Goal: Task Accomplishment & Management: Use online tool/utility

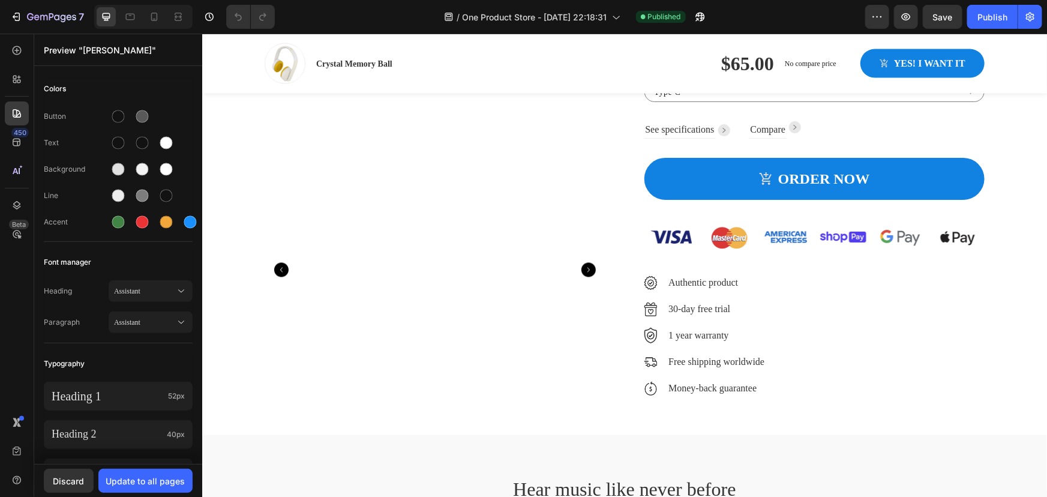
scroll to position [818, 0]
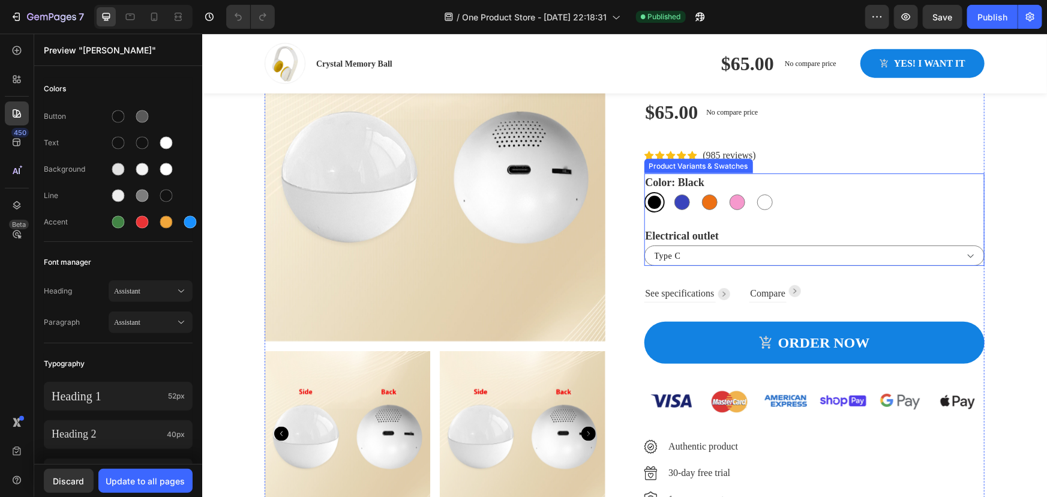
click at [675, 238] on legend "Electrical outlet" at bounding box center [682, 235] width 76 height 19
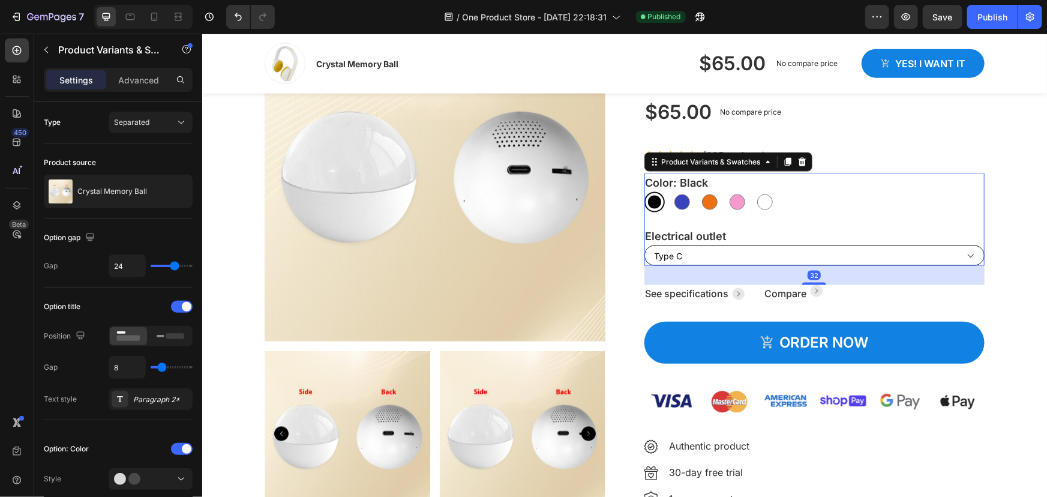
click at [684, 249] on select "Type C" at bounding box center [814, 255] width 341 height 20
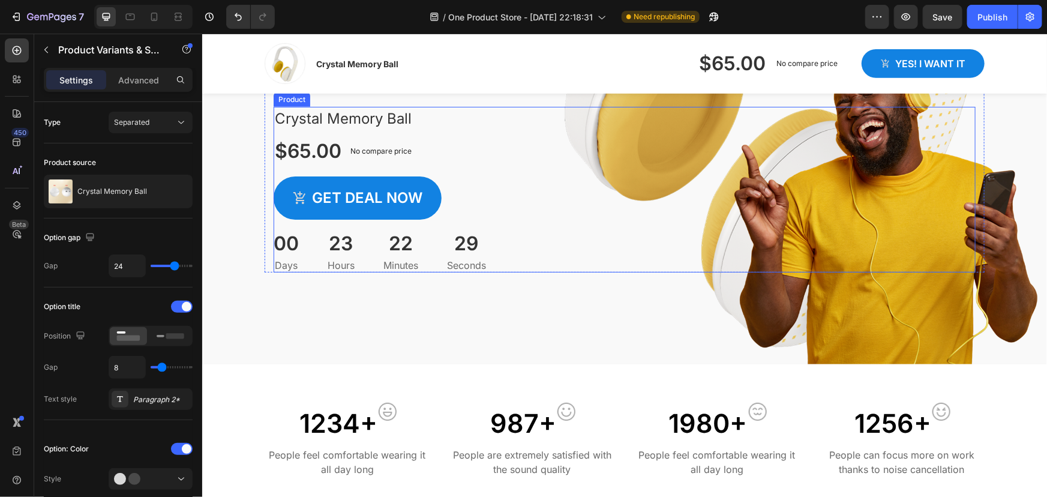
scroll to position [164, 0]
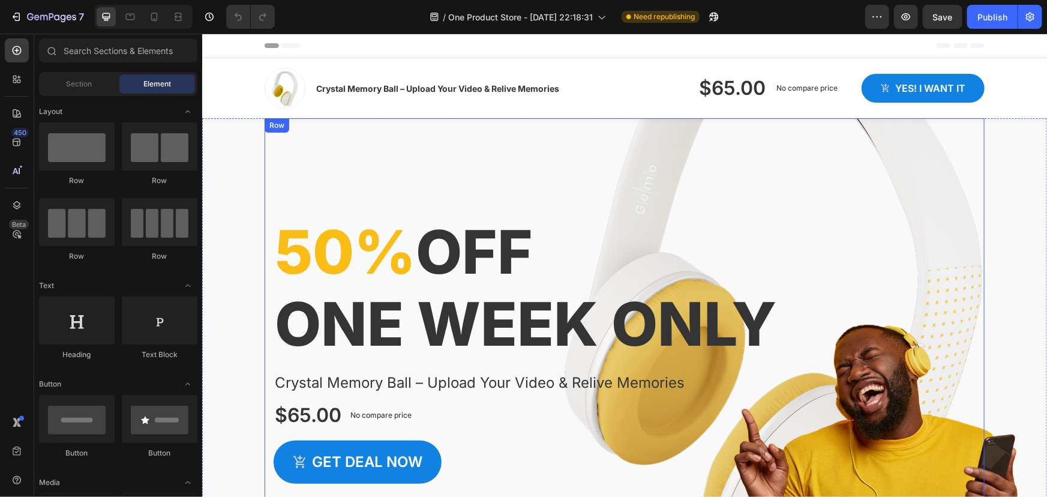
click at [547, 173] on div "50% off one week only Heading Crystal Memory Ball – Upload Your Video & Relive …" at bounding box center [624, 327] width 720 height 418
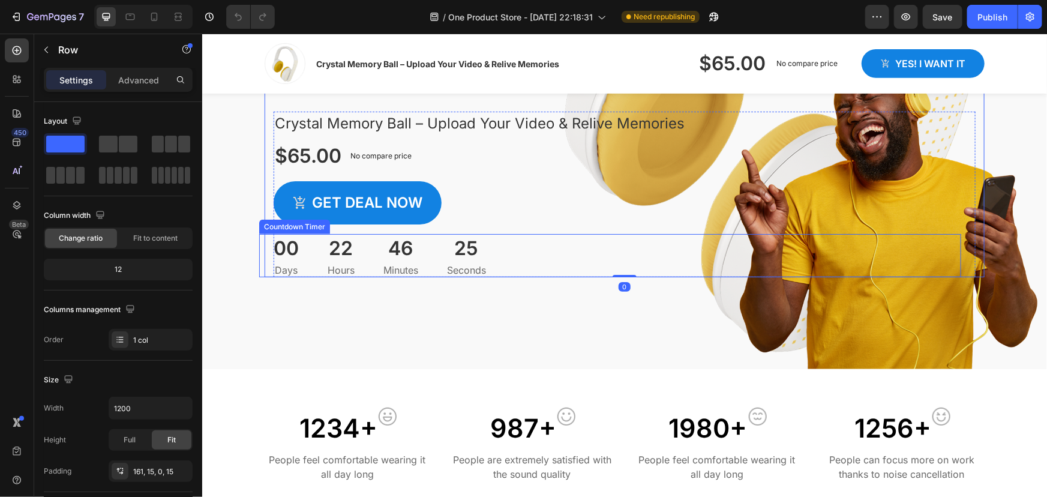
scroll to position [272, 0]
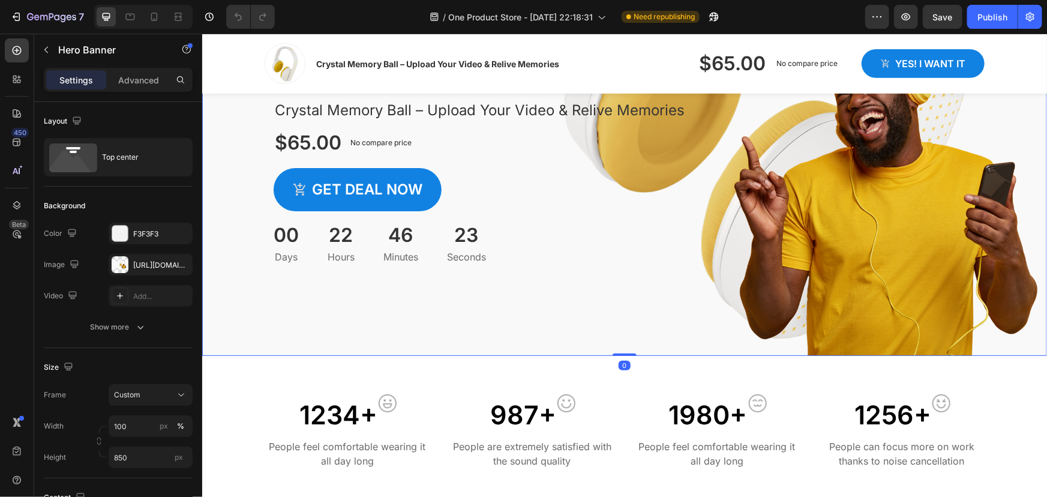
click at [885, 323] on div "Overlay" at bounding box center [624, 100] width 844 height 510
click at [161, 267] on div "https://ucarecdn.com/4ab25af9-8a73-4162-9dc1-c1dc0676caf1/-/format/auto/-/previ…" at bounding box center [150, 265] width 35 height 11
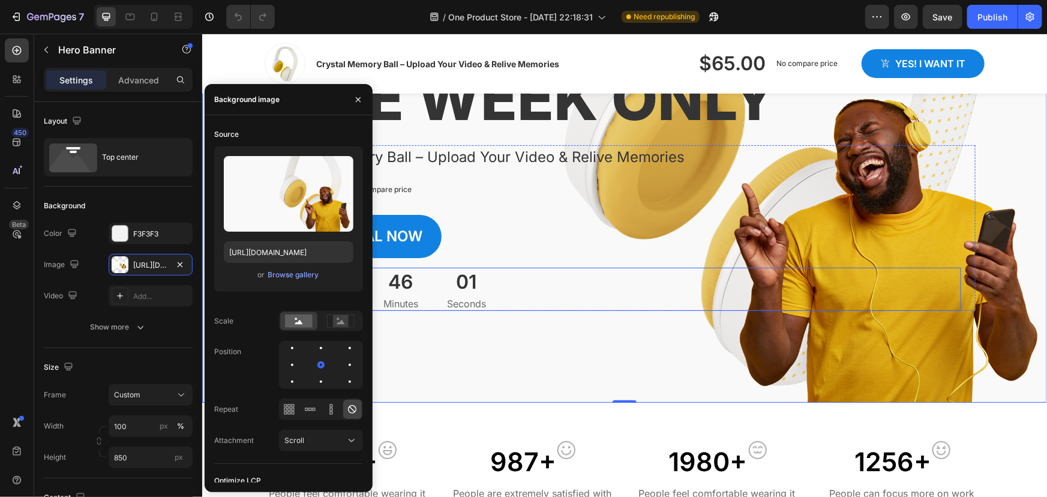
scroll to position [218, 0]
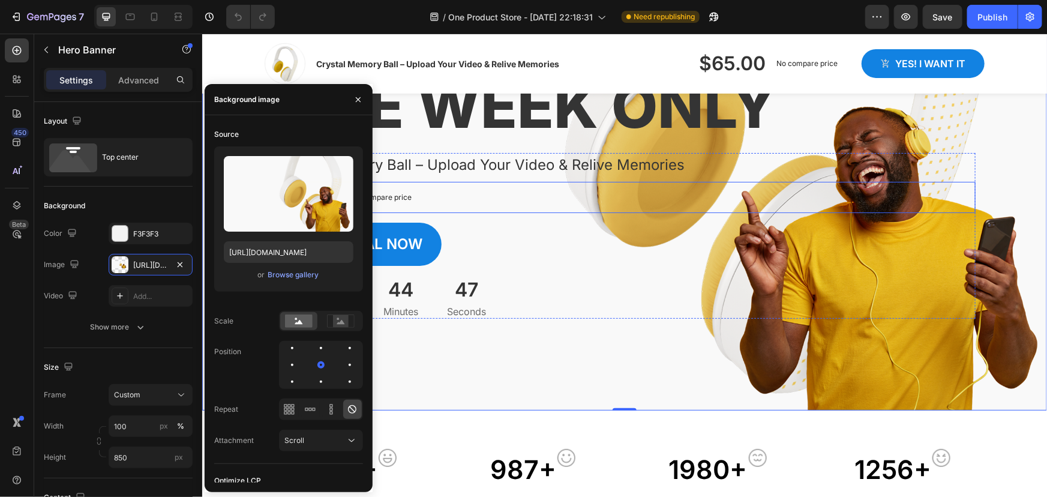
click at [525, 196] on div "$65.00 Product Price Product Price No compare price Product Price Row" at bounding box center [624, 196] width 702 height 31
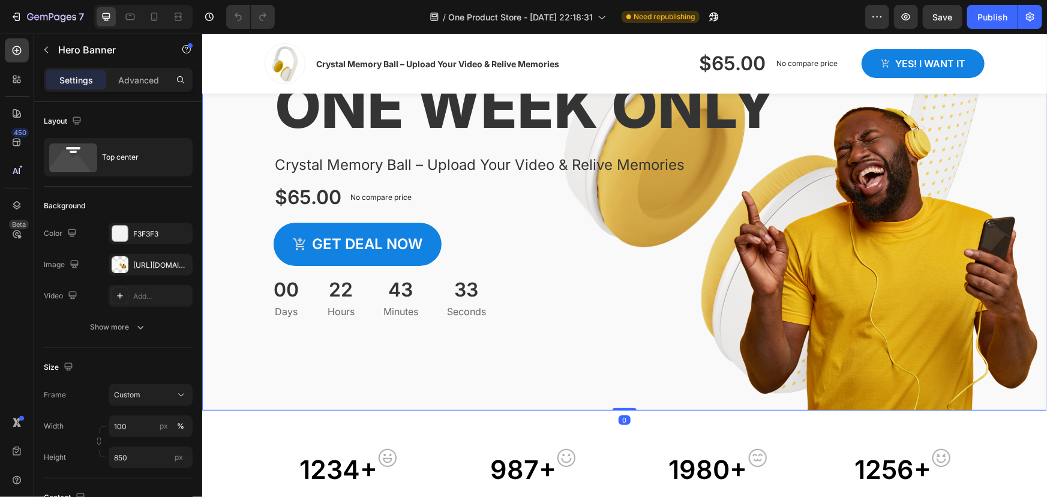
click at [230, 359] on div "Overlay" at bounding box center [624, 155] width 844 height 510
click at [136, 269] on div "https://ucarecdn.com/4ab25af9-8a73-4162-9dc1-c1dc0676caf1/-/format/auto/-/previ…" at bounding box center [150, 265] width 35 height 11
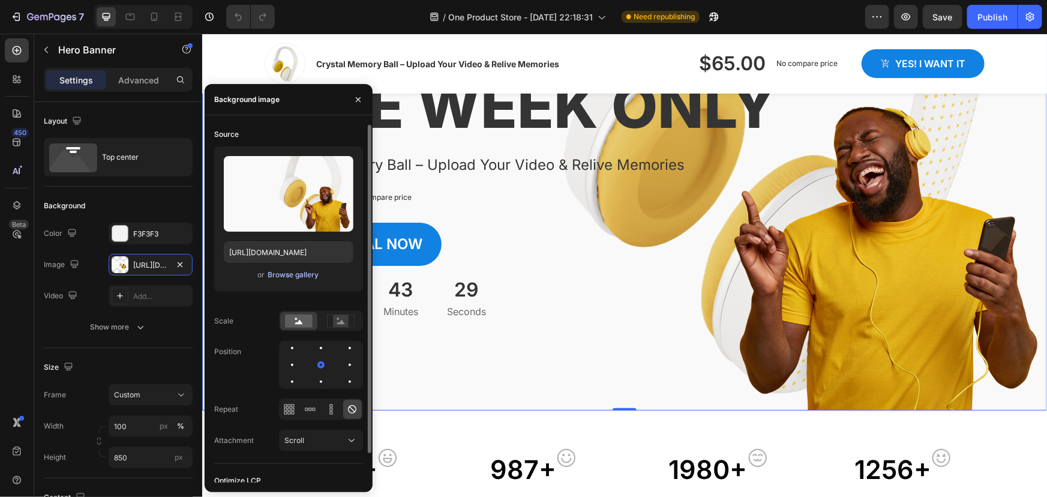
click at [287, 275] on div "Browse gallery" at bounding box center [292, 274] width 51 height 11
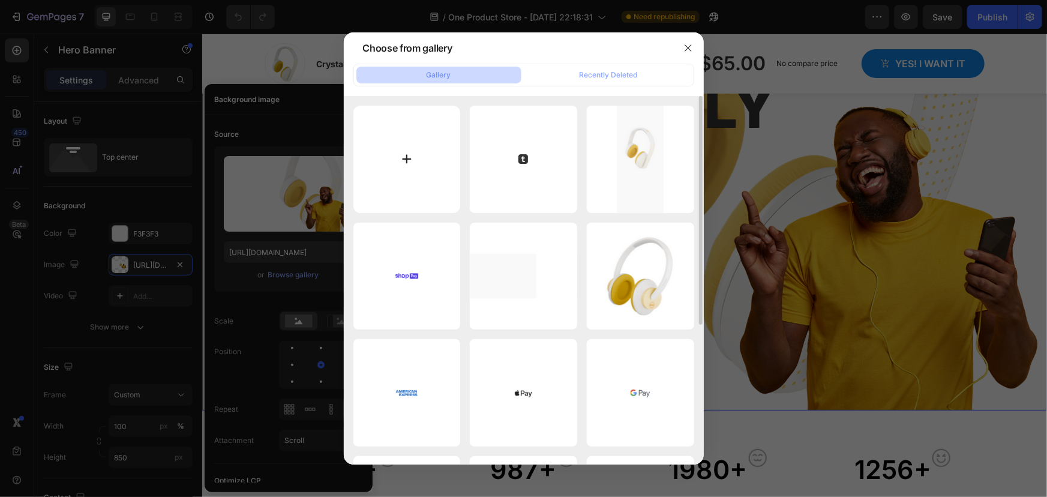
click at [415, 155] on input "file" at bounding box center [406, 159] width 107 height 107
type input "C:\fakepath\Lusterify Hero Banner.png"
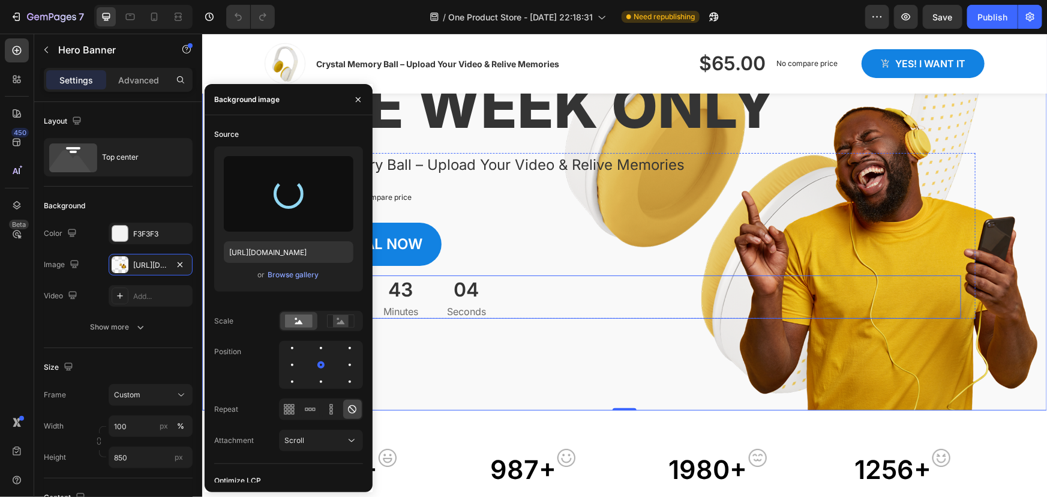
type input "https://cdn.shopify.com/s/files/1/0661/1202/8783/files/gempages_581676580284138…"
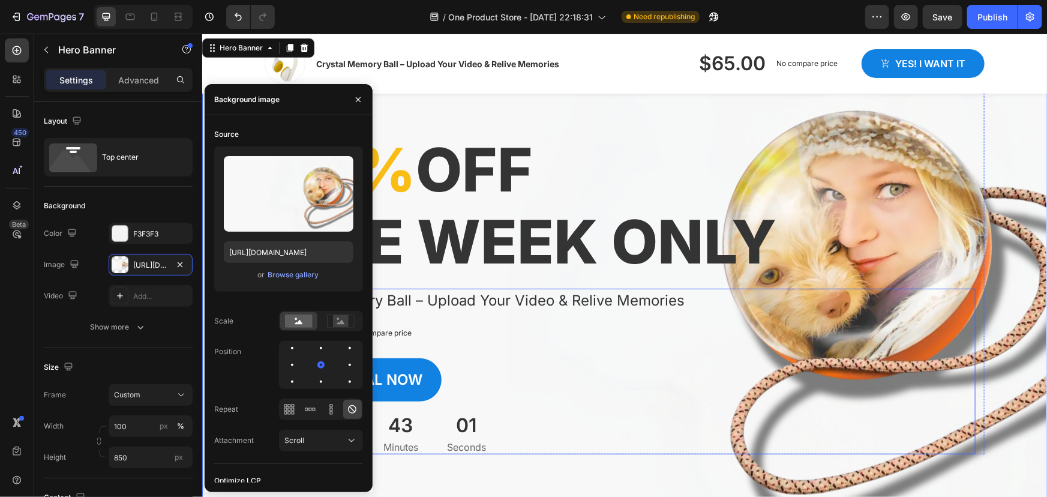
scroll to position [54, 0]
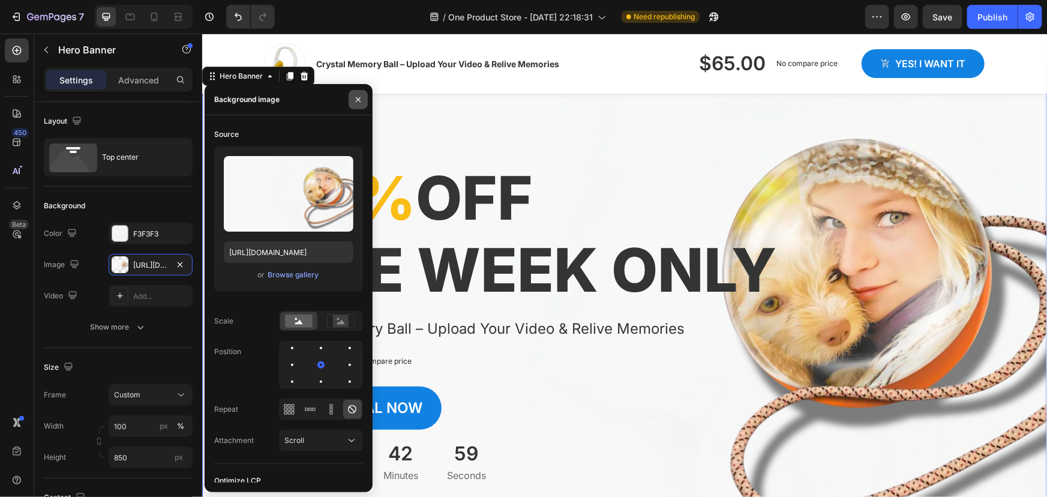
drag, startPoint x: 361, startPoint y: 98, endPoint x: 148, endPoint y: 54, distance: 218.0
click at [361, 98] on icon "button" at bounding box center [358, 100] width 10 height 10
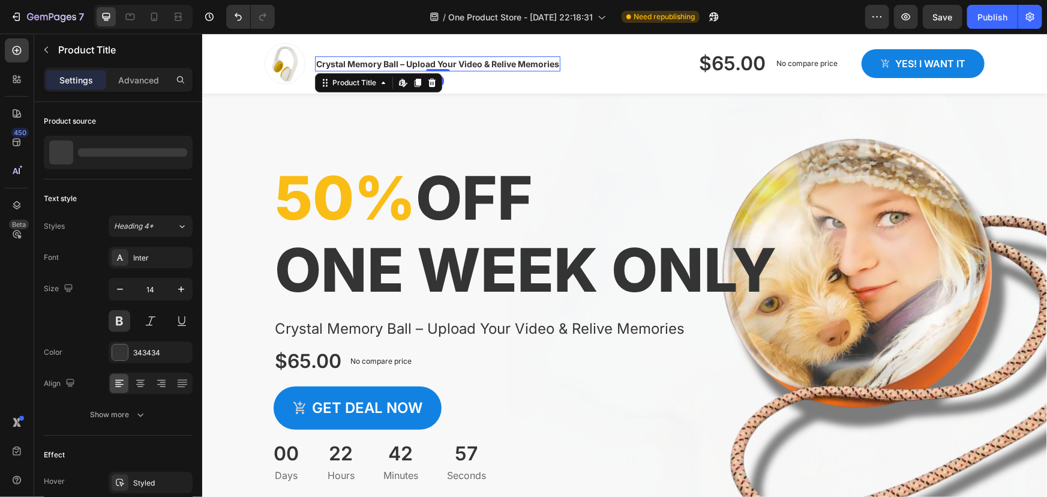
click at [366, 58] on h1 "Crystal Memory Ball – Upload Your Video & Relive Memories" at bounding box center [436, 63] width 245 height 15
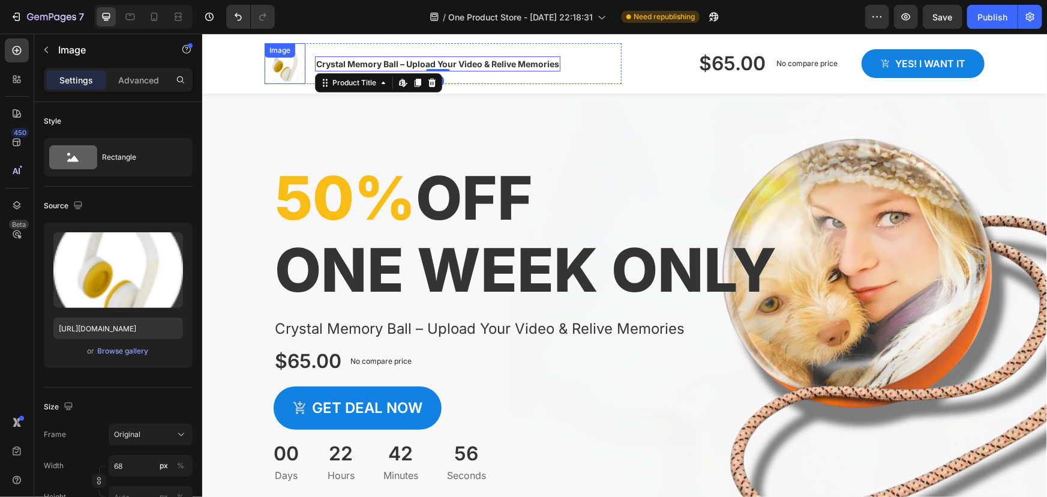
click at [282, 59] on div "Image" at bounding box center [284, 63] width 41 height 41
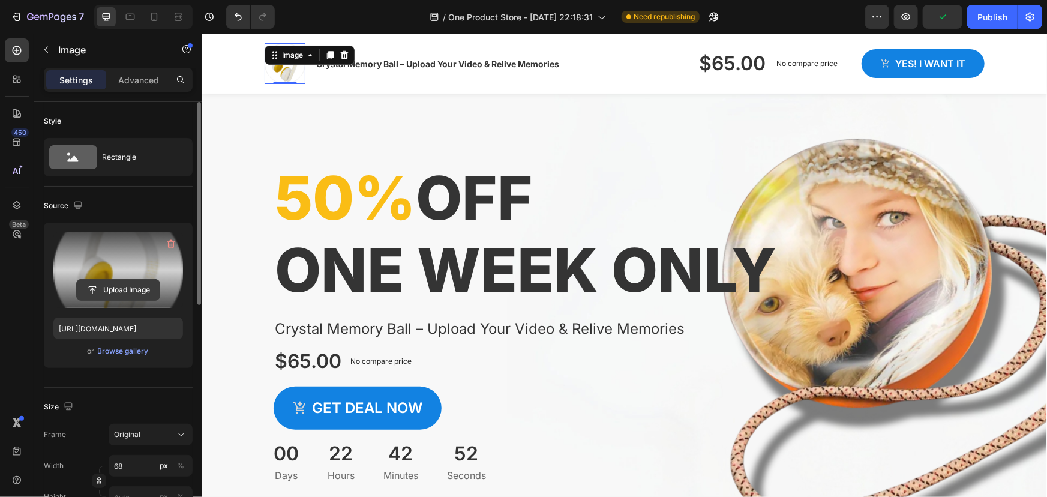
click at [126, 288] on input "file" at bounding box center [118, 289] width 83 height 20
click at [115, 282] on input "file" at bounding box center [118, 289] width 83 height 20
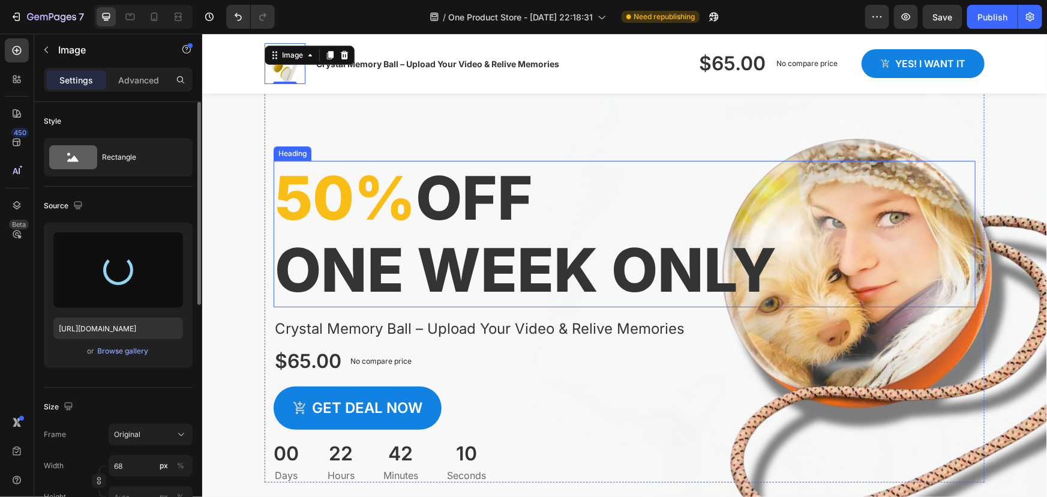
type input "https://cdn.shopify.com/s/files/1/0661/1202/8783/files/gempages_581676580284138…"
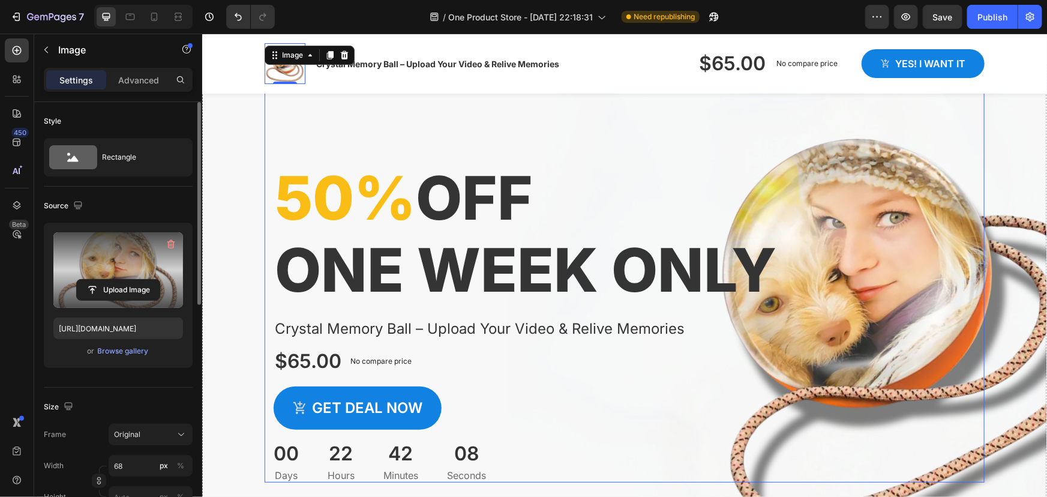
click at [435, 125] on div "50% off one week only Heading Crystal Memory Ball – Upload Your Video & Relive …" at bounding box center [624, 273] width 720 height 418
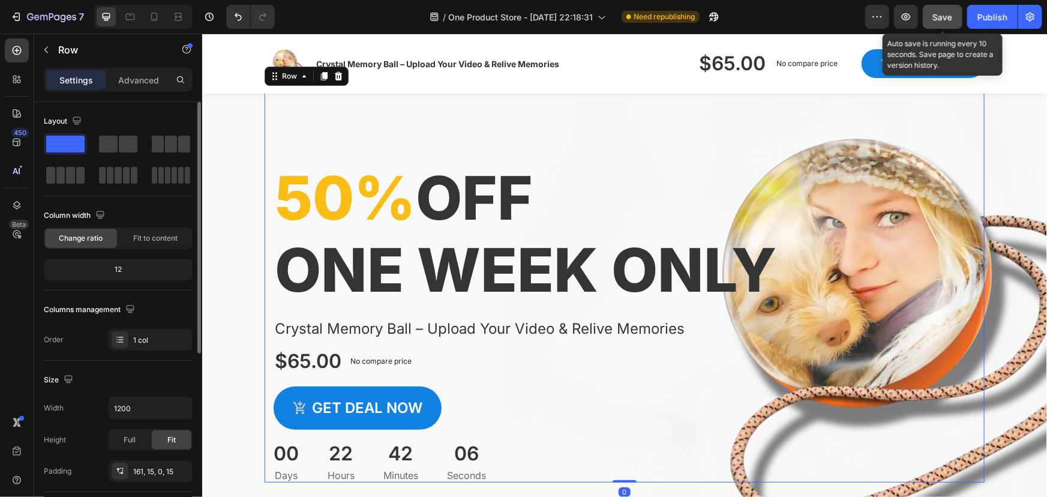
click at [937, 13] on span "Save" at bounding box center [943, 17] width 20 height 10
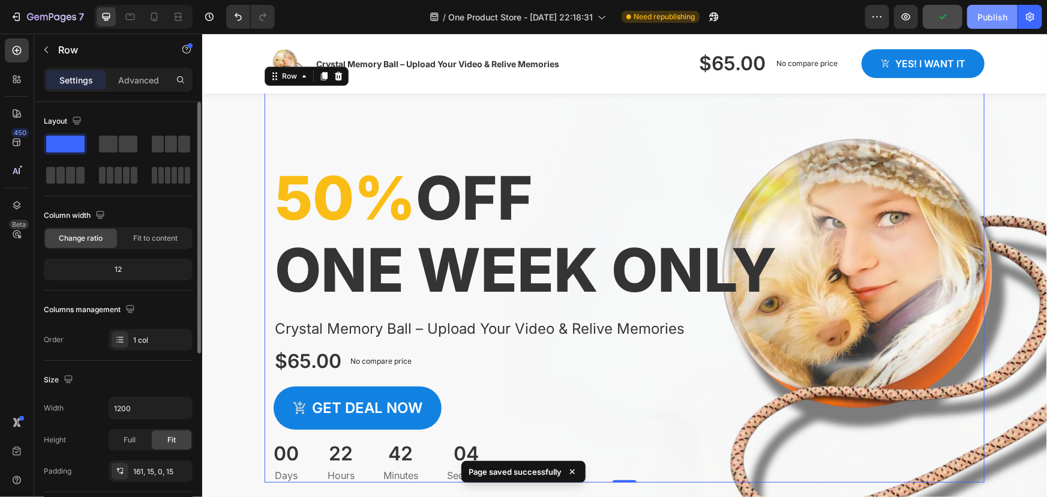
click at [990, 13] on div "Publish" at bounding box center [992, 17] width 30 height 13
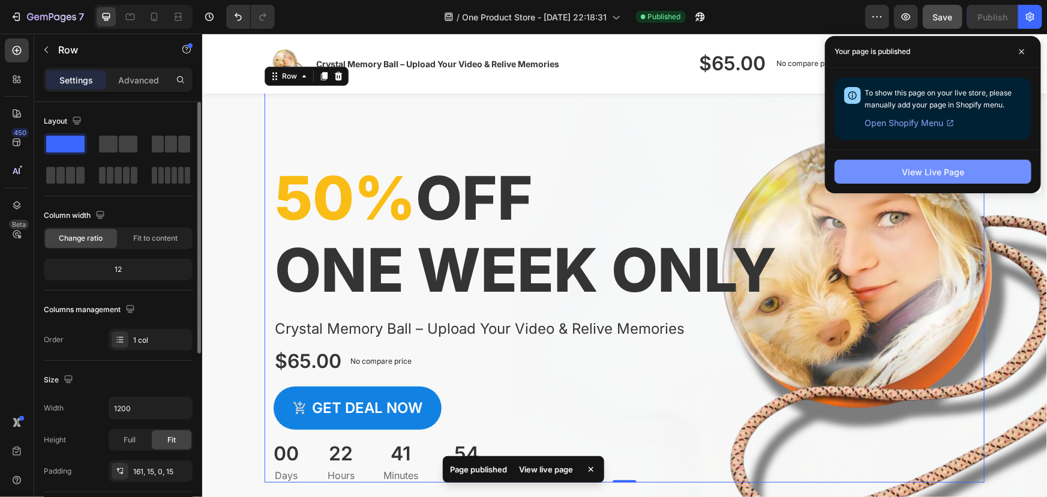
click at [967, 163] on button "View Live Page" at bounding box center [932, 172] width 197 height 24
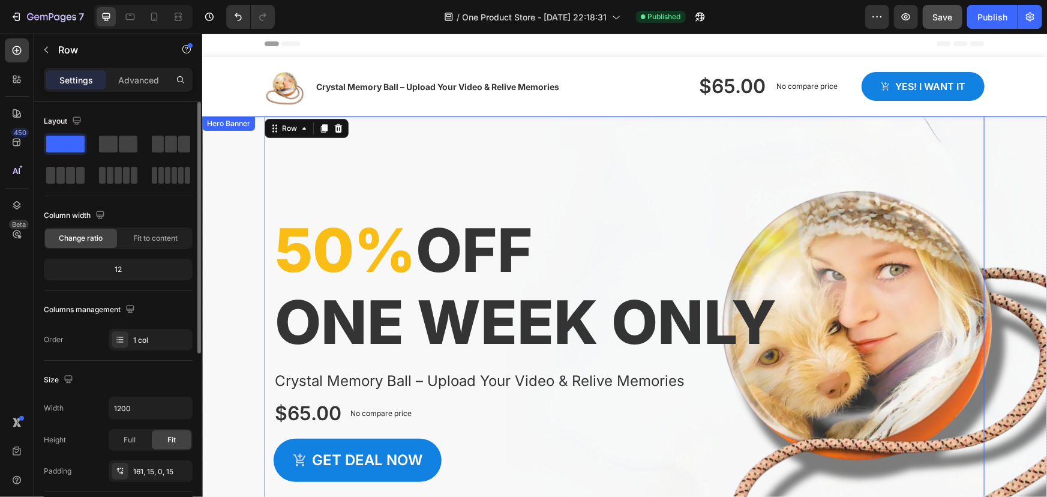
scroll to position [0, 0]
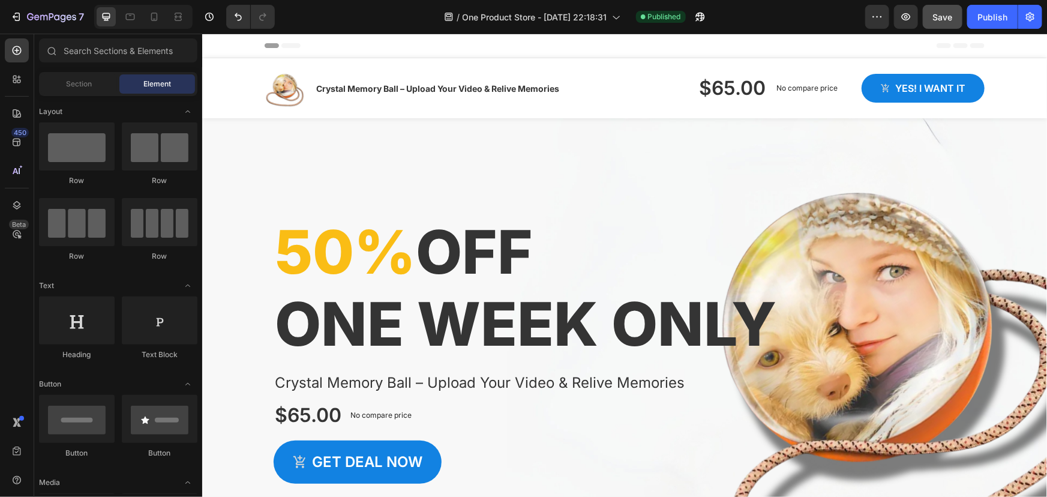
click at [309, 40] on div "Header" at bounding box center [624, 45] width 720 height 24
click at [291, 44] on icon at bounding box center [290, 45] width 19 height 5
click at [239, 44] on span "Header" at bounding box center [237, 45] width 26 height 12
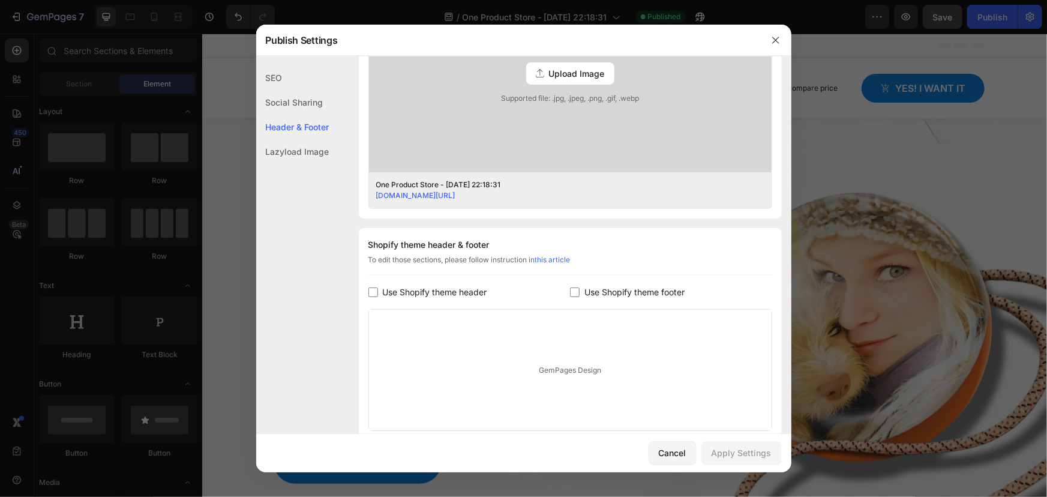
scroll to position [497, 0]
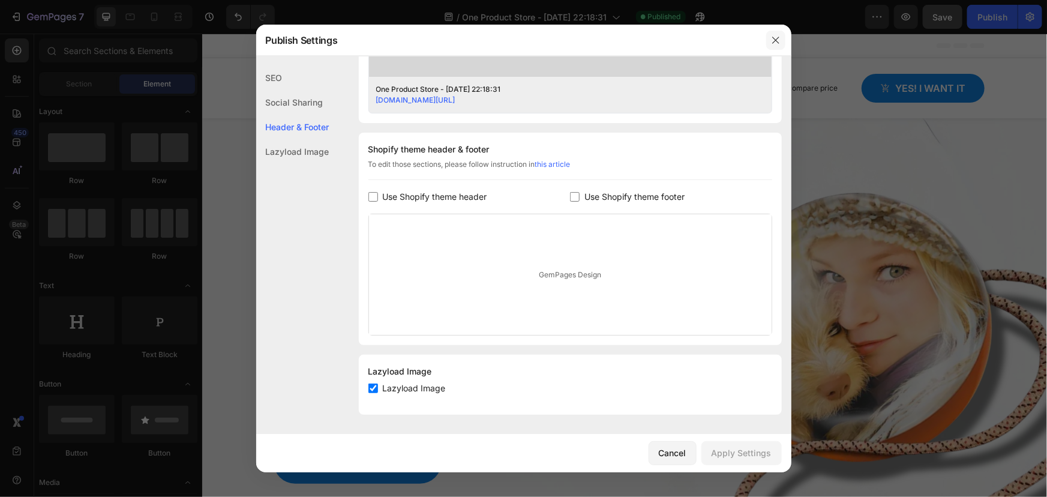
click at [768, 37] on button "button" at bounding box center [775, 40] width 19 height 19
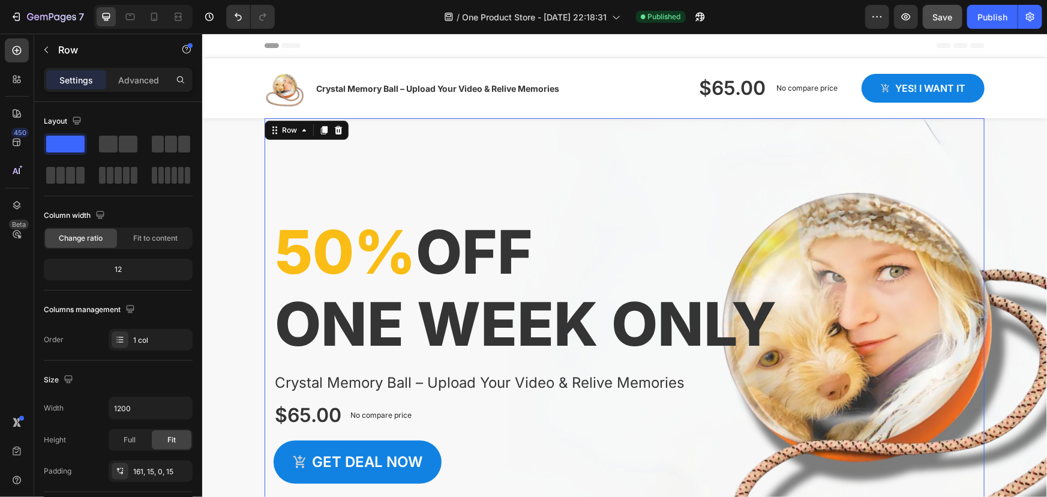
click at [306, 173] on div "50% off one week only Heading Crystal Memory Ball – Upload Your Video & Relive …" at bounding box center [624, 327] width 720 height 418
click at [462, 186] on div "50% off one week only Heading Crystal Memory Ball – Upload Your Video & Relive …" at bounding box center [624, 327] width 720 height 418
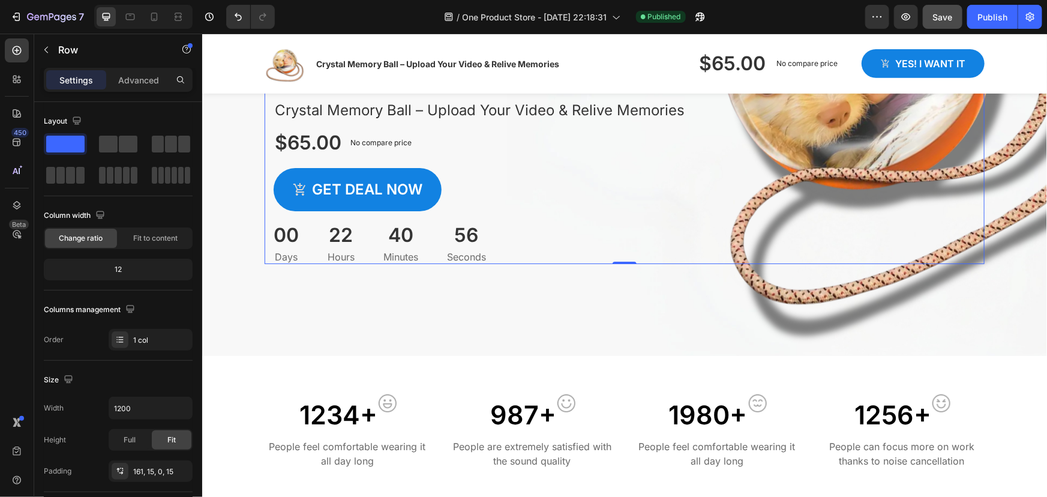
scroll to position [545, 0]
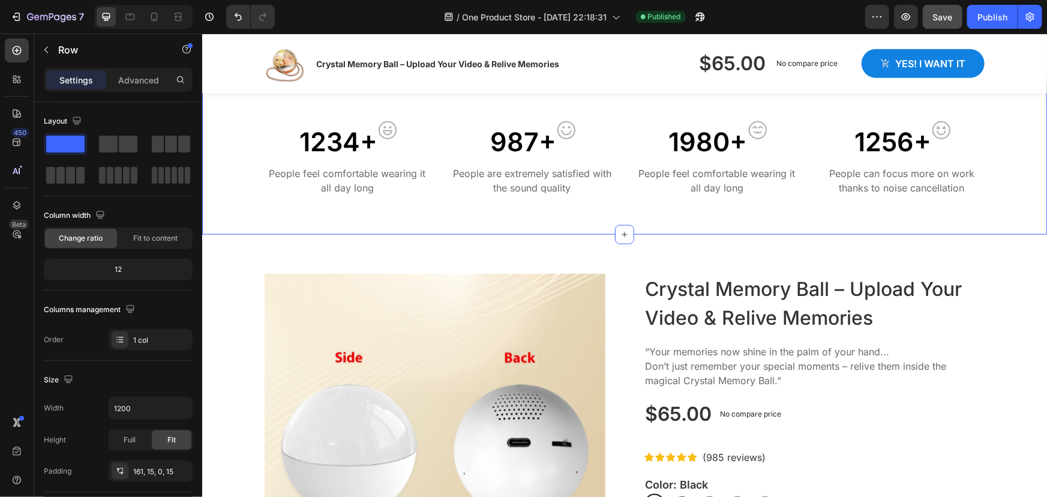
click at [460, 213] on div "1234+ Text block Image Row People feel comfortable wearing it all day long Text…" at bounding box center [624, 158] width 844 height 152
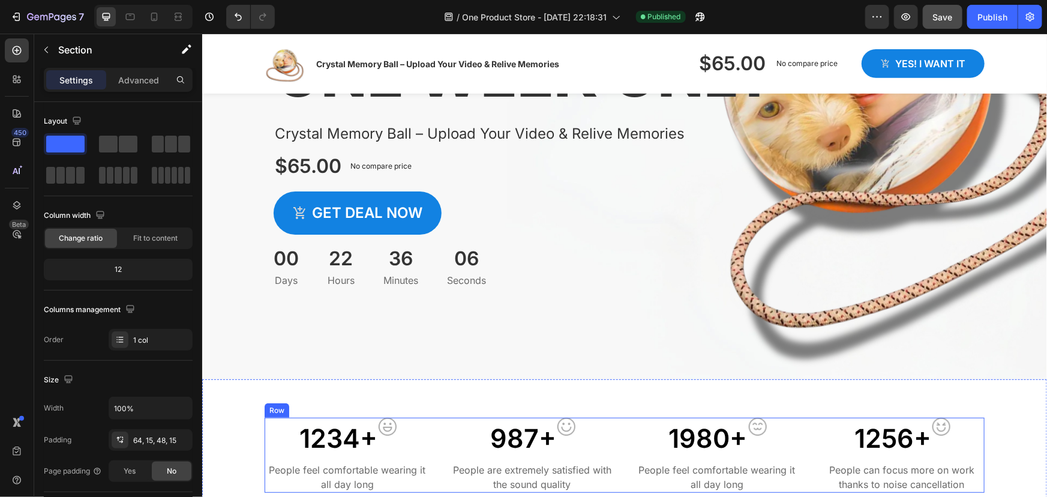
scroll to position [219, 0]
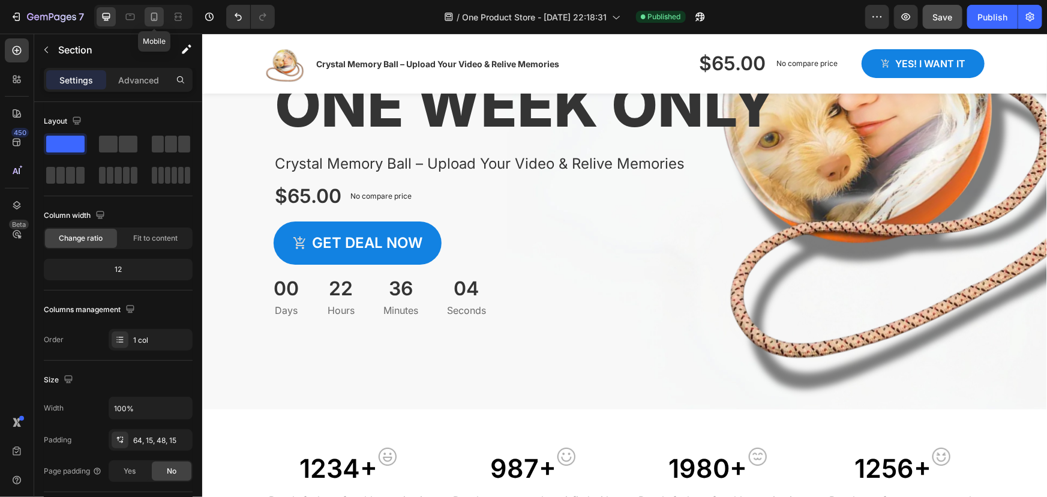
click at [157, 19] on icon at bounding box center [154, 17] width 12 height 12
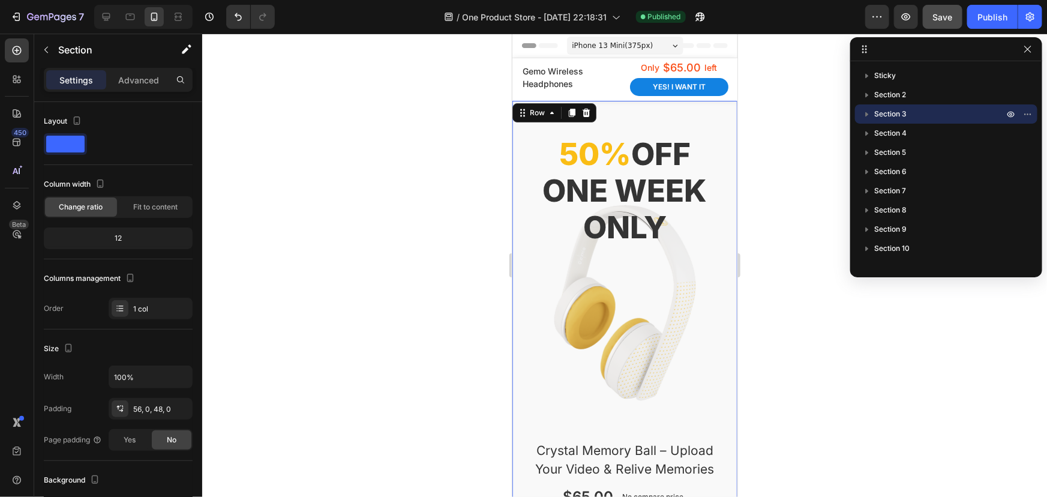
click at [546, 302] on div "50% off one week only Heading Crystal Memory Ball – Upload Your Video & Relive …" at bounding box center [624, 393] width 207 height 519
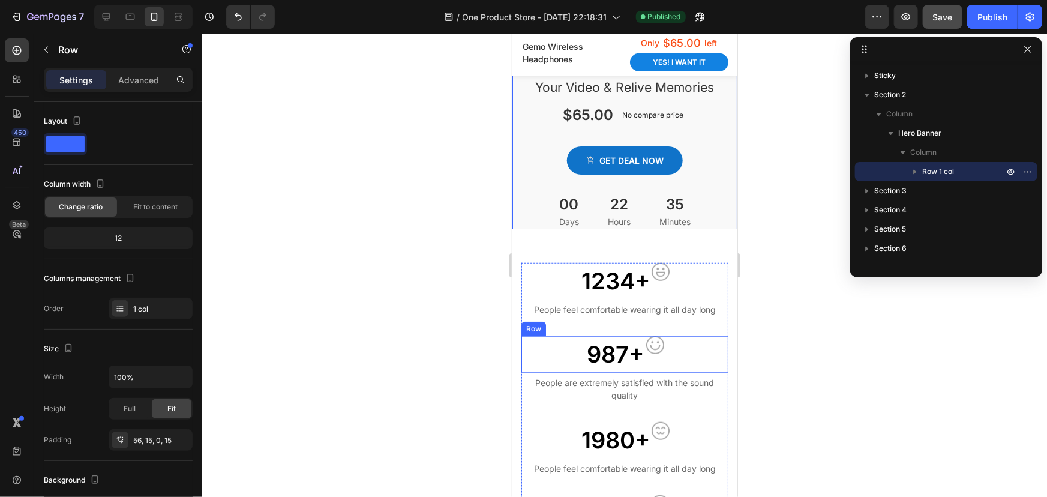
scroll to position [218, 0]
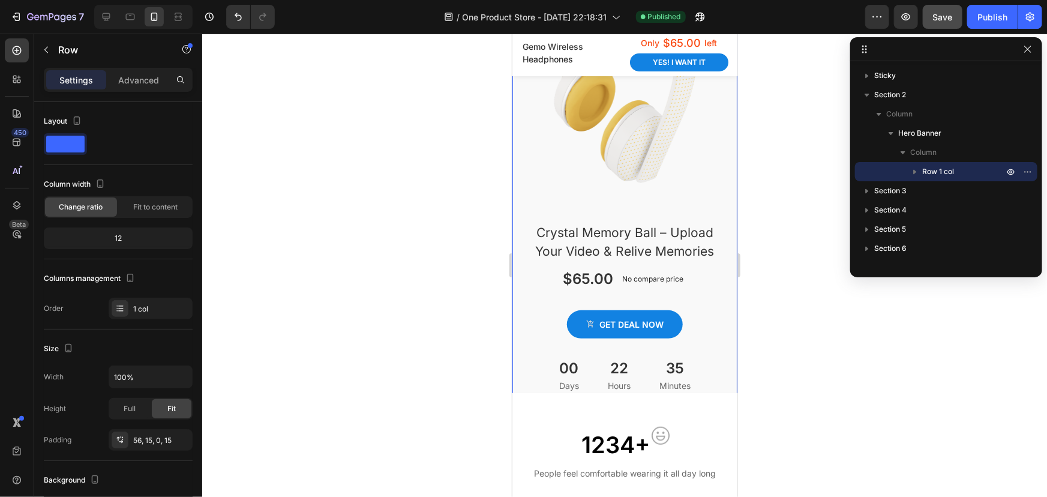
click at [516, 295] on div "50% off one week only Heading Crystal Memory Ball – Upload Your Video & Relive …" at bounding box center [624, 158] width 225 height 552
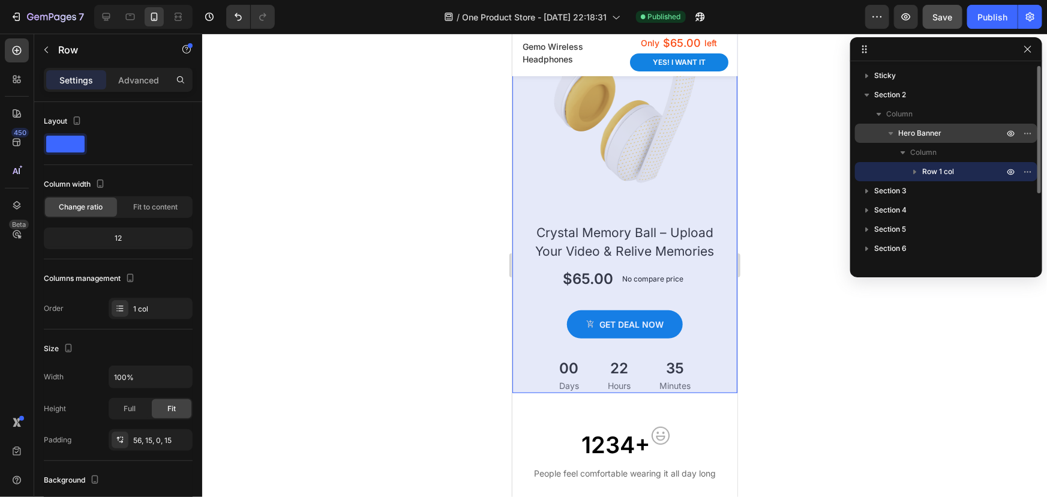
click at [916, 136] on span "Hero Banner" at bounding box center [919, 133] width 43 height 12
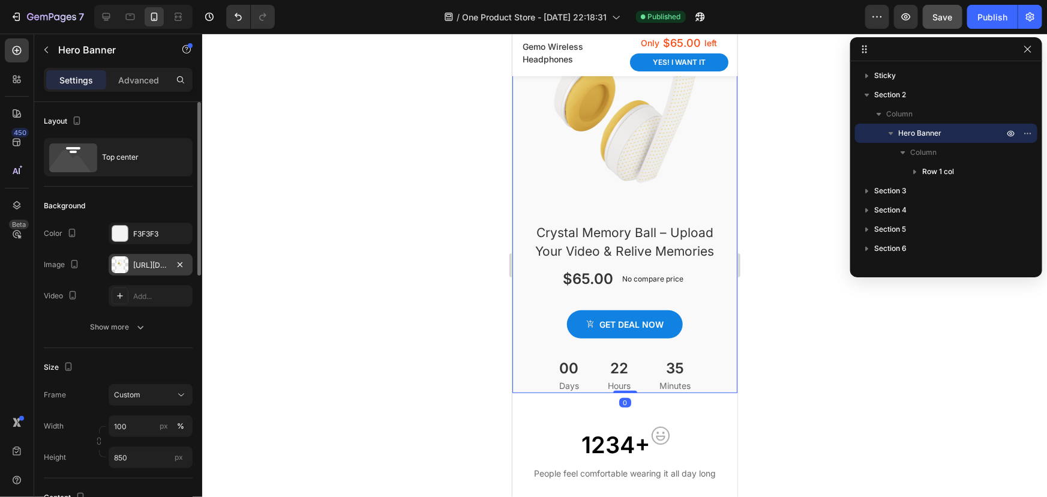
click at [159, 262] on div "https://ucarecdn.com/c751dc3e-fbe9-49da-96ed-8d594282cb12/-/format/auto/" at bounding box center [150, 265] width 35 height 11
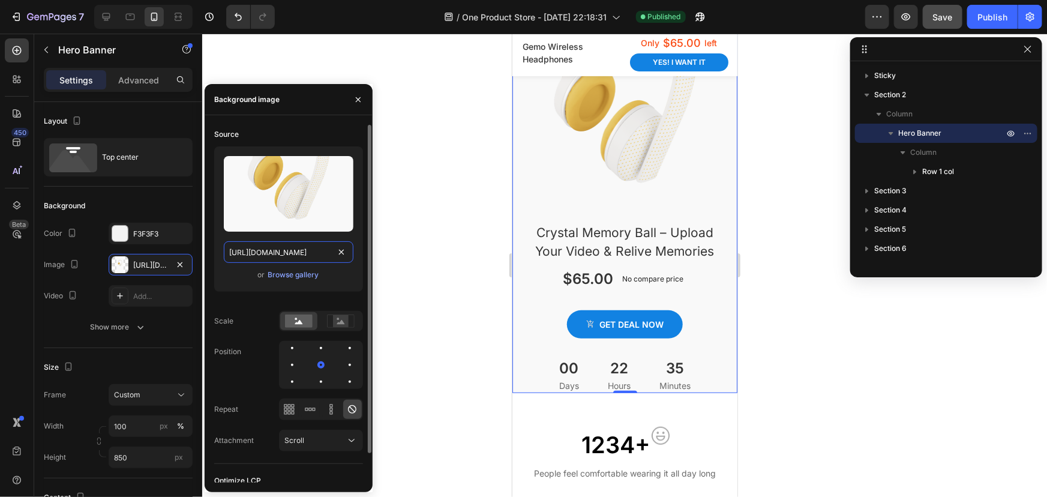
click at [288, 256] on input "https://ucarecdn.com/c751dc3e-fbe9-49da-96ed-8d594282cb12/-/format/auto/" at bounding box center [289, 252] width 130 height 22
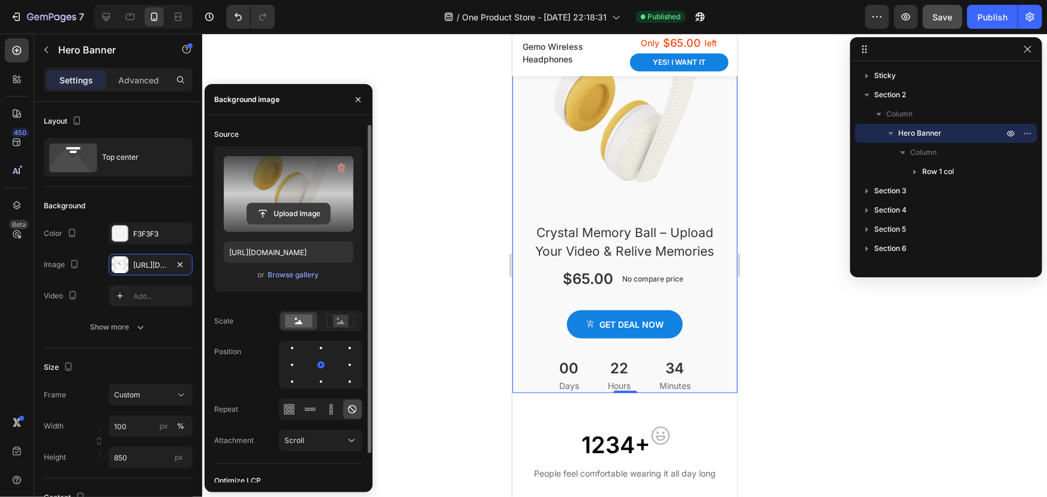
click at [285, 212] on input "file" at bounding box center [288, 213] width 83 height 20
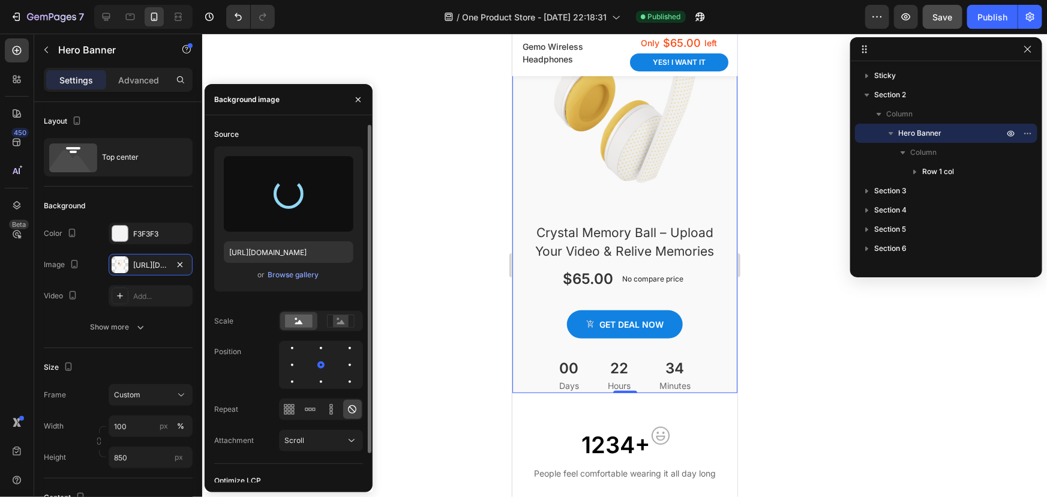
type input "https://cdn.shopify.com/s/files/1/0661/1202/8783/files/gempages_581676580284138…"
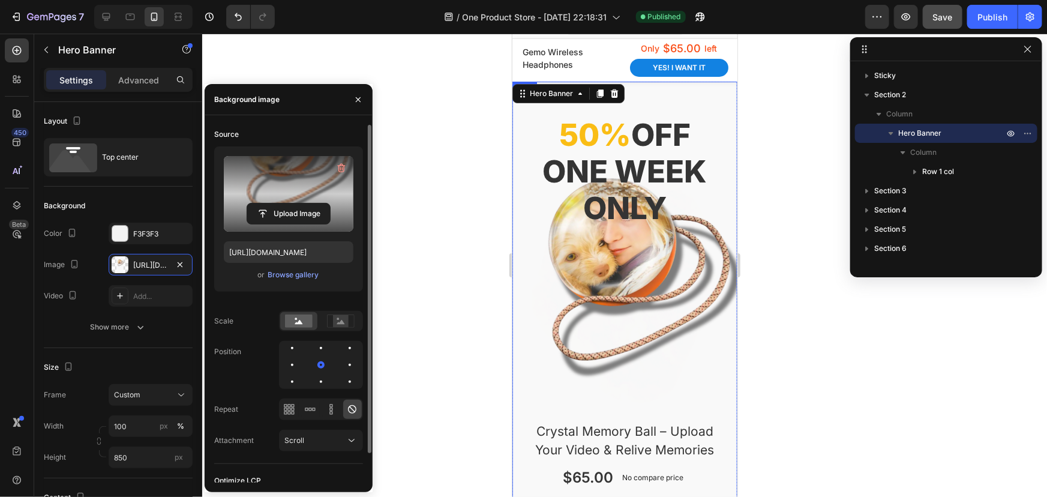
scroll to position [0, 0]
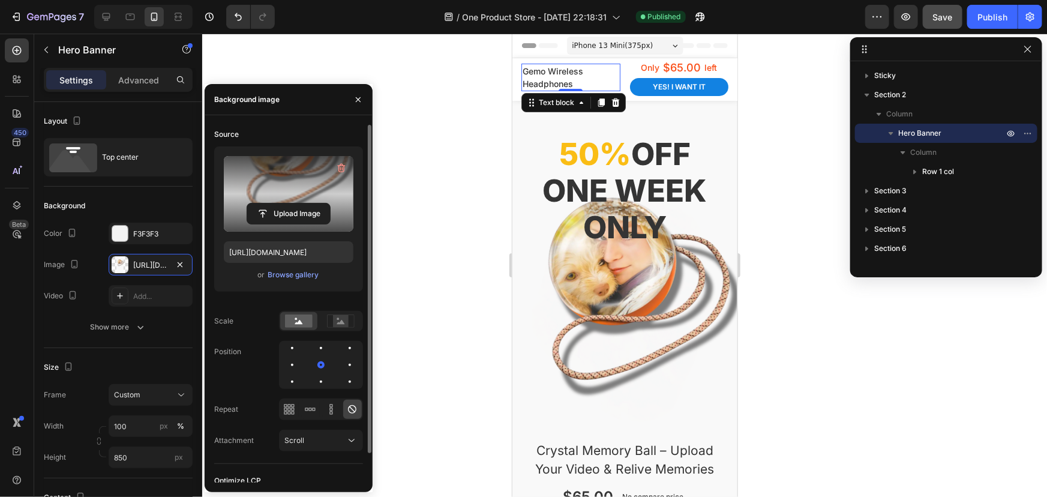
click at [553, 86] on p "Gemo Wireless Headphones" at bounding box center [570, 76] width 97 height 25
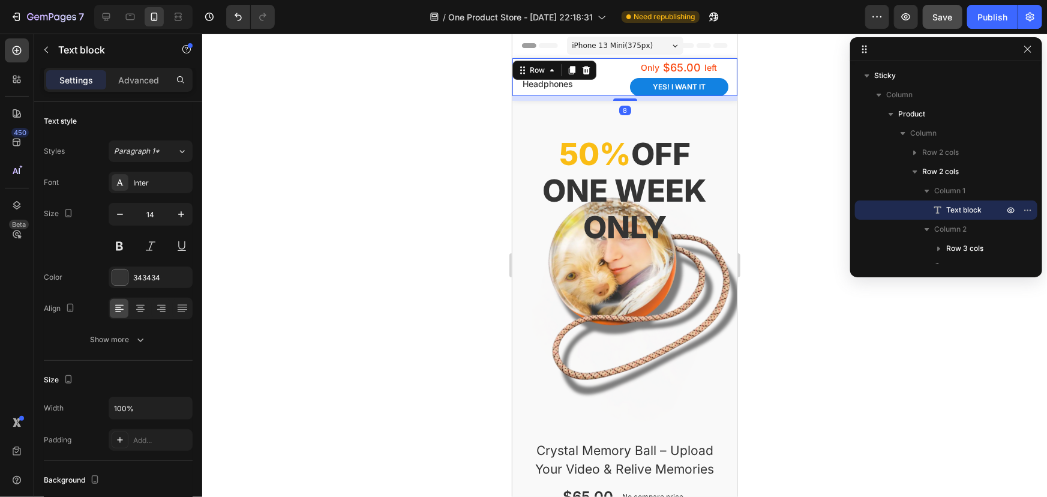
click at [515, 74] on div "Gemo Wireless Headphones Text block Only Text block $65.00 Product Price Produc…" at bounding box center [624, 77] width 225 height 38
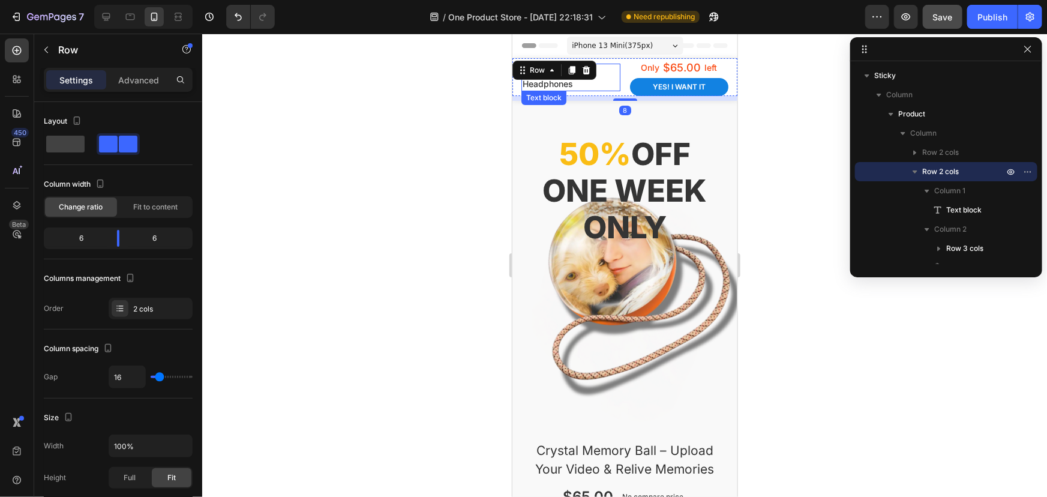
click at [534, 88] on p "Gemo Wireless Headphones" at bounding box center [570, 76] width 97 height 25
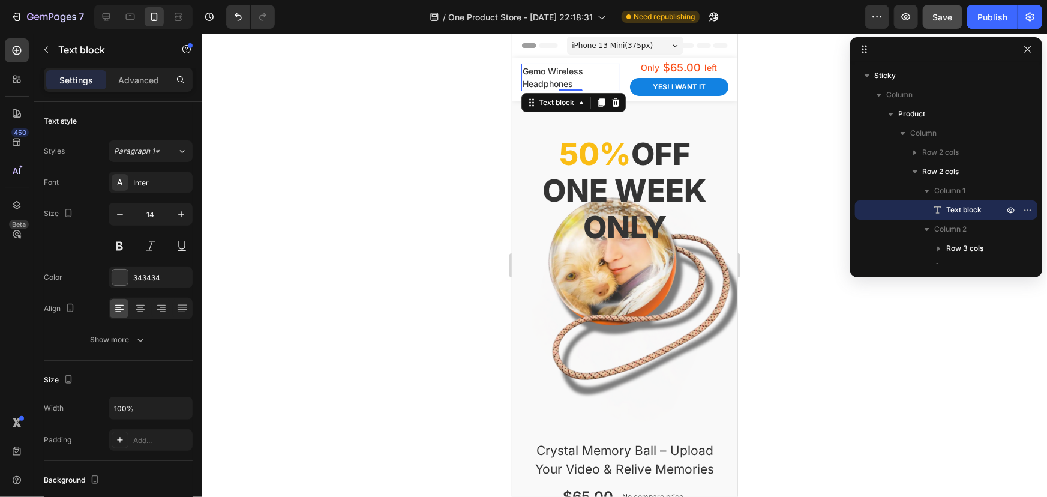
click at [546, 72] on p "Gemo Wireless Headphones" at bounding box center [570, 76] width 97 height 25
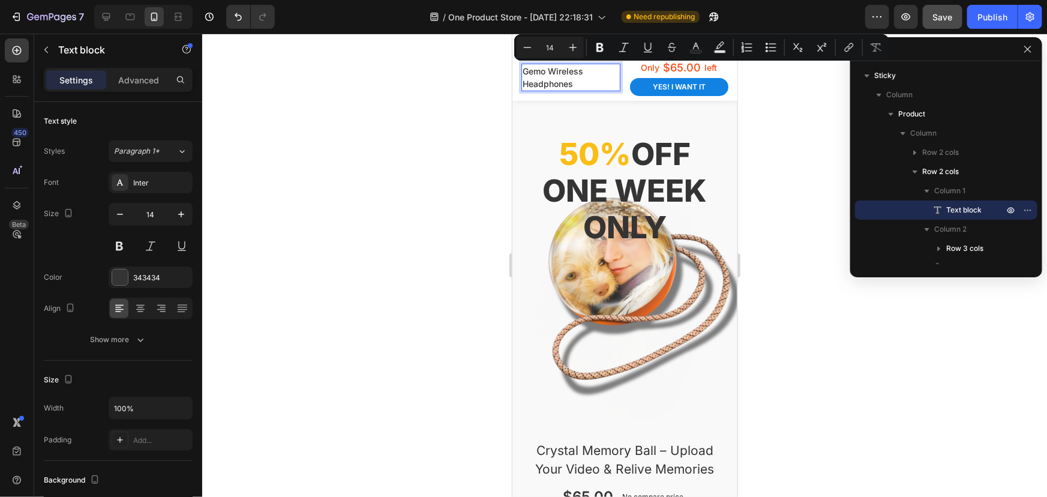
click at [579, 82] on p "Gemo Wireless Headphones" at bounding box center [570, 76] width 97 height 25
drag, startPoint x: 579, startPoint y: 83, endPoint x: 515, endPoint y: 69, distance: 65.2
click at [515, 69] on div "Gemo Wireless Headphones Text block 0 Only Text block $65.00 Product Price Prod…" at bounding box center [624, 77] width 225 height 38
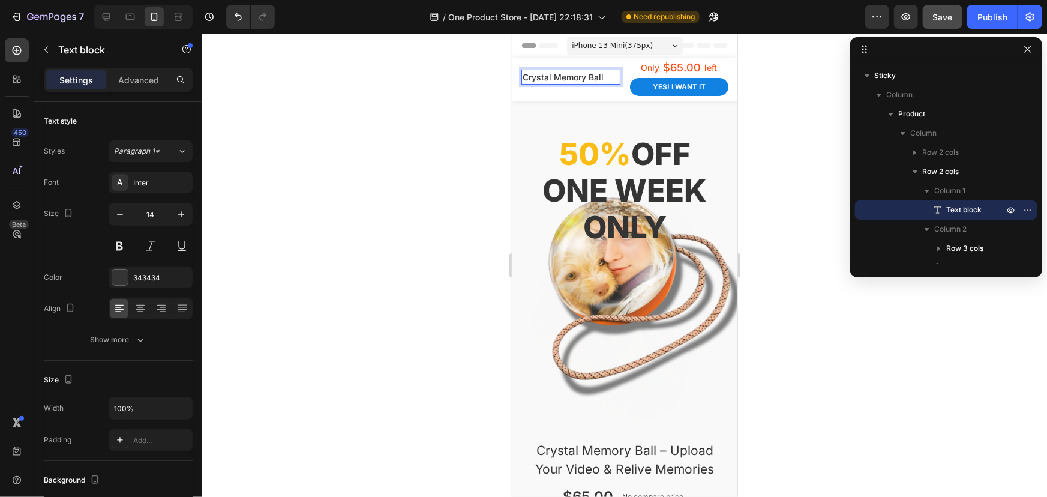
click at [405, 149] on div at bounding box center [624, 265] width 844 height 463
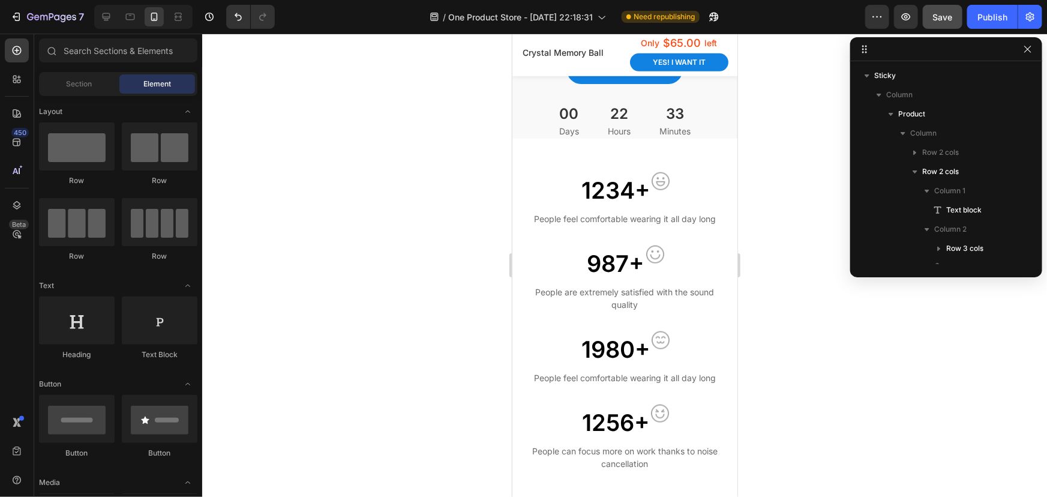
scroll to position [545, 0]
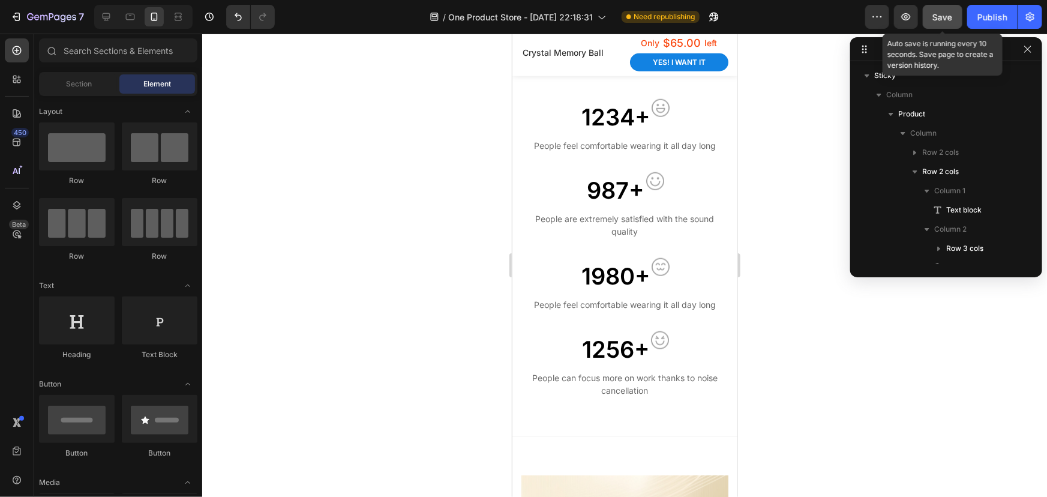
click at [942, 12] on span "Save" at bounding box center [943, 17] width 20 height 10
click at [128, 15] on icon at bounding box center [130, 17] width 12 height 12
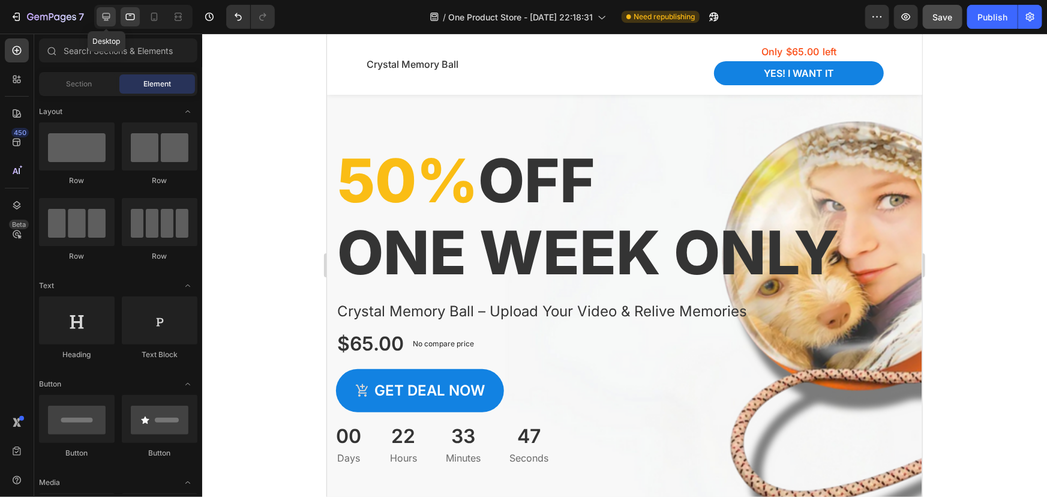
click at [104, 20] on icon at bounding box center [107, 17] width 8 height 8
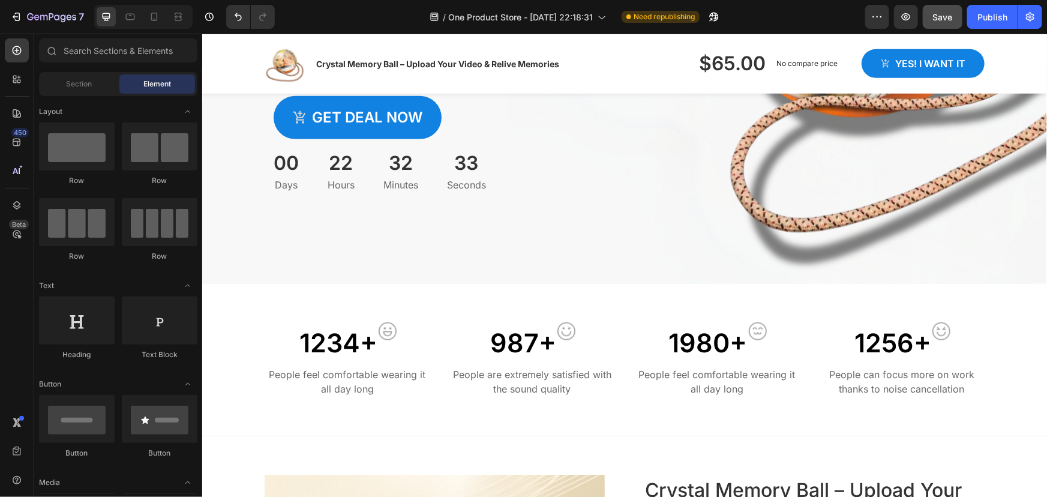
scroll to position [126, 0]
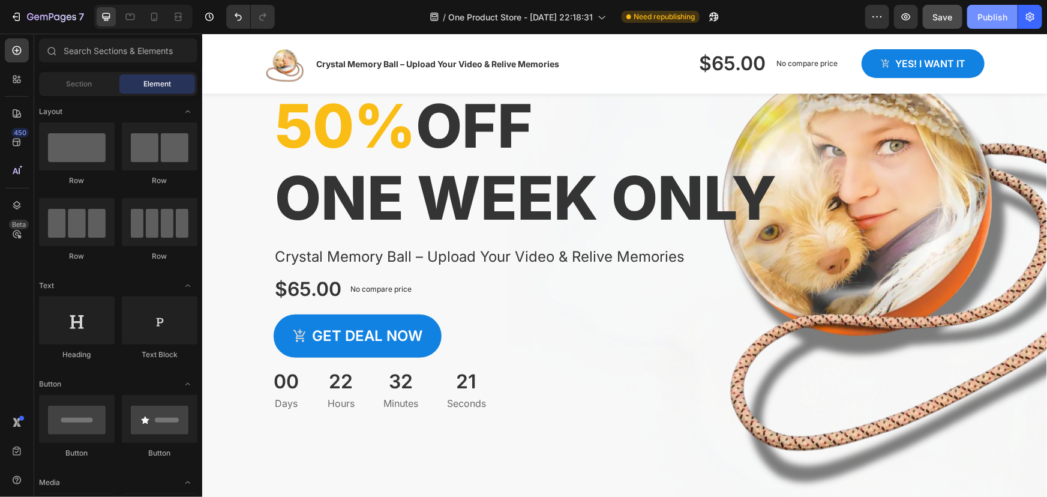
click at [988, 8] on button "Publish" at bounding box center [992, 17] width 50 height 24
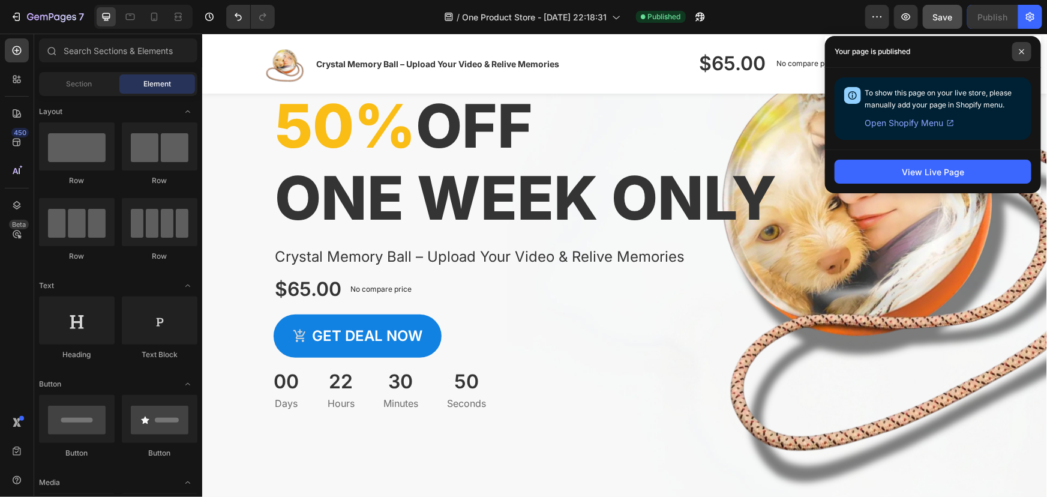
click at [1024, 54] on icon at bounding box center [1021, 52] width 6 height 6
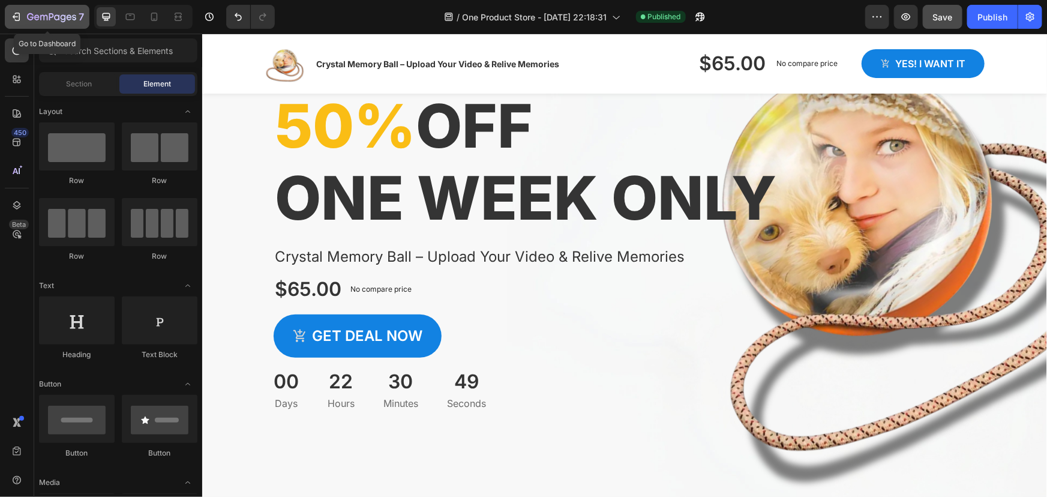
click at [15, 17] on icon "button" at bounding box center [16, 17] width 12 height 12
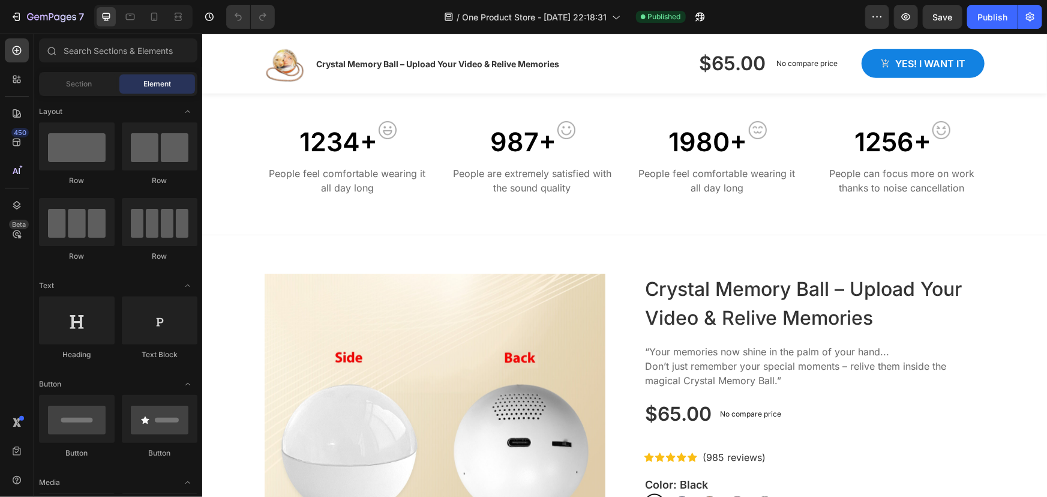
scroll to position [600, 0]
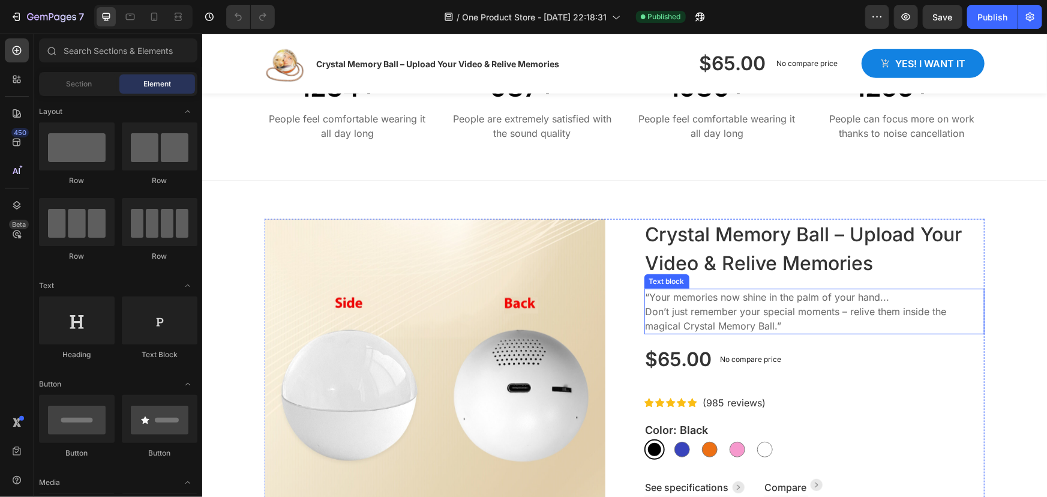
click at [653, 283] on div "Text block" at bounding box center [666, 280] width 45 height 14
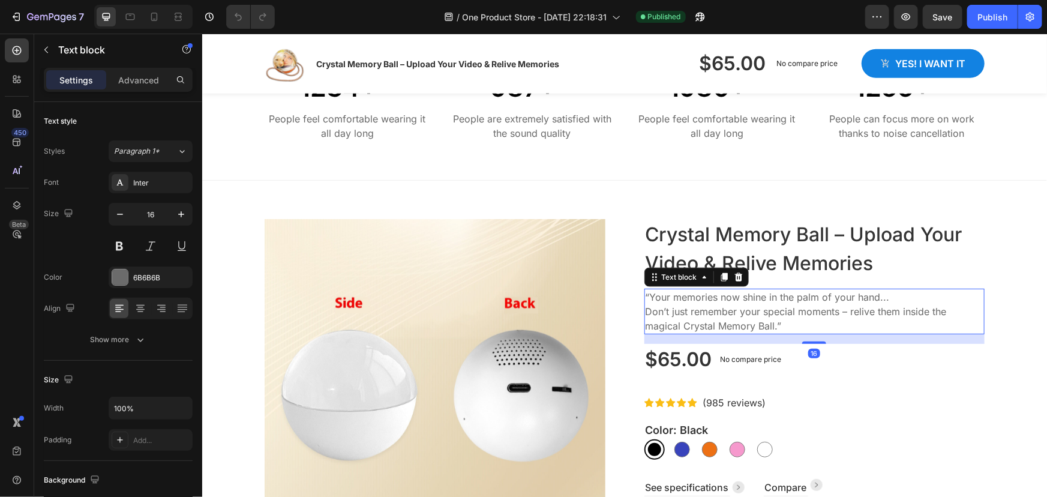
click at [719, 279] on icon at bounding box center [724, 277] width 10 height 10
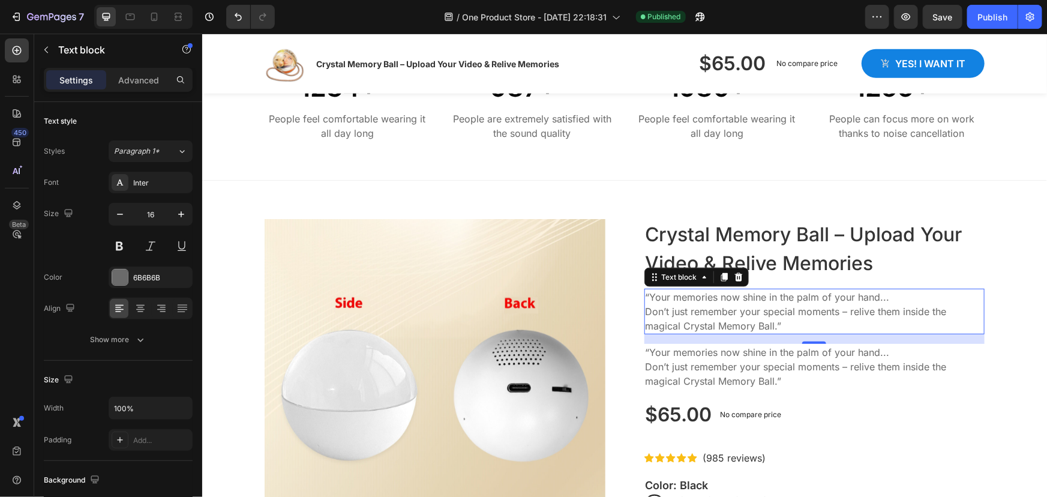
click at [663, 303] on p "“Your memories now shine in the palm of your hand... Don’t just remember your s…" at bounding box center [814, 310] width 338 height 43
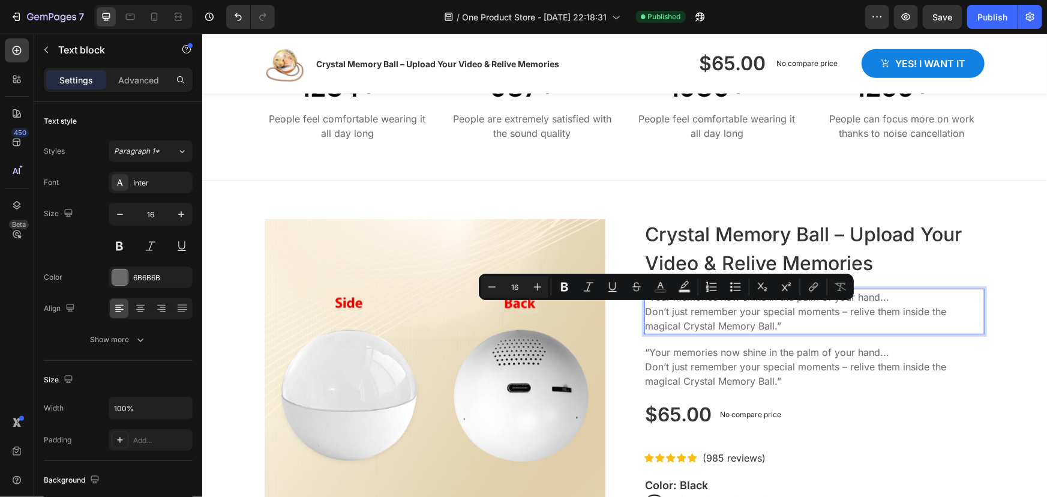
click at [776, 323] on p "“Your memories now shine in the palm of your hand... Don’t just remember your s…" at bounding box center [814, 310] width 338 height 43
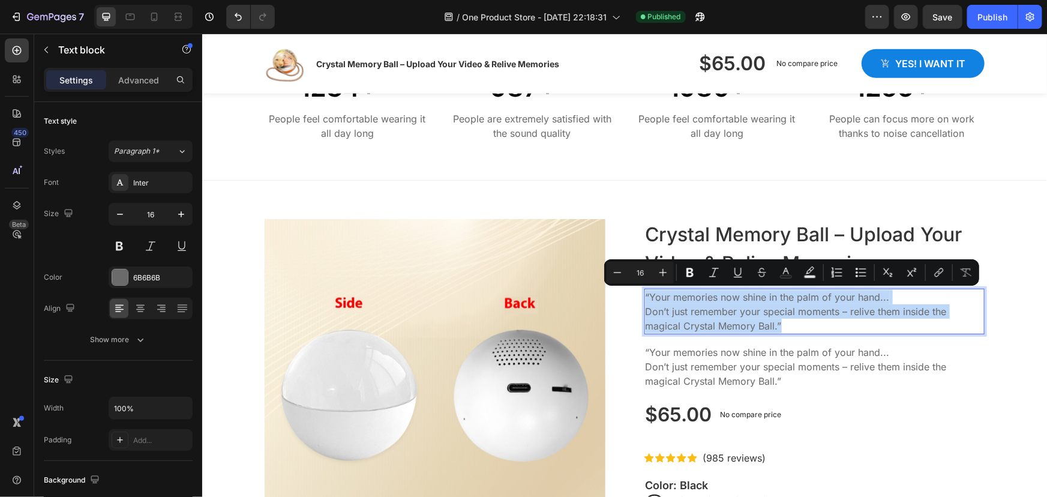
drag, startPoint x: 786, startPoint y: 324, endPoint x: 639, endPoint y: 294, distance: 150.0
click at [644, 294] on div "“Your memories now shine in the palm of your hand... Don’t just remember your s…" at bounding box center [814, 311] width 341 height 46
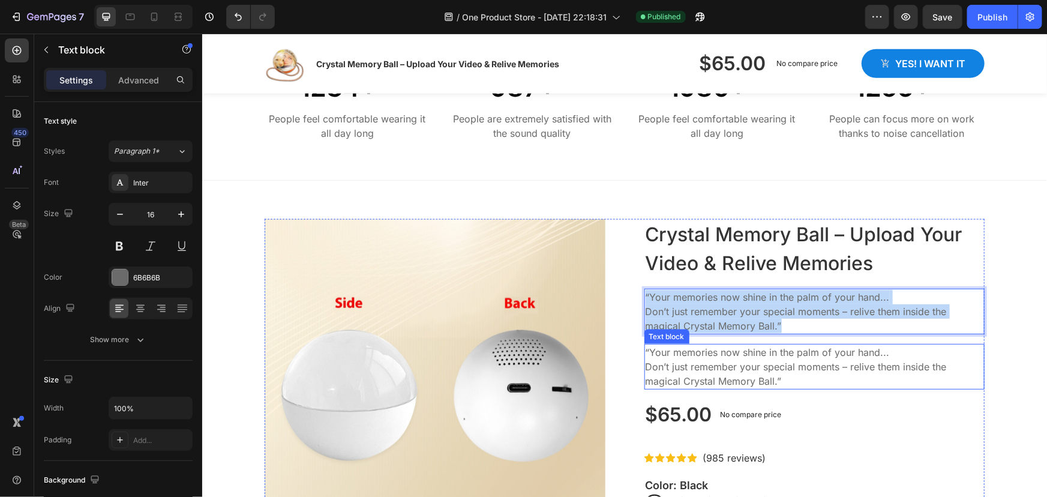
click at [704, 356] on p "“Your memories now shine in the palm of your hand... Don’t just remember your s…" at bounding box center [814, 365] width 338 height 43
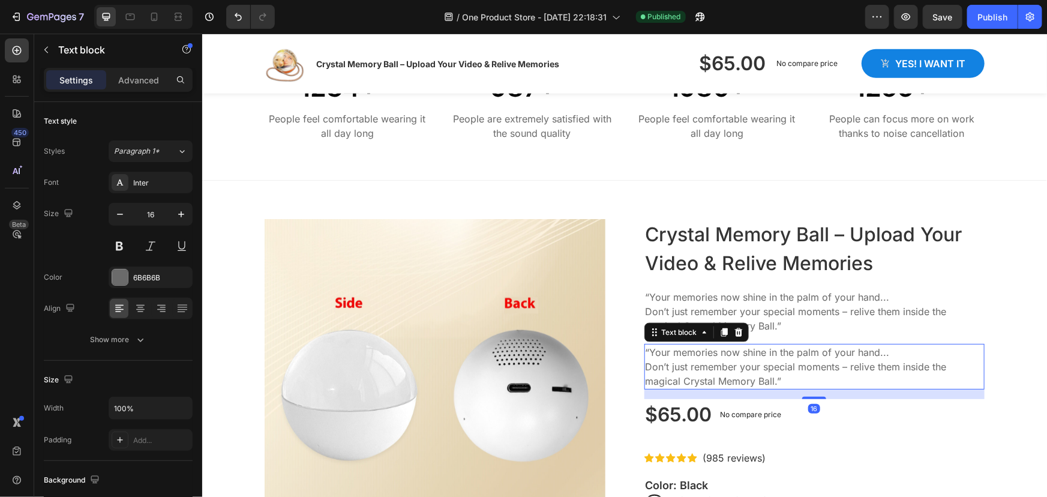
click at [765, 373] on p "“Your memories now shine in the palm of your hand... Don’t just remember your s…" at bounding box center [814, 365] width 338 height 43
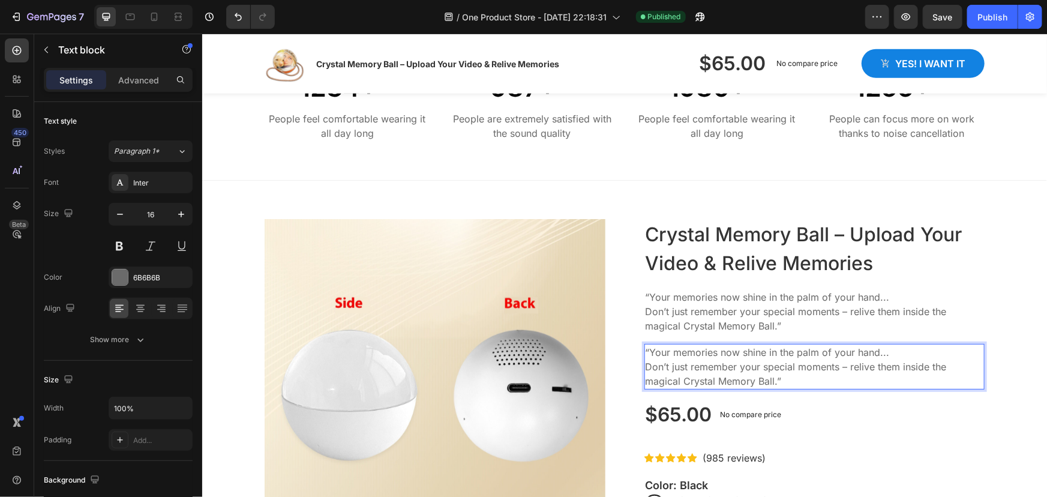
click at [786, 379] on p "“Your memories now shine in the palm of your hand... Don’t just remember your s…" at bounding box center [814, 365] width 338 height 43
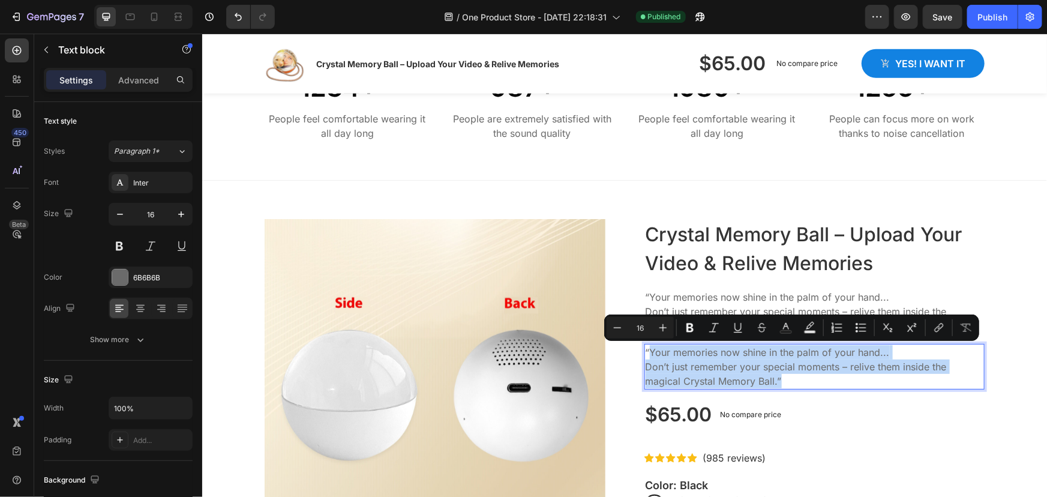
drag, startPoint x: 786, startPoint y: 379, endPoint x: 645, endPoint y: 351, distance: 143.6
click at [645, 351] on p "“Your memories now shine in the palm of your hand... Don’t just remember your s…" at bounding box center [814, 365] width 338 height 43
click at [729, 376] on p "“Your memories now shine in the palm of your hand... Don’t just remember your s…" at bounding box center [814, 365] width 338 height 43
drag, startPoint x: 771, startPoint y: 378, endPoint x: 645, endPoint y: 350, distance: 129.1
click at [645, 350] on p "“Your memories now shine in the palm of your hand... Don’t just remember your s…" at bounding box center [814, 365] width 338 height 43
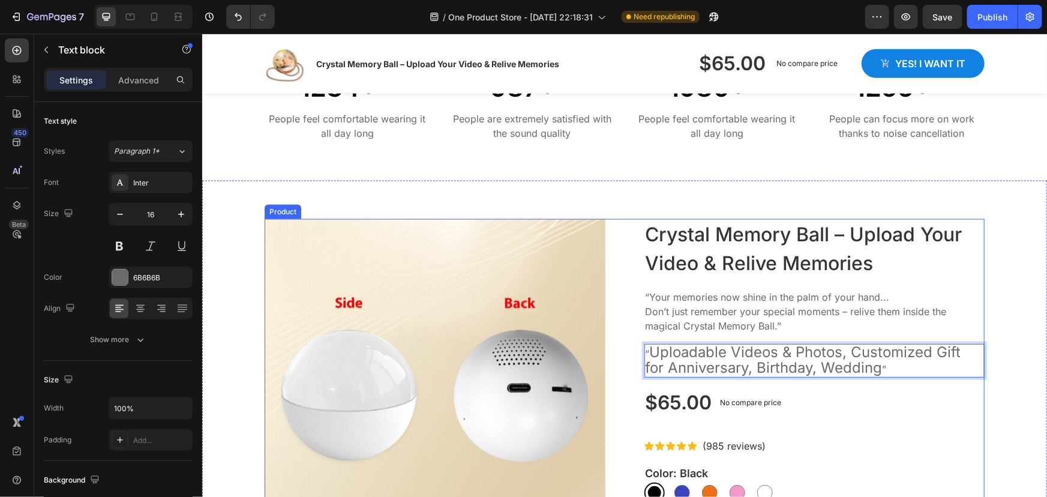
click at [621, 326] on div "Product Images Crystal Memory Ball – Upload Your Video & Relive Memories Produc…" at bounding box center [624, 495] width 720 height 554
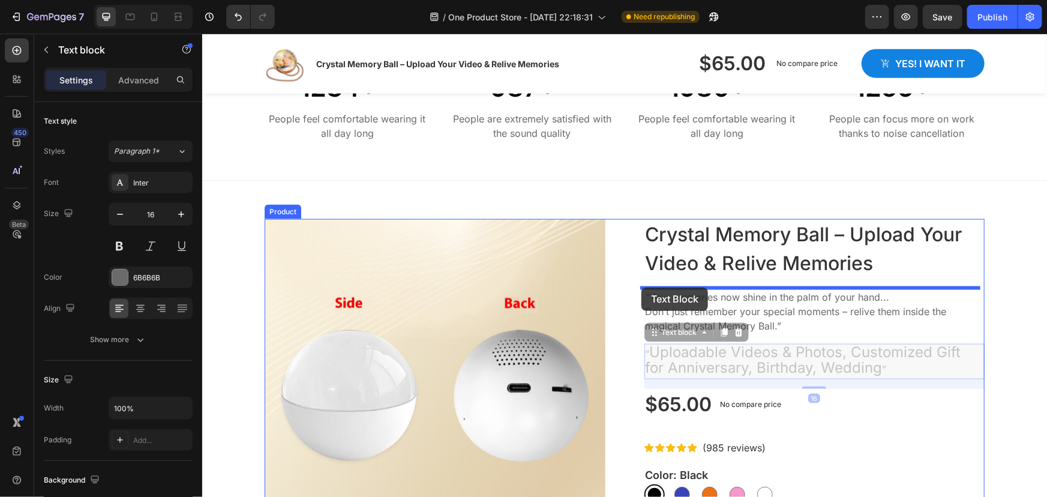
drag, startPoint x: 647, startPoint y: 339, endPoint x: 641, endPoint y: 287, distance: 52.5
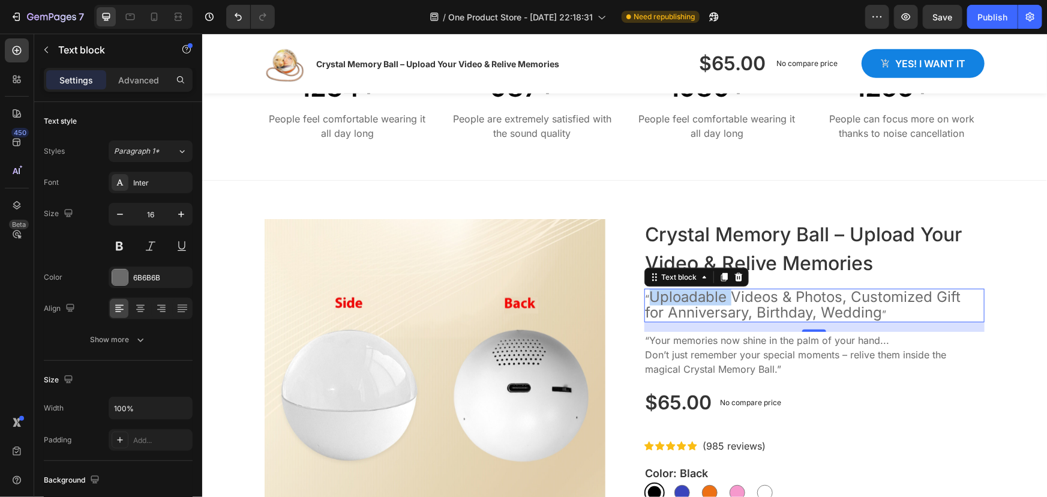
click at [645, 294] on p "“ Uploadable Videos & Photos, Customized Gift for Anniversary, Birthday, Weddin…" at bounding box center [814, 304] width 338 height 31
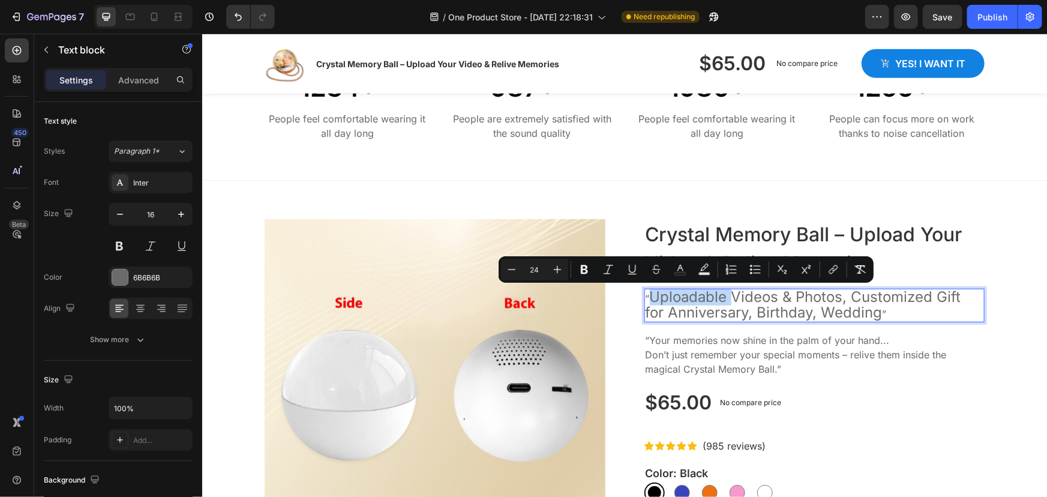
click at [645, 299] on p "“ Uploadable Videos & Photos, Customized Gift for Anniversary, Birthday, Weddin…" at bounding box center [814, 304] width 338 height 31
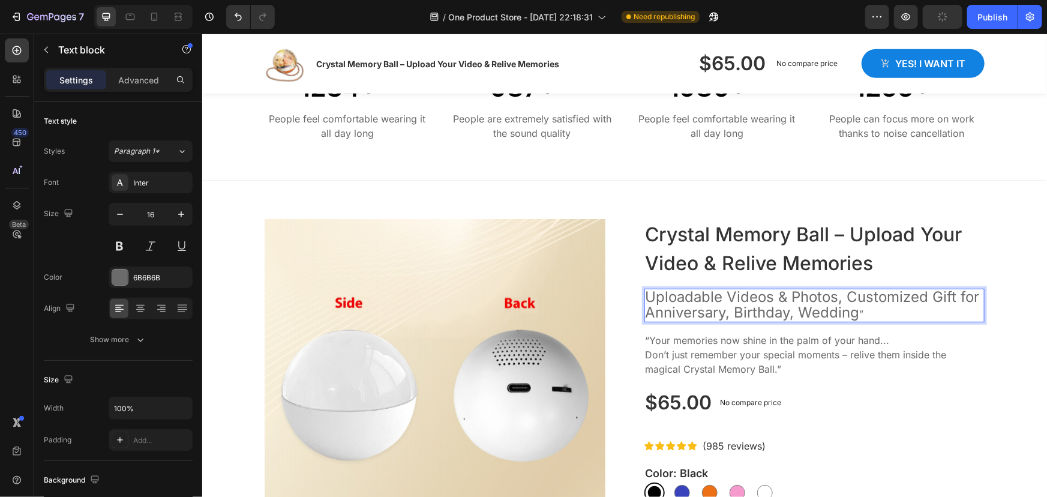
click at [887, 309] on p "Uploadable Videos & Photos, Customized Gift for Anniversary, Birthday, Wedding ”" at bounding box center [814, 304] width 338 height 31
click at [826, 348] on p "“Your memories now shine in the palm of your hand... Don’t just remember your s…" at bounding box center [814, 353] width 338 height 43
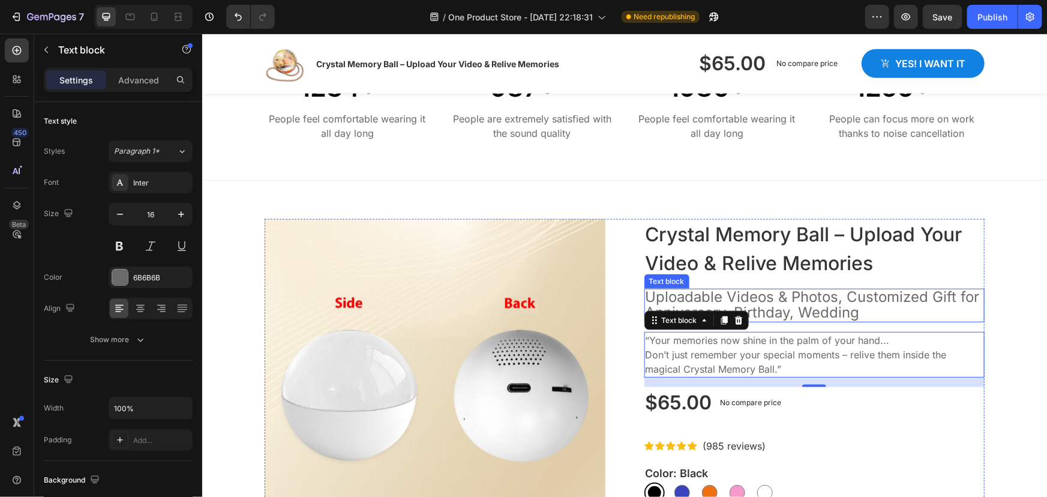
click at [783, 306] on span "Uploadable Videos & Photos, Customized Gift for Anniversary, Birthday, Wedding" at bounding box center [812, 303] width 334 height 33
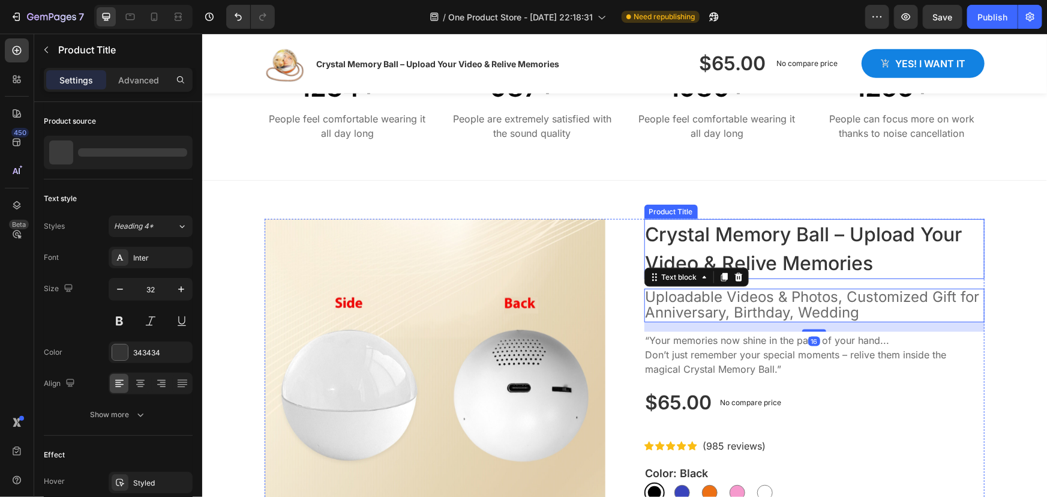
click at [740, 259] on h1 "Crystal Memory Ball – Upload Your Video & Relive Memories" at bounding box center [814, 248] width 341 height 60
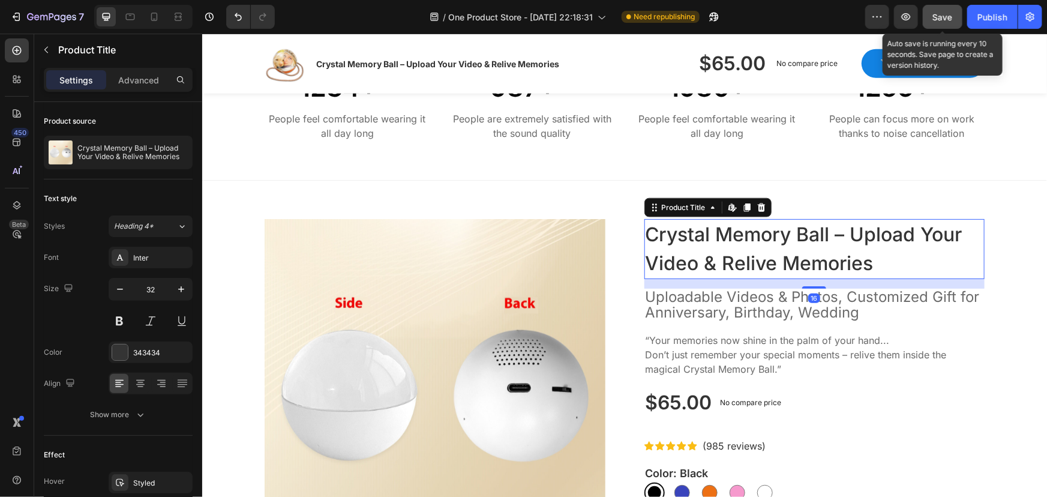
click at [939, 15] on span "Save" at bounding box center [943, 17] width 20 height 10
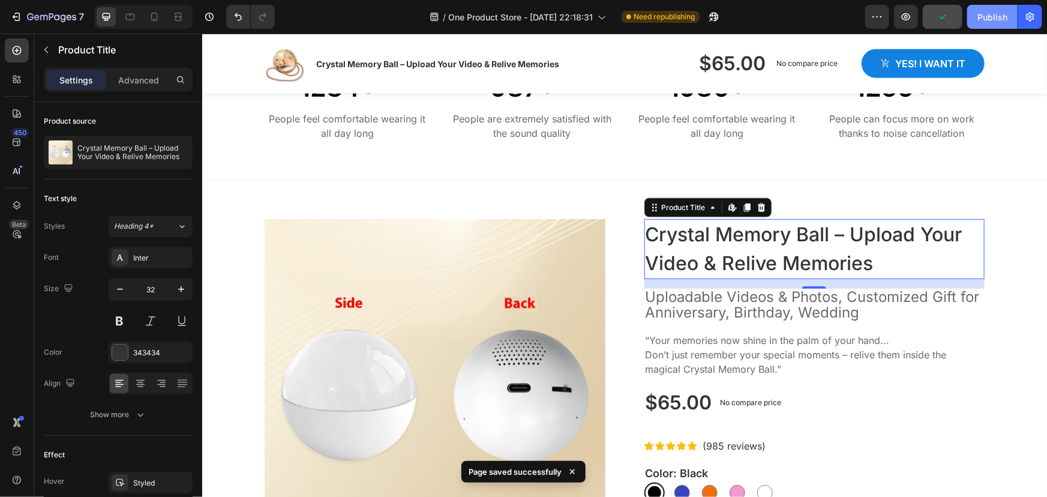
click at [979, 19] on div "Publish" at bounding box center [992, 17] width 30 height 13
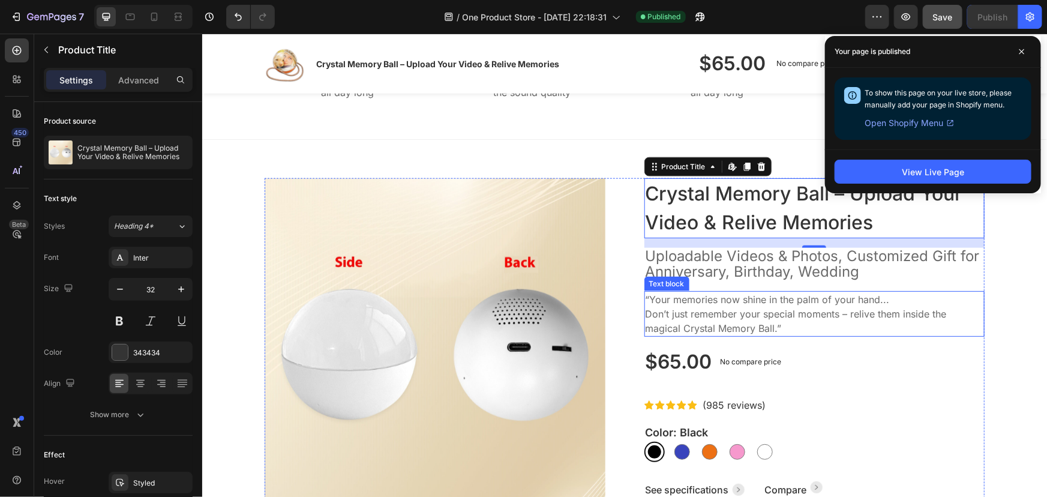
scroll to position [764, 0]
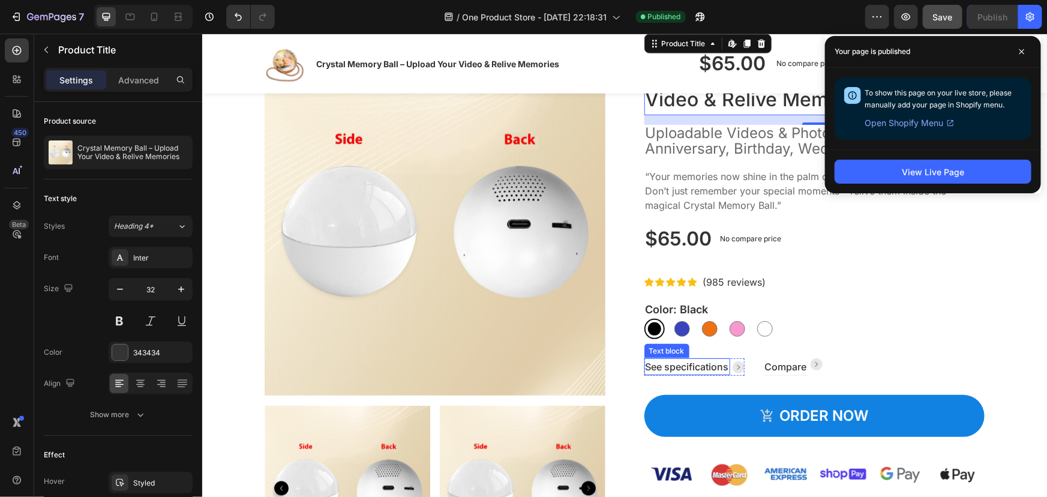
click at [680, 371] on p "See specifications" at bounding box center [686, 366] width 83 height 14
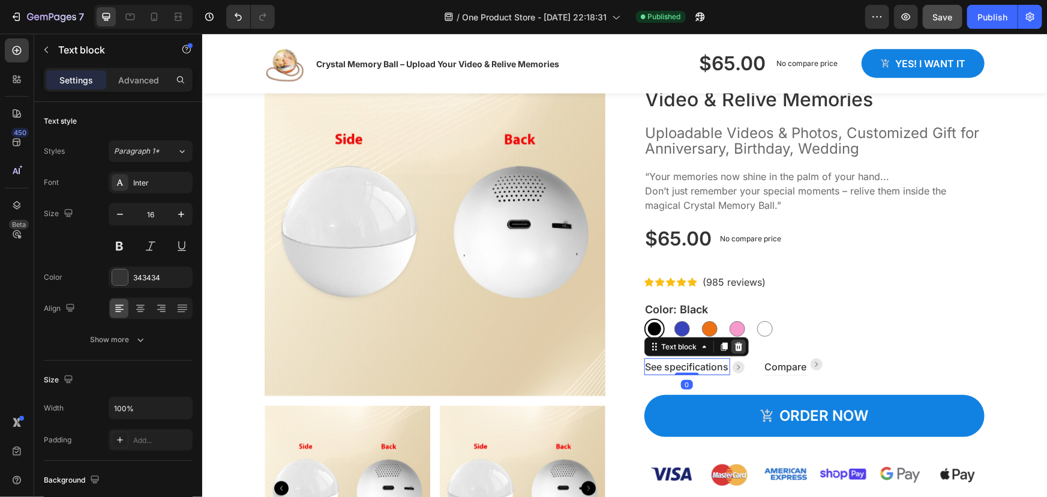
click at [736, 351] on icon at bounding box center [738, 346] width 10 height 10
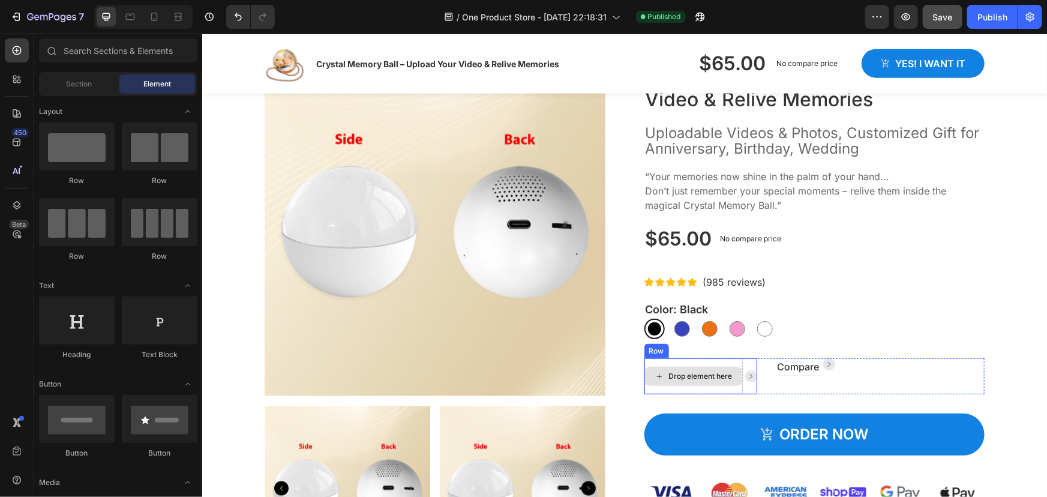
click at [708, 380] on div "Drop element here" at bounding box center [700, 376] width 64 height 10
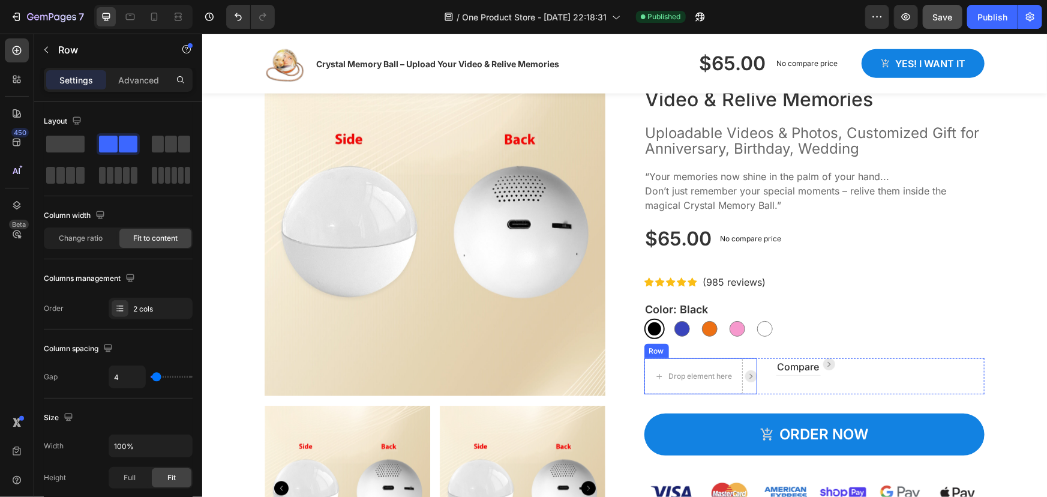
click at [651, 355] on div "Row" at bounding box center [656, 350] width 25 height 14
click at [713, 348] on icon at bounding box center [717, 346] width 8 height 8
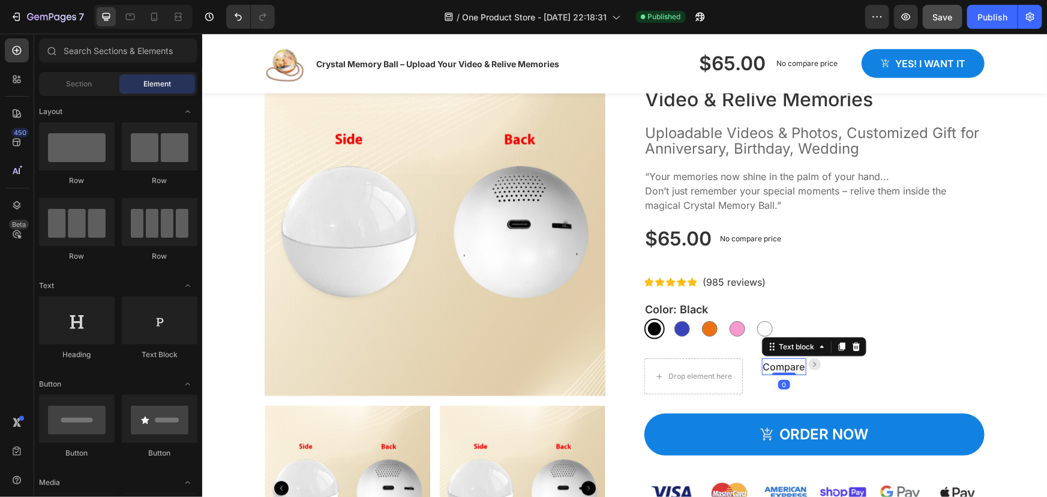
click at [767, 365] on p "Compare" at bounding box center [783, 366] width 42 height 14
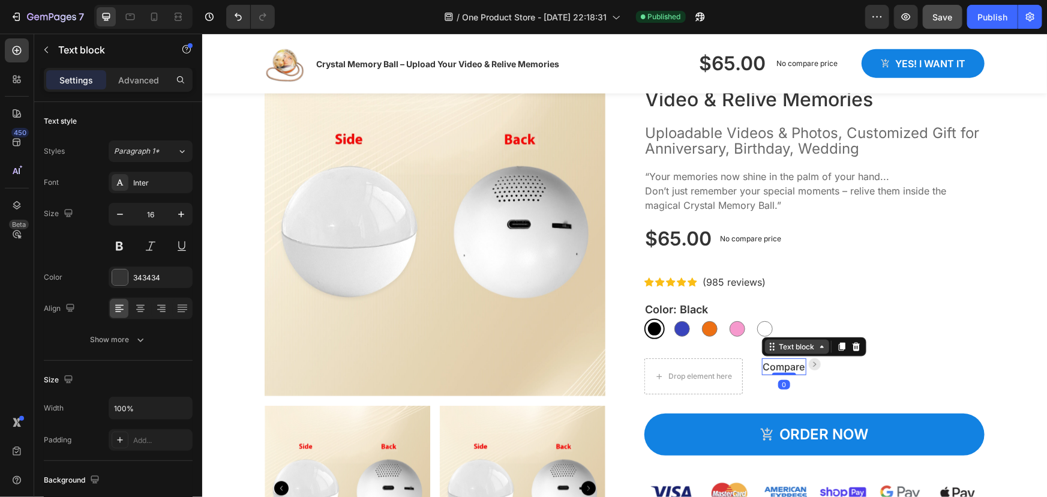
click at [779, 351] on div "Text block" at bounding box center [796, 346] width 40 height 11
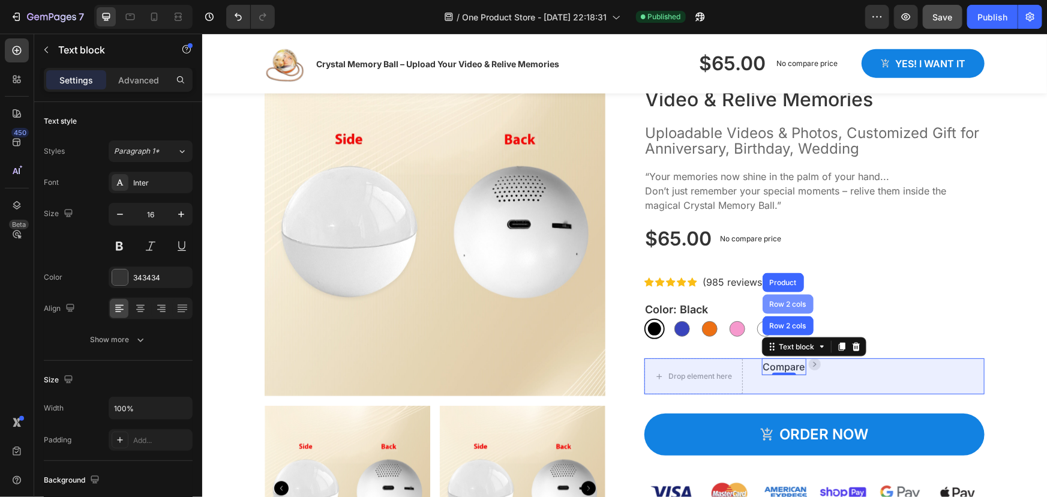
click at [780, 305] on div "Row 2 cols" at bounding box center [787, 303] width 41 height 7
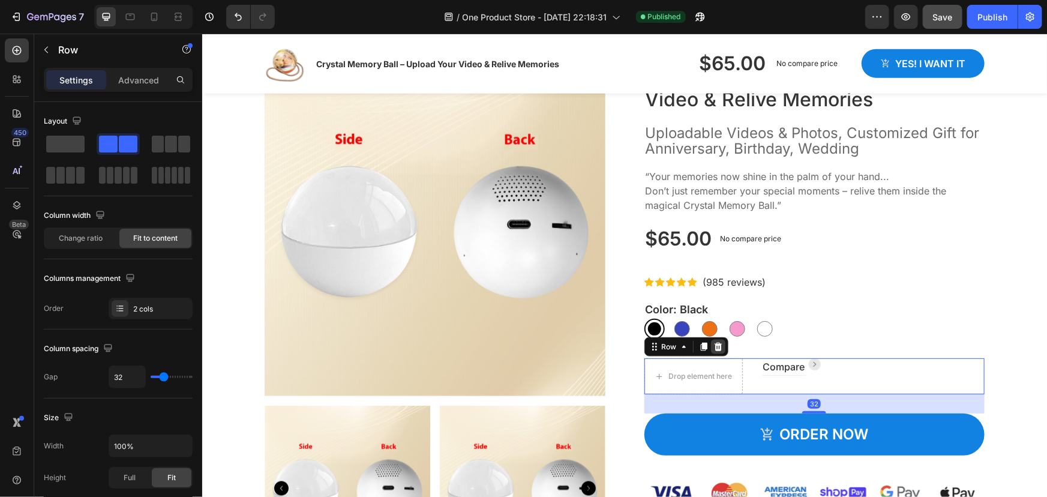
click at [713, 347] on icon at bounding box center [717, 346] width 8 height 8
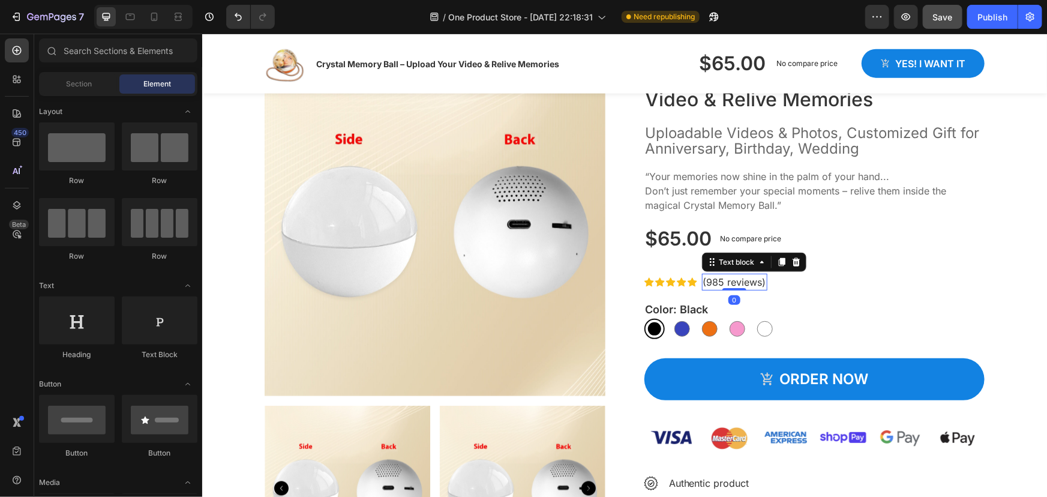
click at [702, 286] on p "(985 reviews)" at bounding box center [733, 281] width 63 height 14
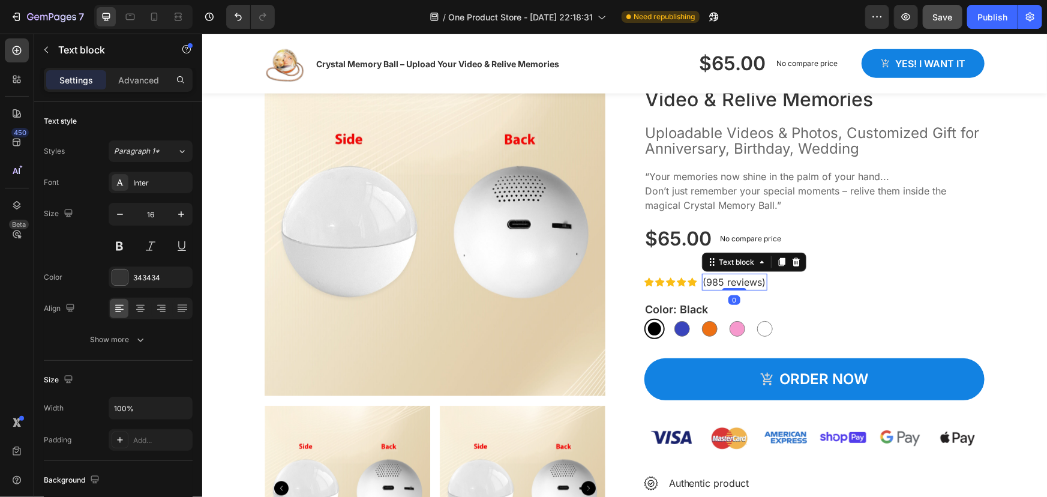
click at [702, 286] on p "(985 reviews)" at bounding box center [733, 281] width 63 height 14
click at [710, 282] on p "(985 reviews)" at bounding box center [733, 281] width 63 height 14
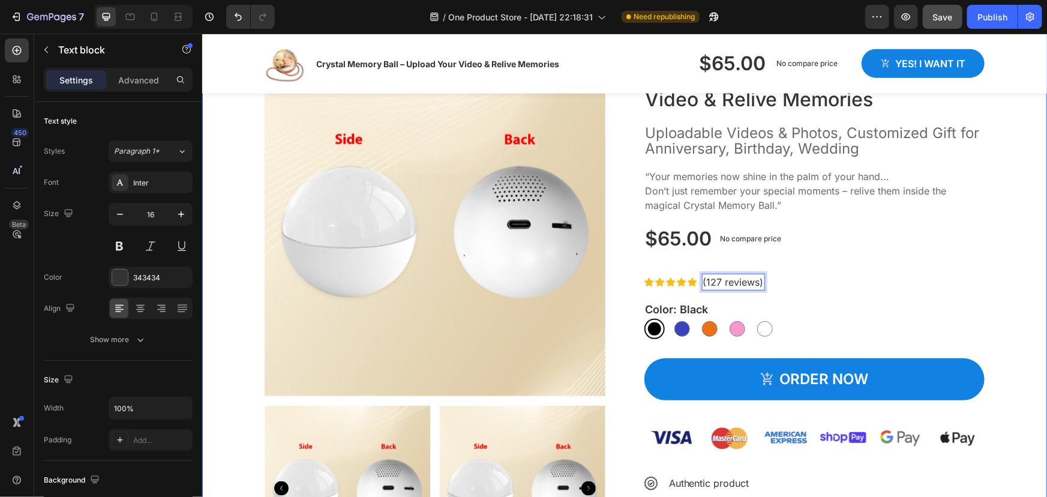
click at [987, 270] on div "Product Images Crystal Memory Ball – Upload Your Video & Relive Memories Produc…" at bounding box center [624, 330] width 826 height 551
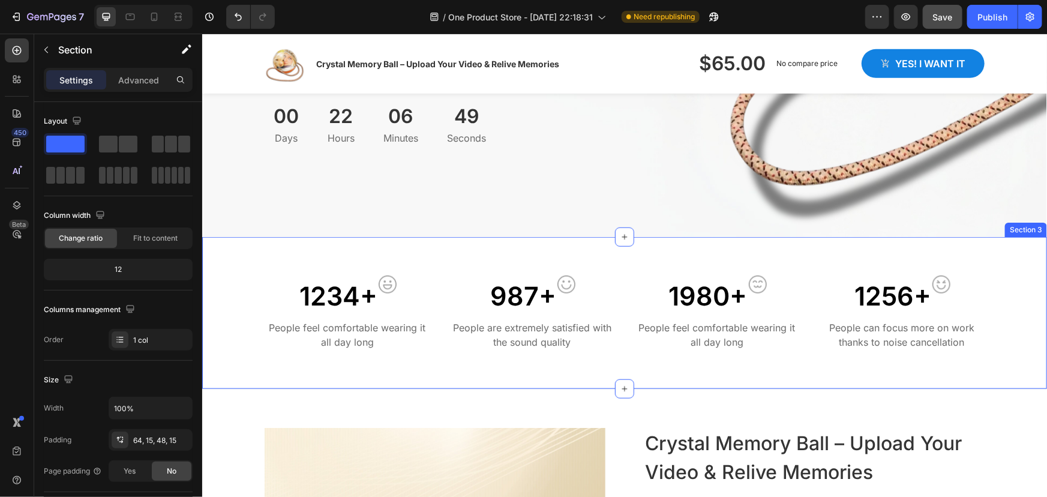
scroll to position [437, 0]
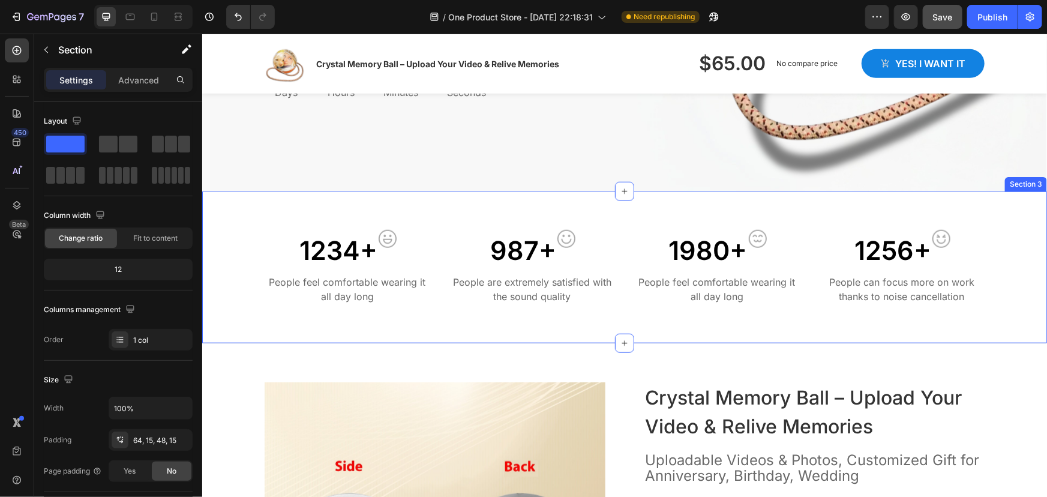
click at [612, 312] on div "1234+ Text block Image Row People feel comfortable wearing it all day long Text…" at bounding box center [624, 271] width 826 height 85
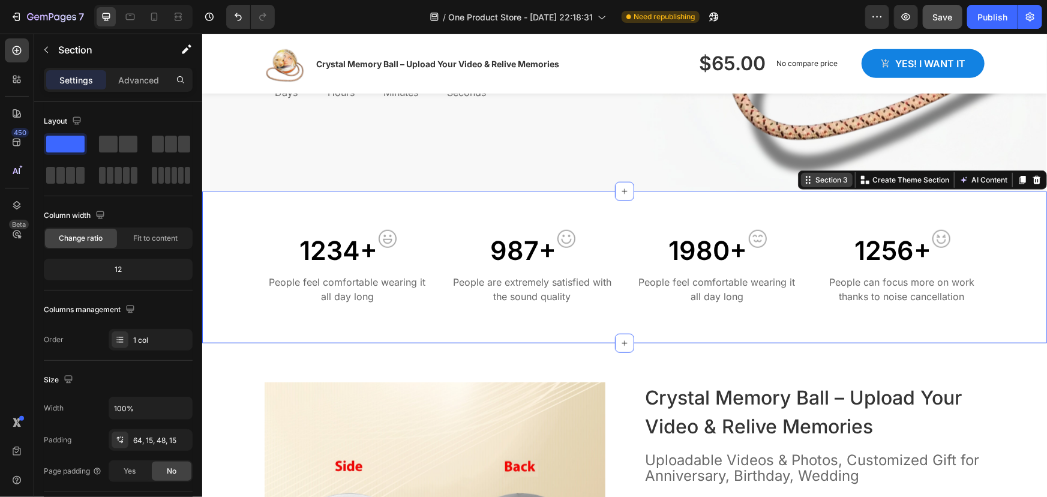
click at [829, 183] on div "Section 3" at bounding box center [830, 179] width 37 height 11
click at [1029, 184] on div at bounding box center [1036, 179] width 14 height 14
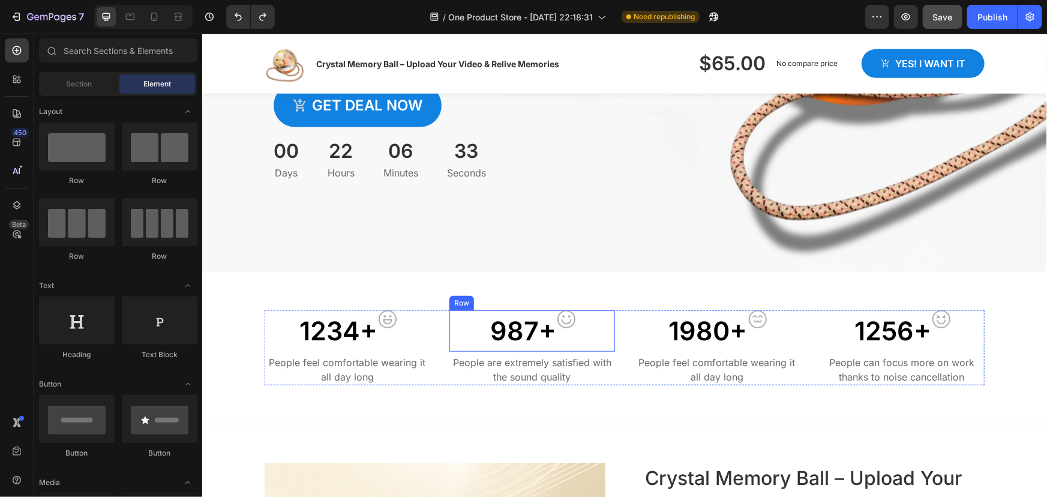
scroll to position [382, 0]
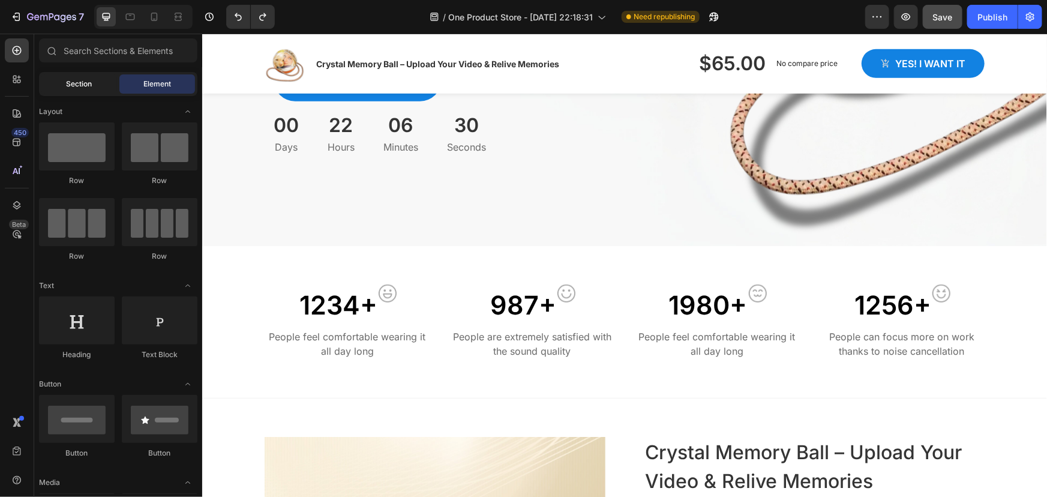
click at [64, 90] on div "Section" at bounding box center [79, 83] width 76 height 19
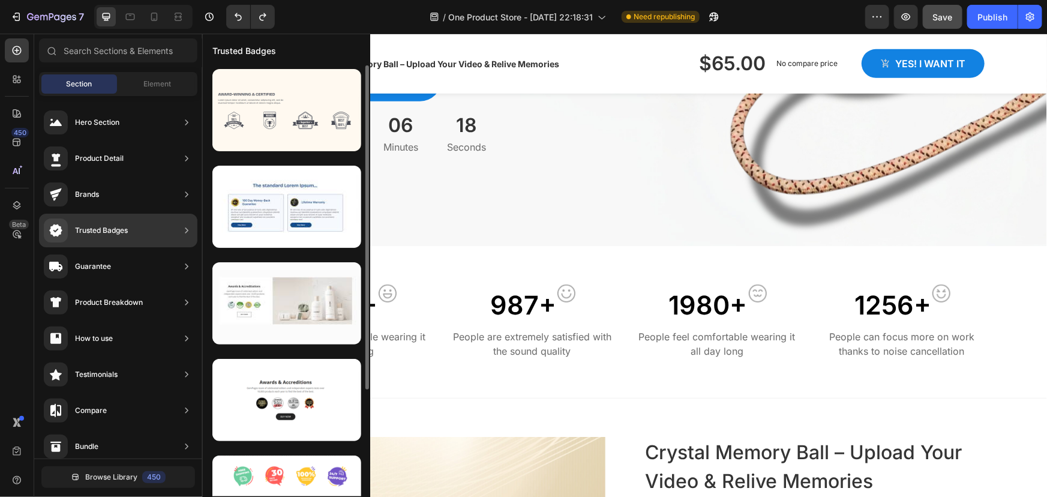
scroll to position [141, 0]
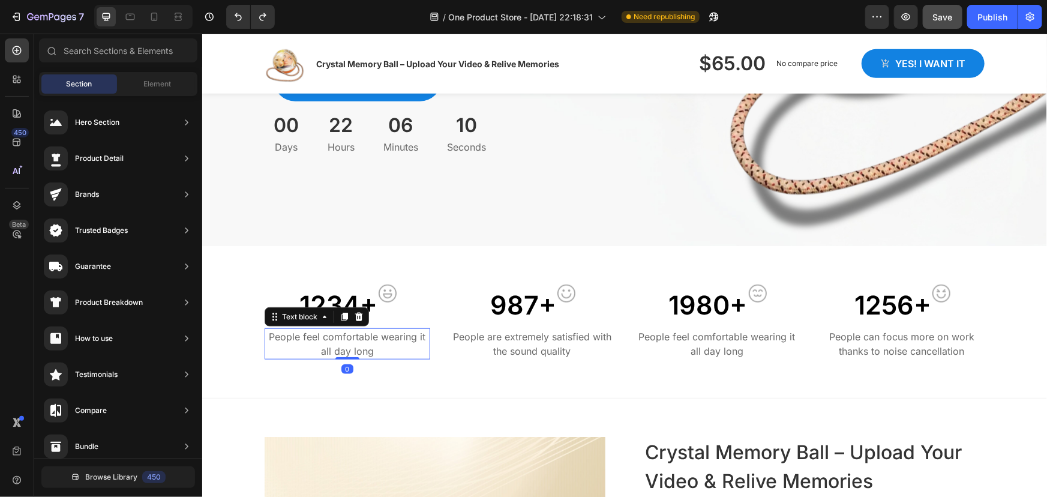
click at [420, 356] on p "People feel comfortable wearing it all day long" at bounding box center [346, 343] width 163 height 29
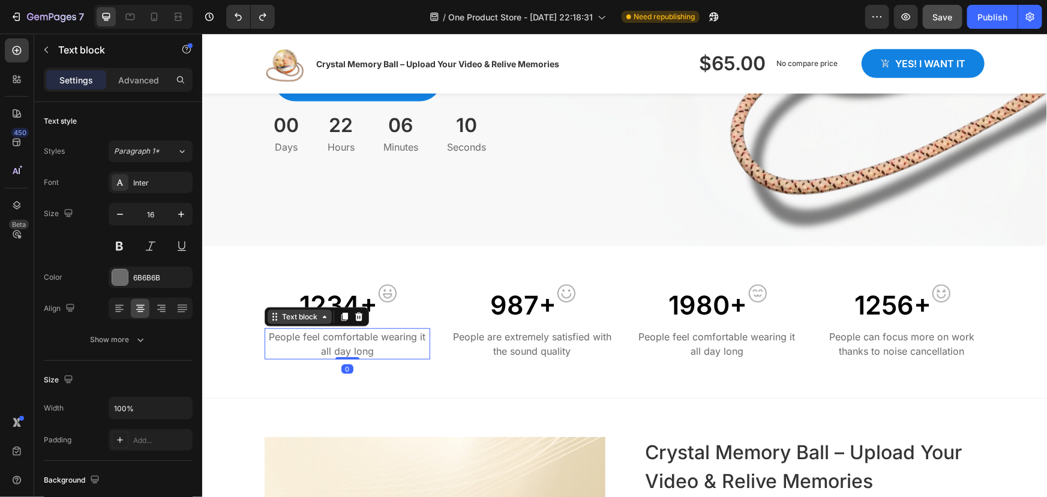
click at [320, 318] on icon at bounding box center [324, 316] width 10 height 10
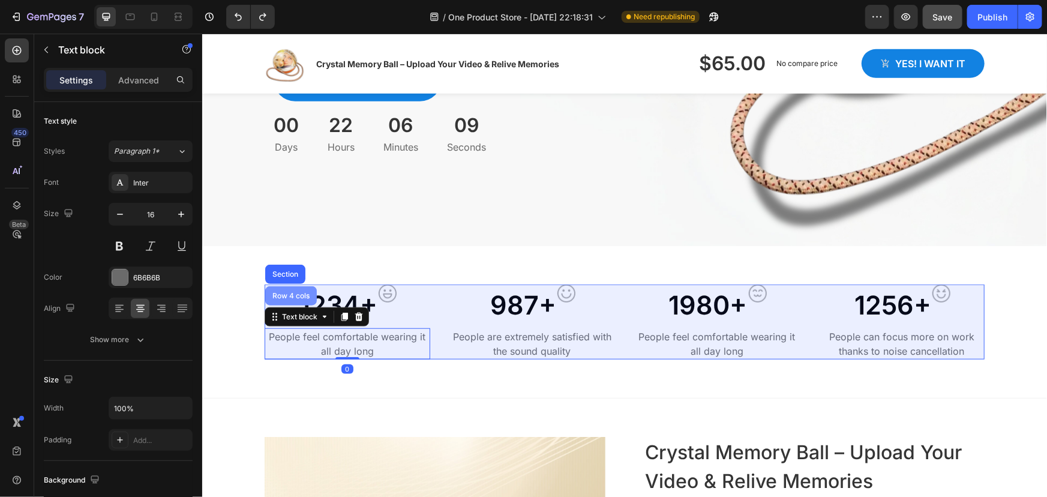
click at [273, 291] on div "Row 4 cols" at bounding box center [290, 294] width 42 height 7
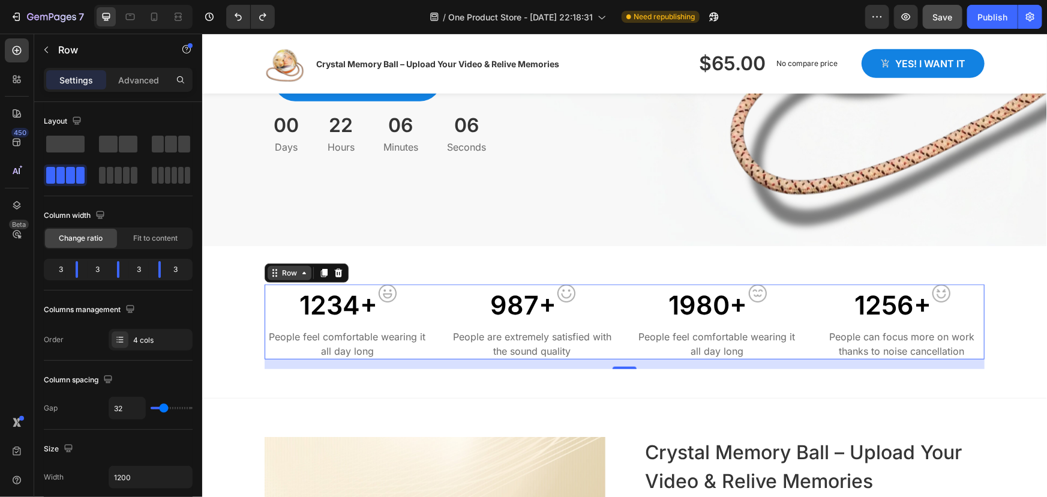
click at [302, 275] on icon at bounding box center [304, 272] width 10 height 10
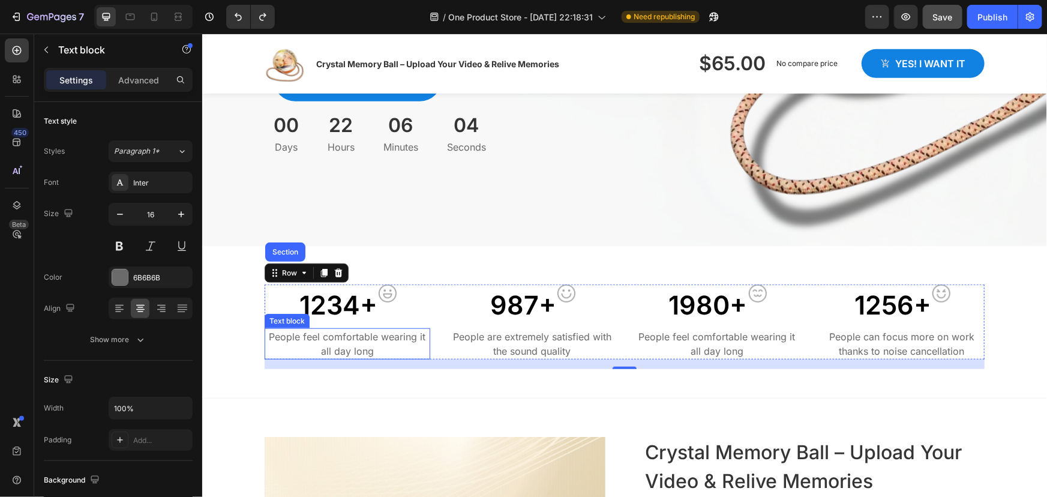
click at [327, 354] on p "People feel comfortable wearing it all day long" at bounding box center [346, 343] width 163 height 29
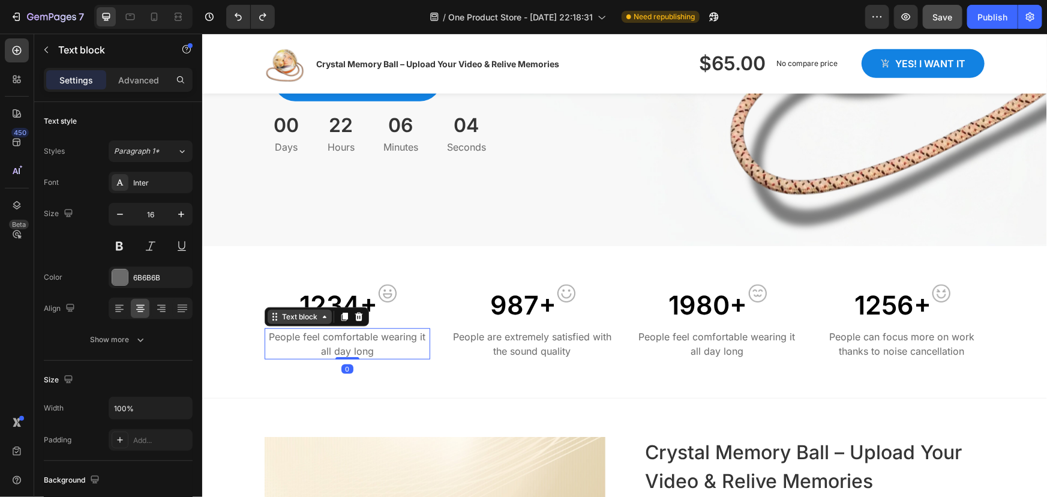
click at [322, 315] on icon at bounding box center [324, 316] width 4 height 2
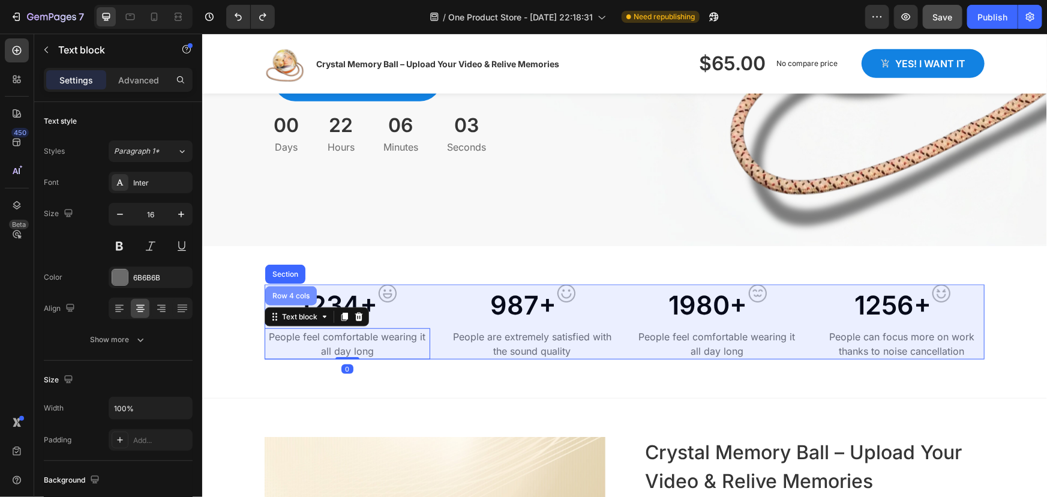
click at [302, 296] on div "Row 4 cols" at bounding box center [290, 294] width 42 height 7
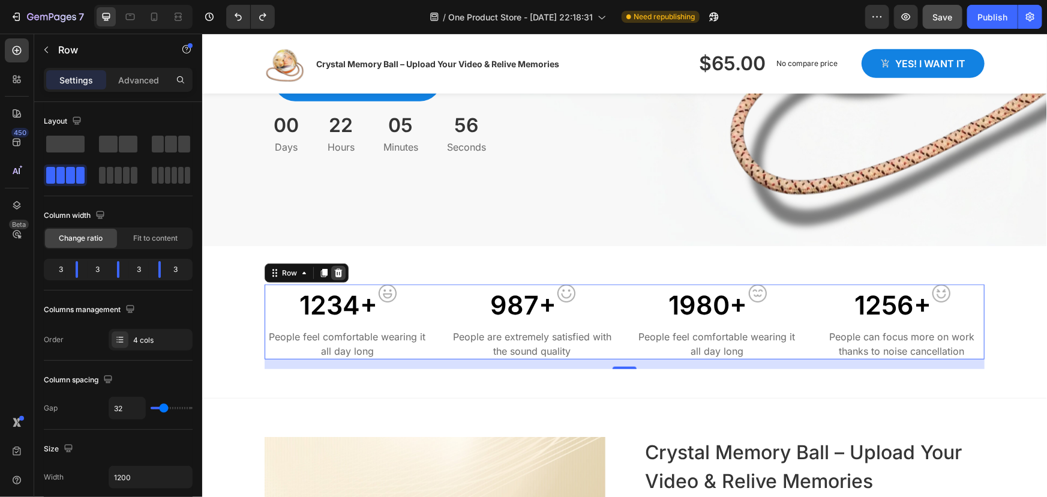
click at [335, 273] on icon at bounding box center [338, 272] width 8 height 8
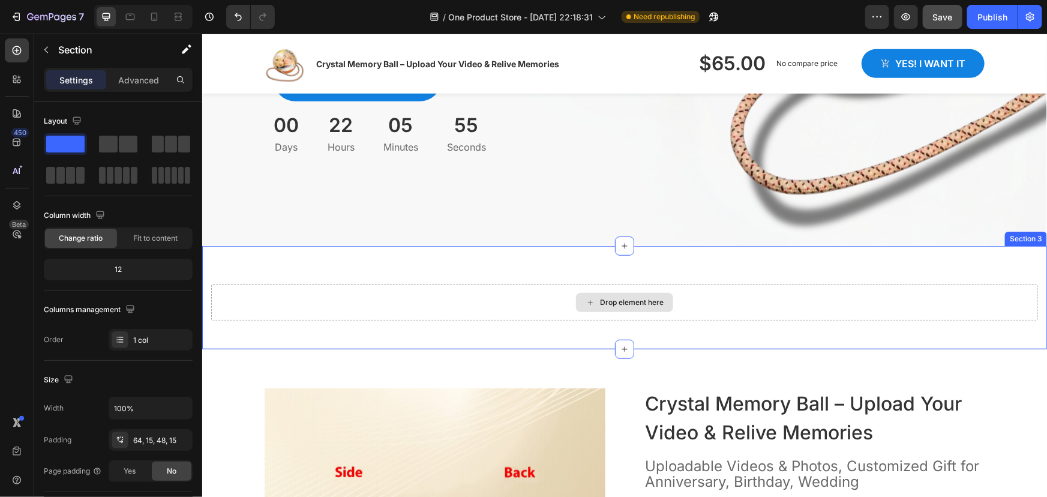
click at [369, 291] on div "Drop element here" at bounding box center [624, 302] width 826 height 36
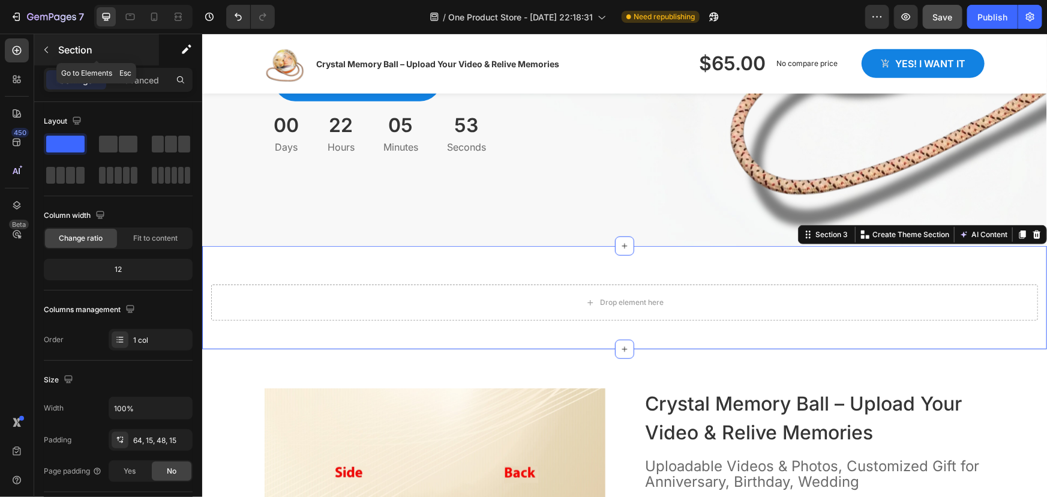
click at [48, 49] on icon "button" at bounding box center [46, 50] width 10 height 10
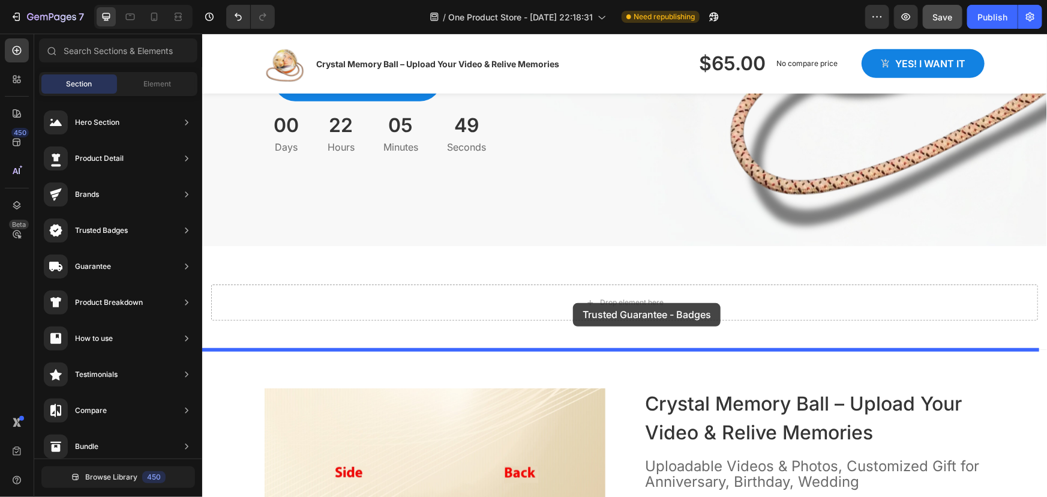
drag, startPoint x: 504, startPoint y: 491, endPoint x: 572, endPoint y: 302, distance: 200.4
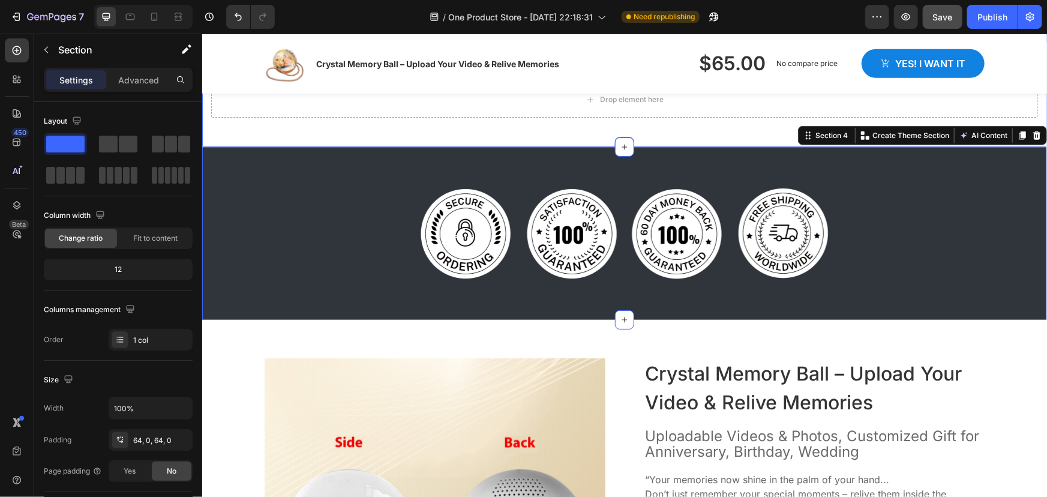
scroll to position [600, 0]
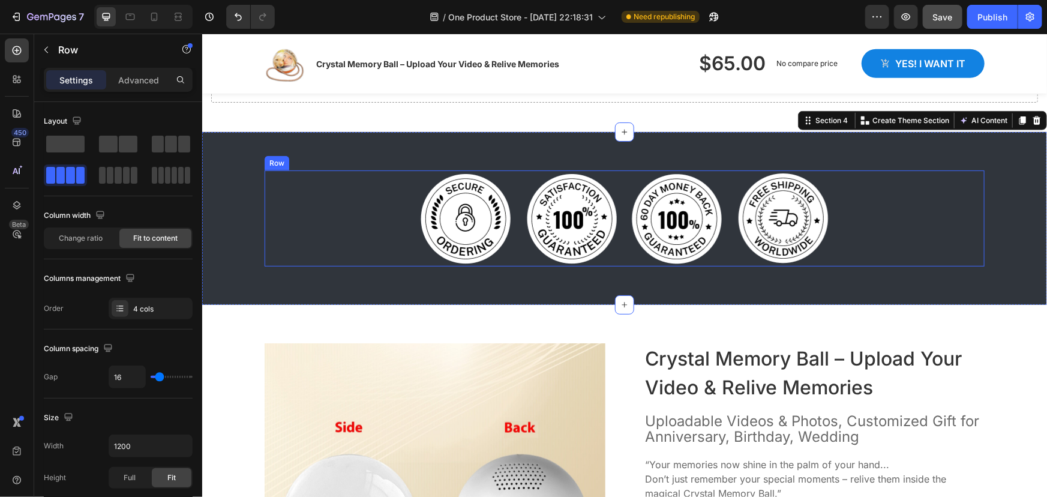
click at [367, 245] on div "Image Image Image Image Row" at bounding box center [624, 218] width 720 height 96
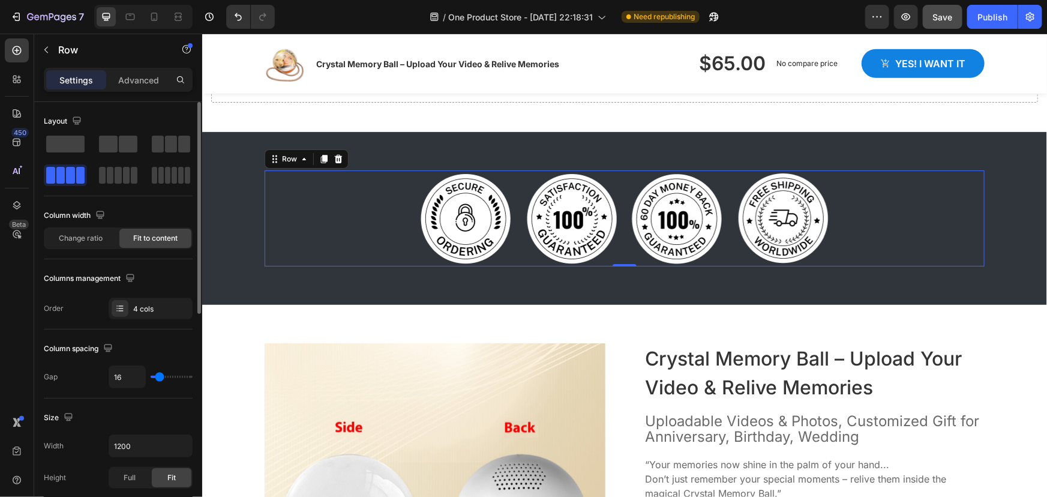
type input "12"
type input "10"
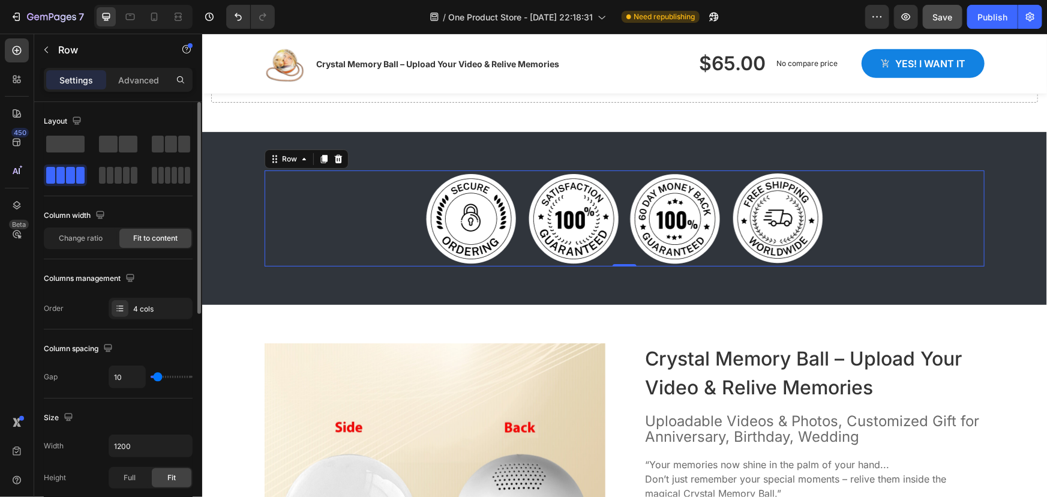
type input "8"
type input "6"
type input "4"
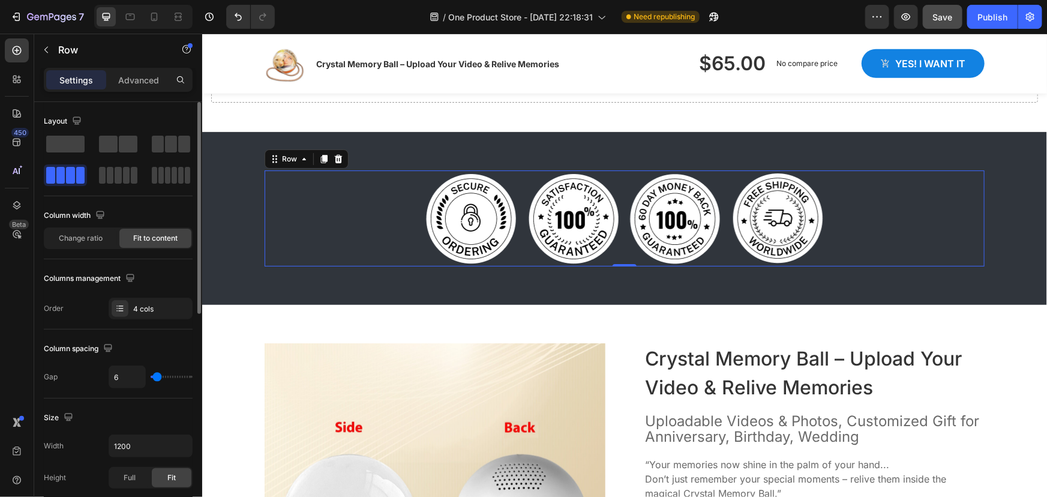
type input "4"
type input "2"
type input "0"
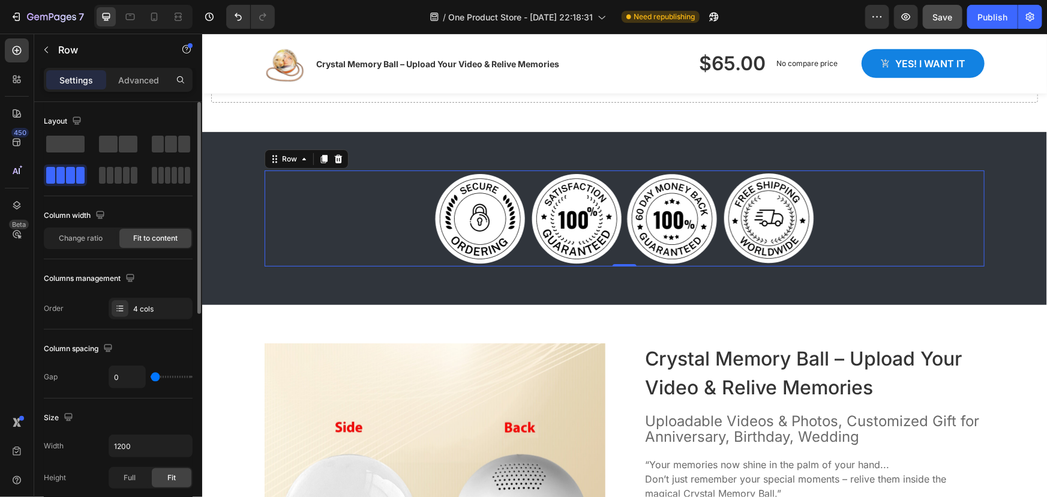
type input "2"
type input "4"
type input "6"
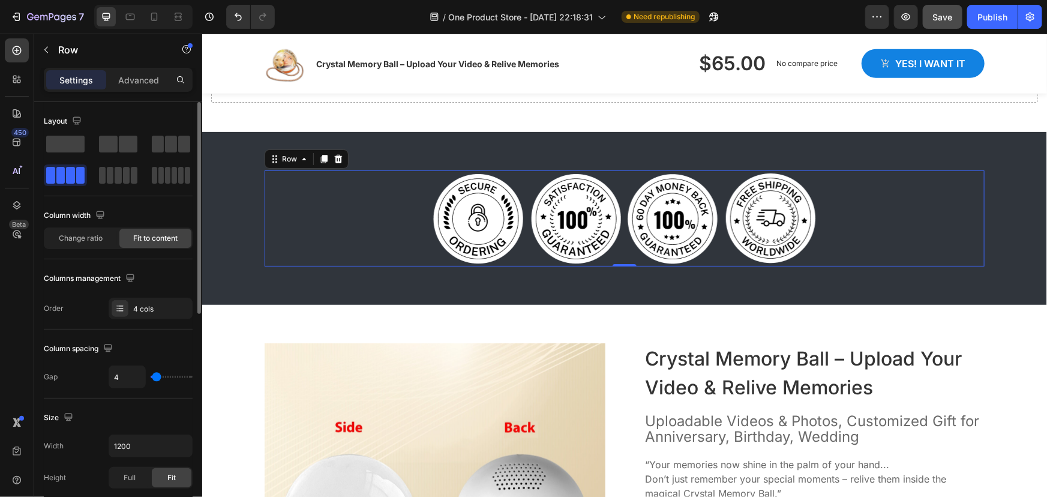
type input "6"
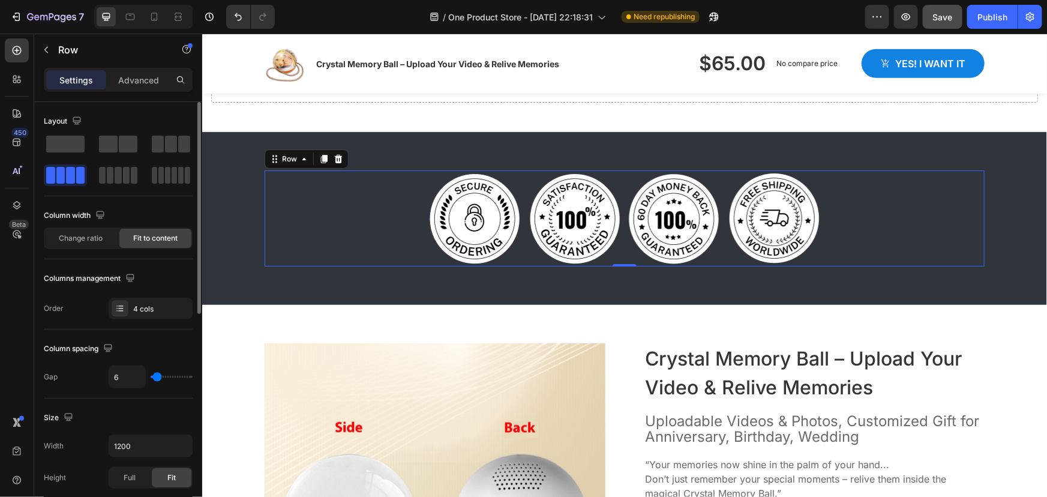
type input "8"
click at [157, 378] on input "range" at bounding box center [172, 376] width 42 height 2
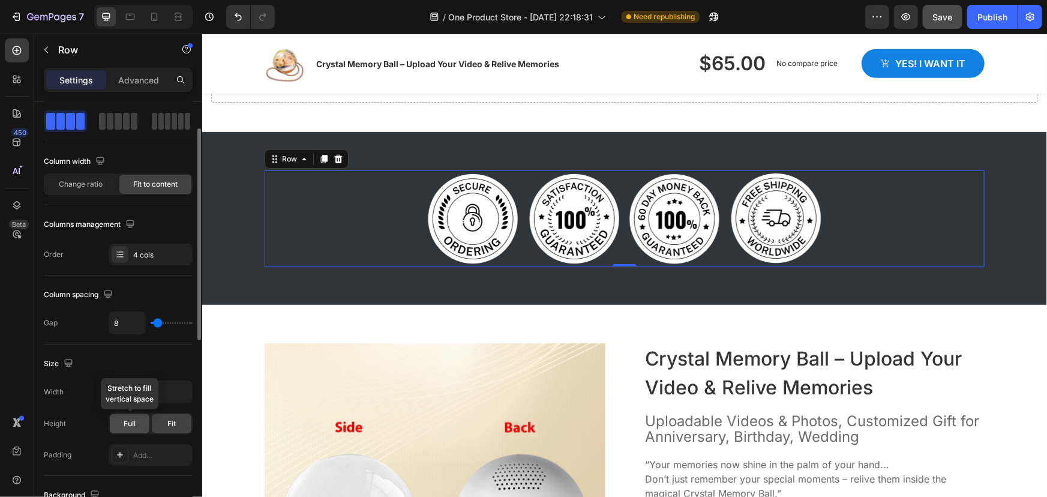
click at [133, 420] on span "Full" at bounding box center [130, 423] width 12 height 11
click at [167, 418] on span "Fit" at bounding box center [171, 423] width 8 height 11
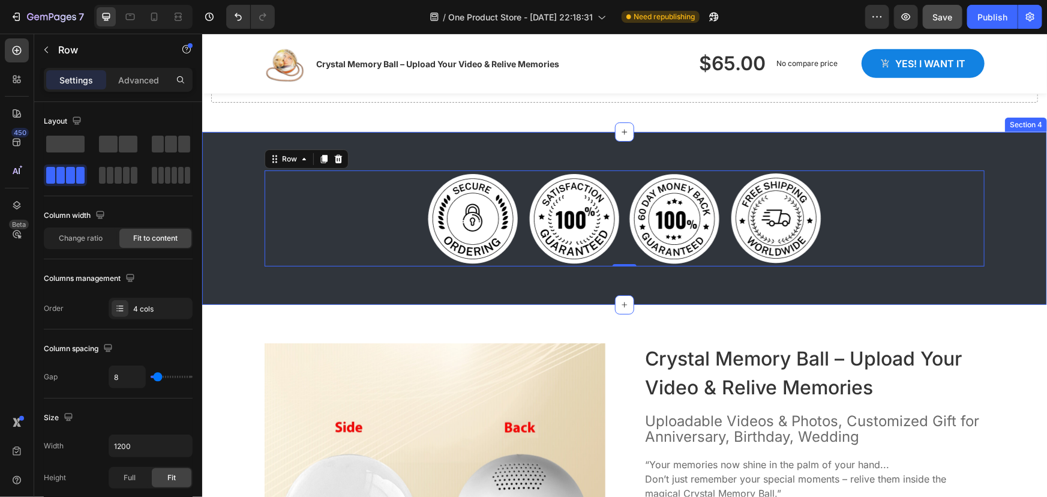
click at [232, 233] on div "Image Image Image Image Row 0" at bounding box center [624, 218] width 844 height 96
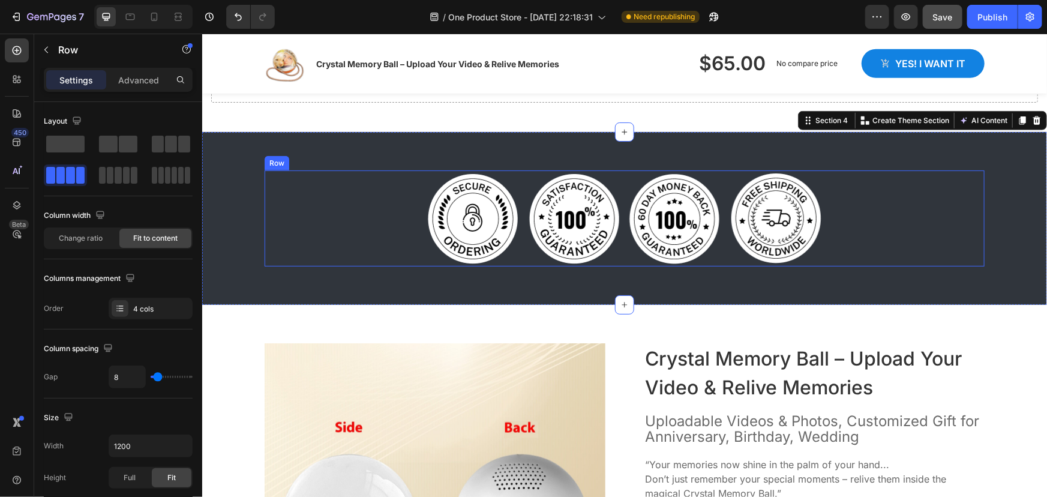
click at [405, 262] on div "Image Image Image Image Row" at bounding box center [624, 218] width 720 height 96
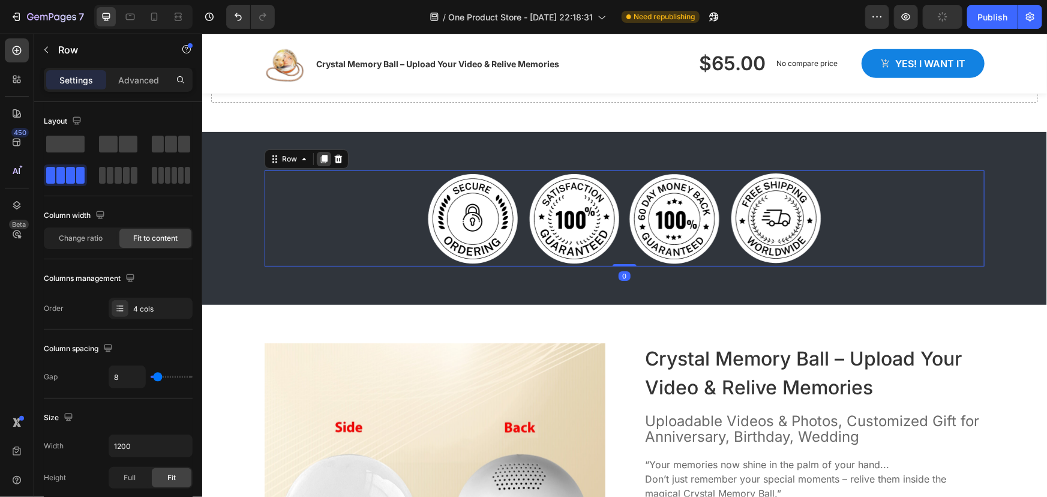
click at [322, 162] on icon at bounding box center [323, 159] width 10 height 10
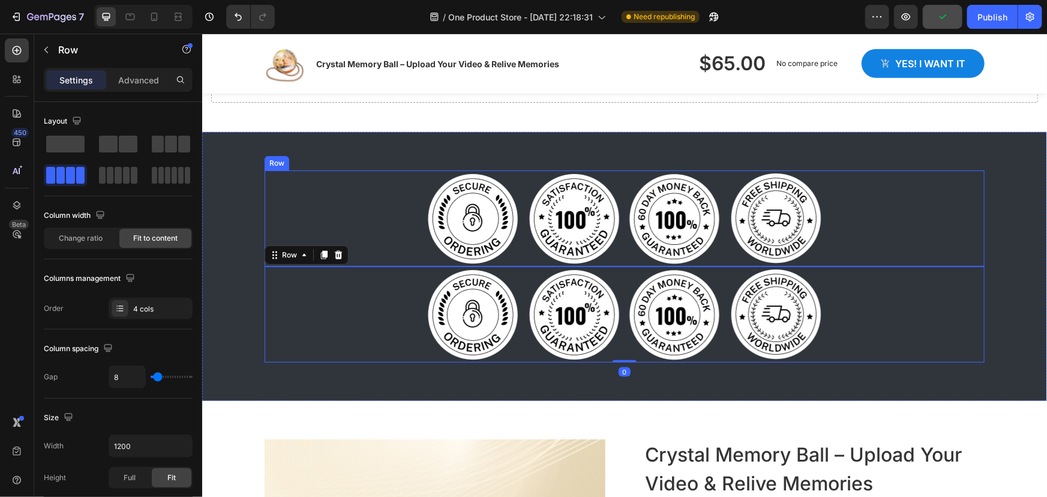
scroll to position [491, 0]
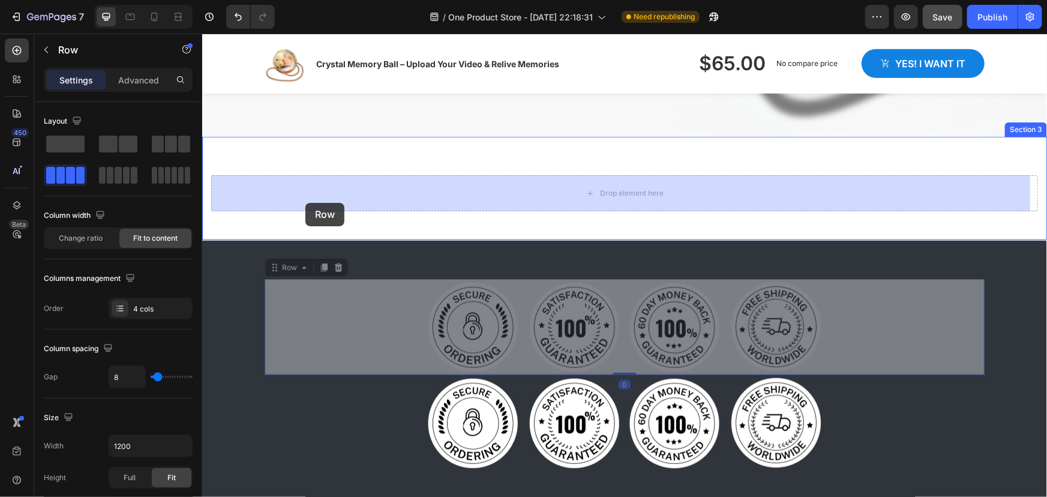
drag, startPoint x: 273, startPoint y: 272, endPoint x: 305, endPoint y: 202, distance: 76.2
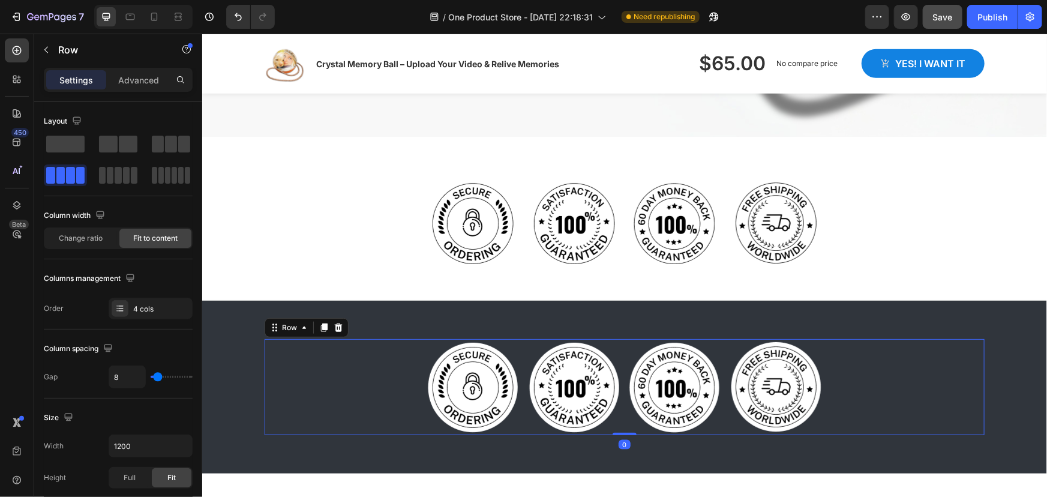
click at [330, 349] on div "Image Image Image Image Row 0" at bounding box center [624, 386] width 720 height 96
click at [303, 327] on icon at bounding box center [304, 327] width 10 height 10
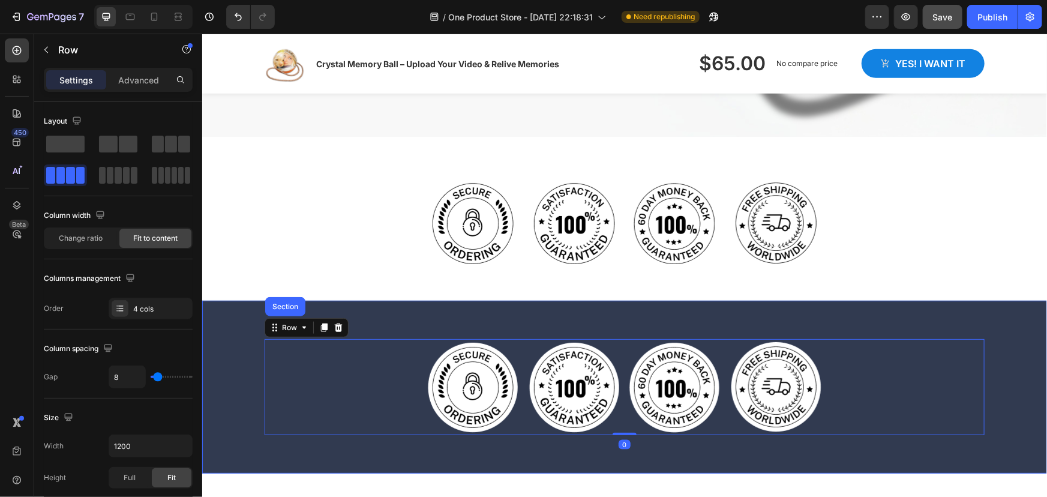
click at [285, 310] on div "Section" at bounding box center [285, 305] width 40 height 19
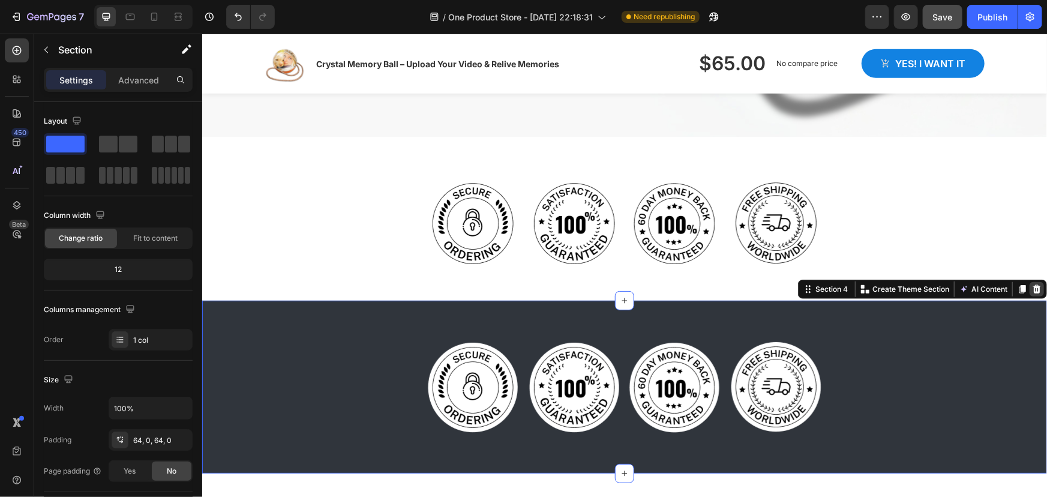
click at [1031, 288] on icon at bounding box center [1036, 289] width 10 height 10
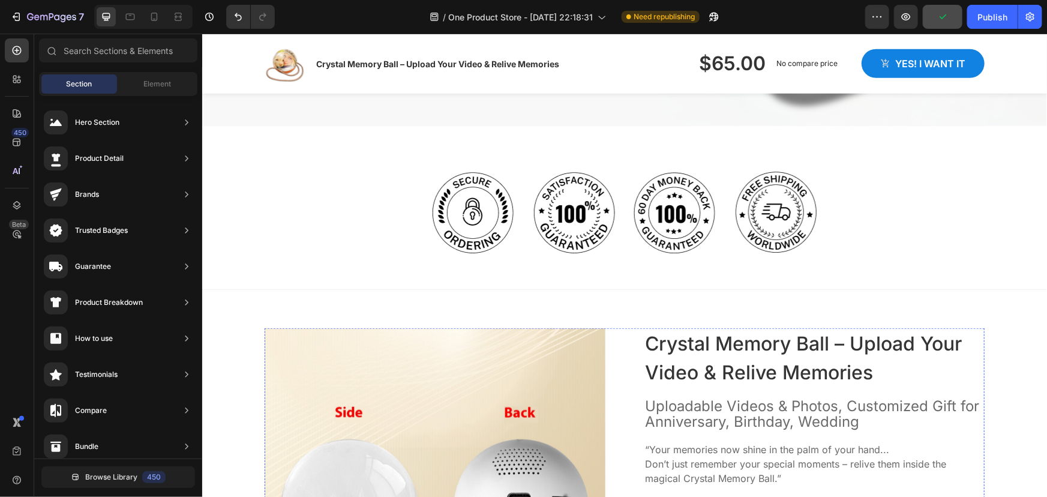
scroll to position [437, 0]
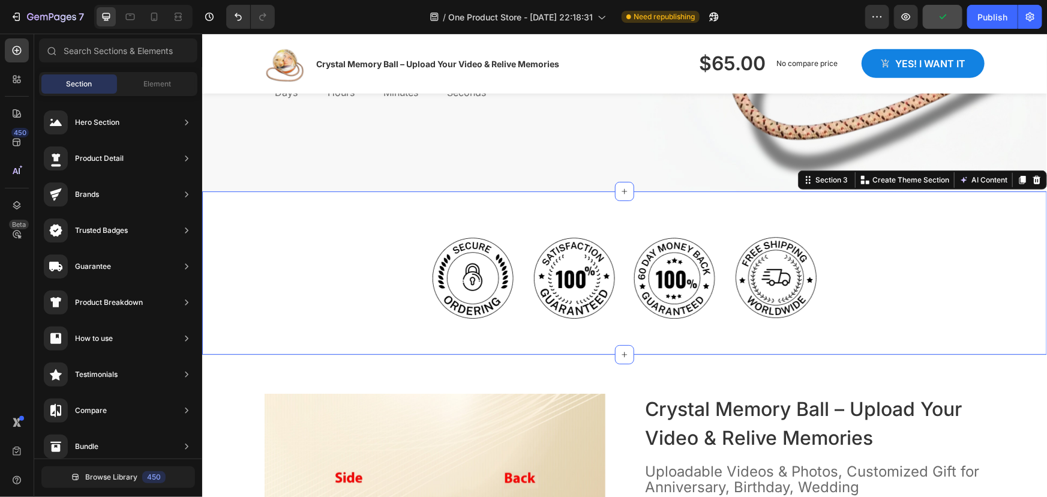
click at [671, 342] on div "Image Image Image Image Row Section 3 You can create reusable sections Create T…" at bounding box center [624, 273] width 844 height 164
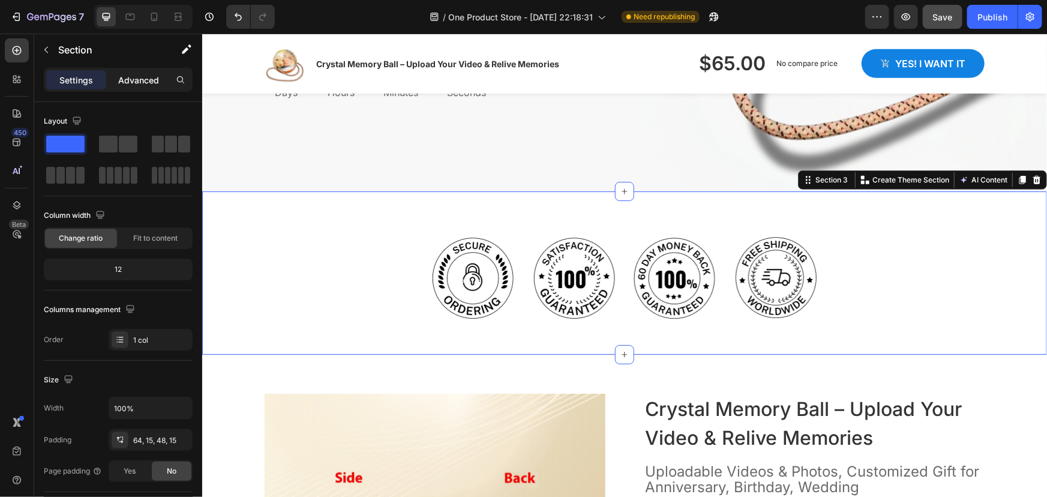
click at [134, 78] on p "Advanced" at bounding box center [138, 80] width 41 height 13
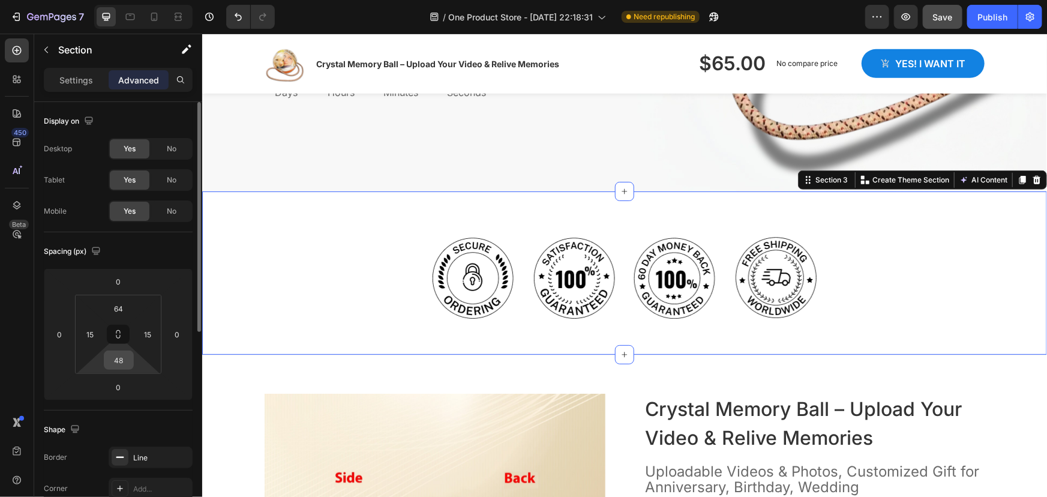
click at [122, 356] on input "48" at bounding box center [119, 360] width 24 height 18
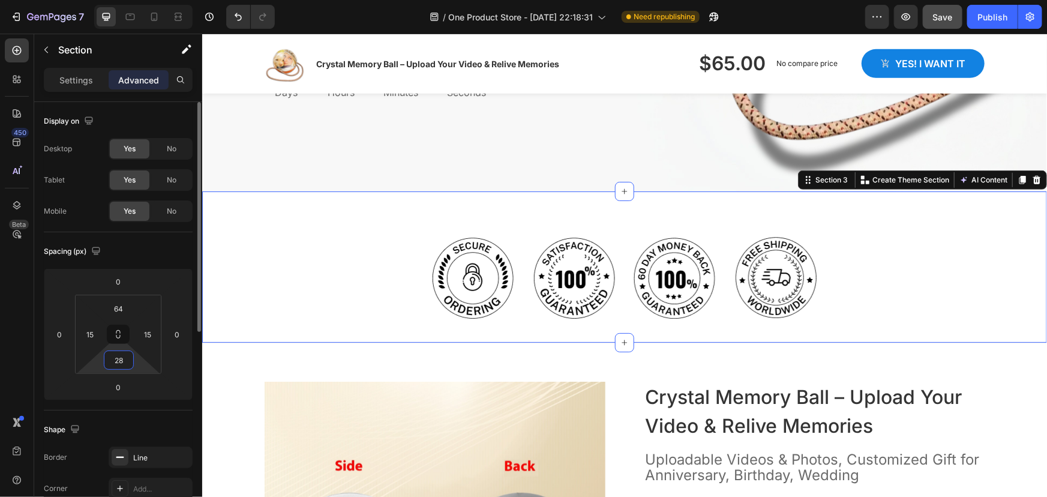
type input "2"
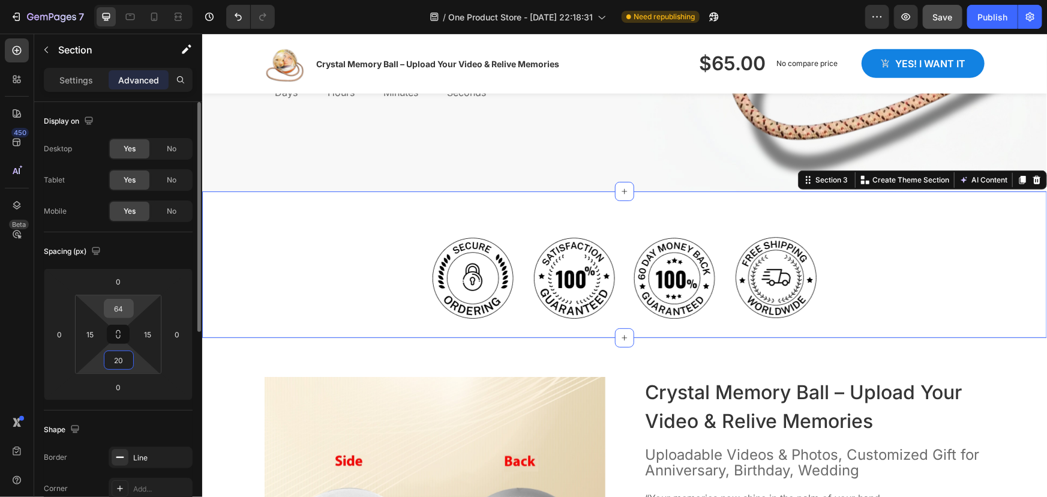
type input "20"
click at [122, 311] on input "64" at bounding box center [119, 308] width 24 height 18
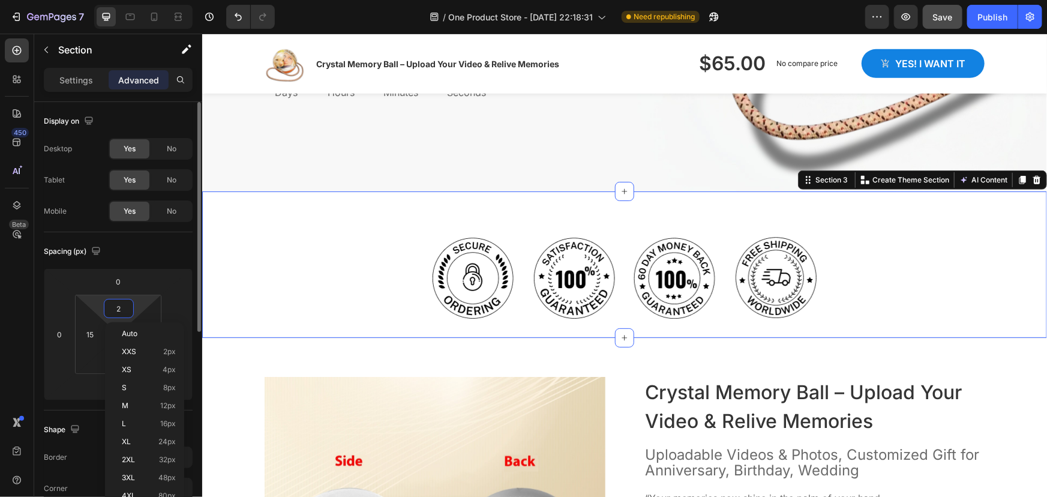
type input "20"
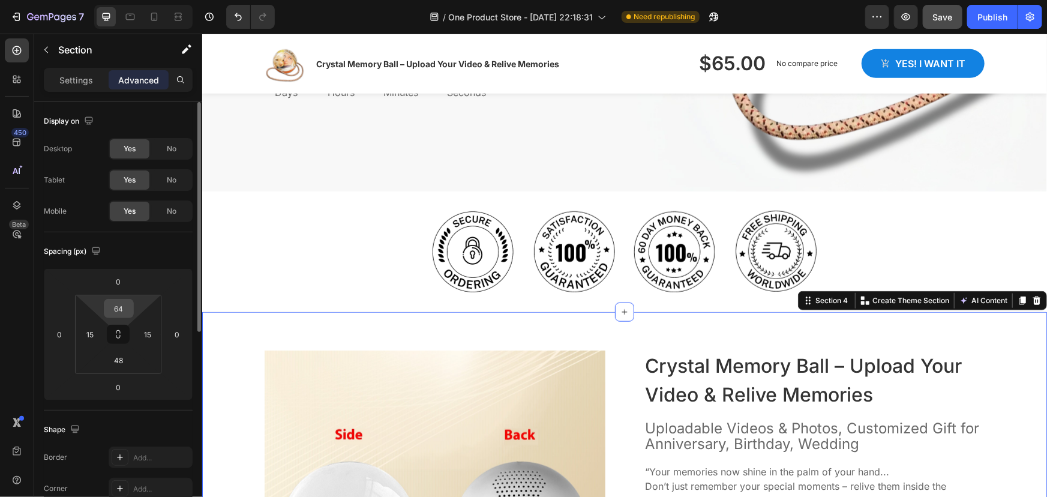
click at [117, 309] on input "64" at bounding box center [119, 308] width 24 height 18
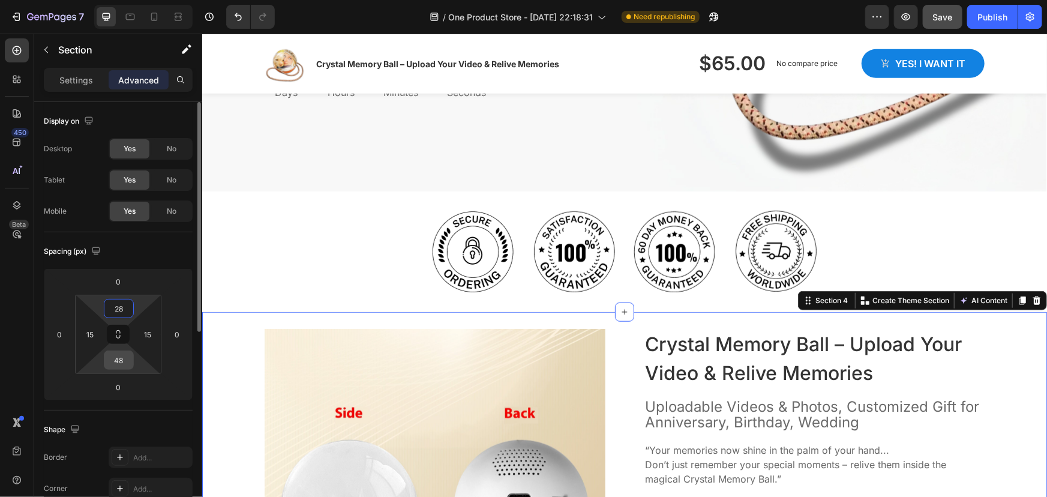
type input "28"
click at [120, 356] on input "48" at bounding box center [119, 360] width 24 height 18
type input "28"
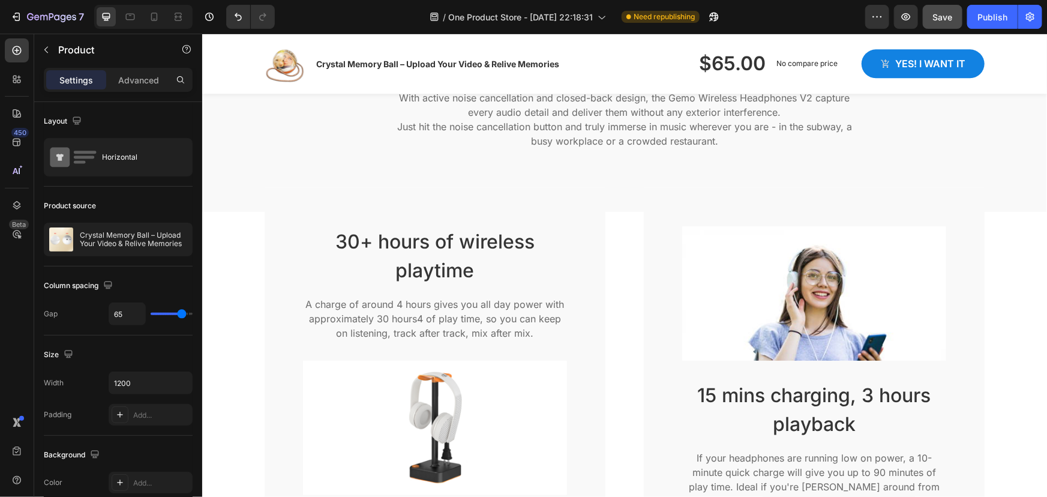
scroll to position [1473, 0]
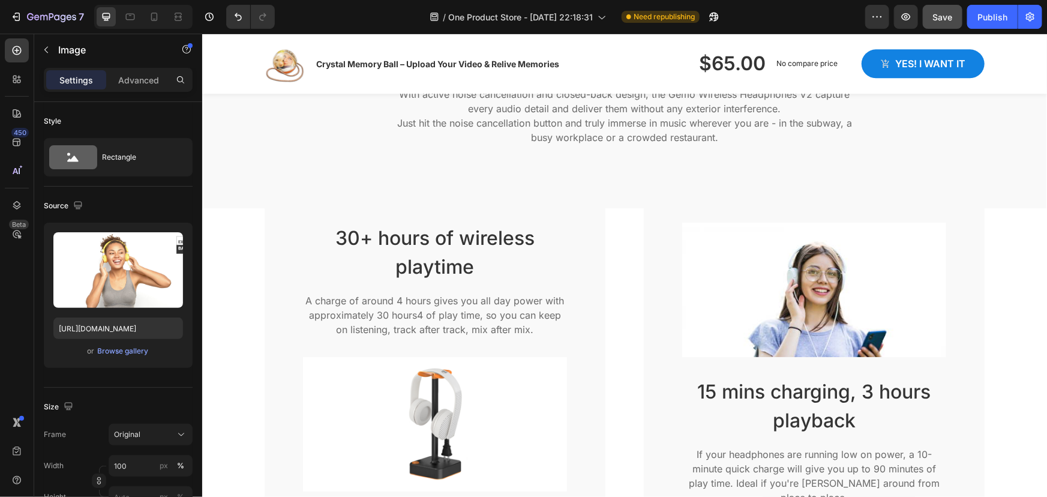
click at [630, 6] on img at bounding box center [624, 6] width 702 height 0
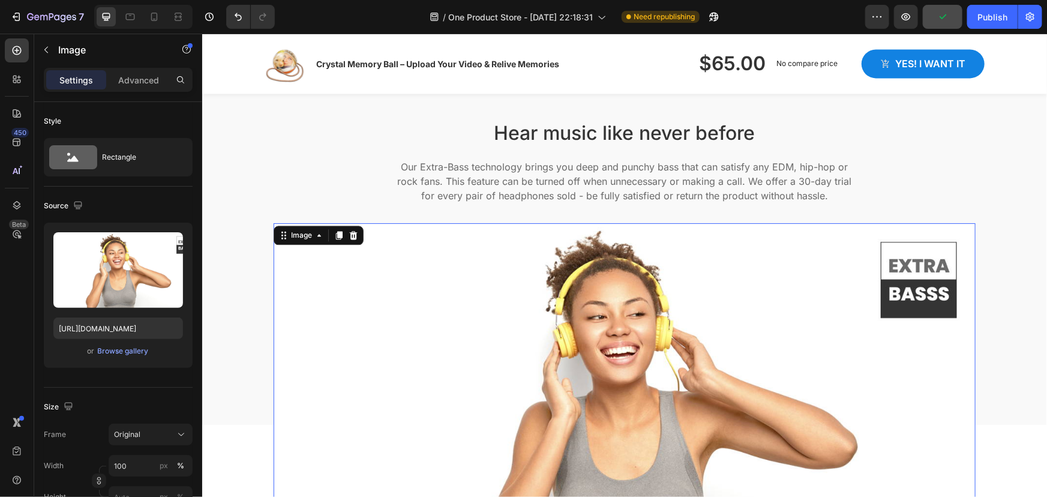
scroll to position [1200, 0]
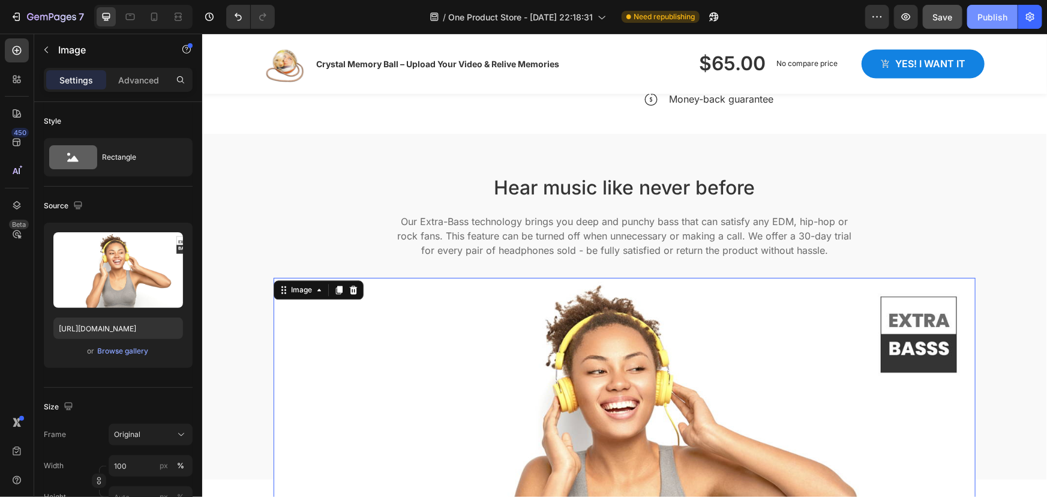
click at [988, 17] on div "Publish" at bounding box center [992, 17] width 30 height 13
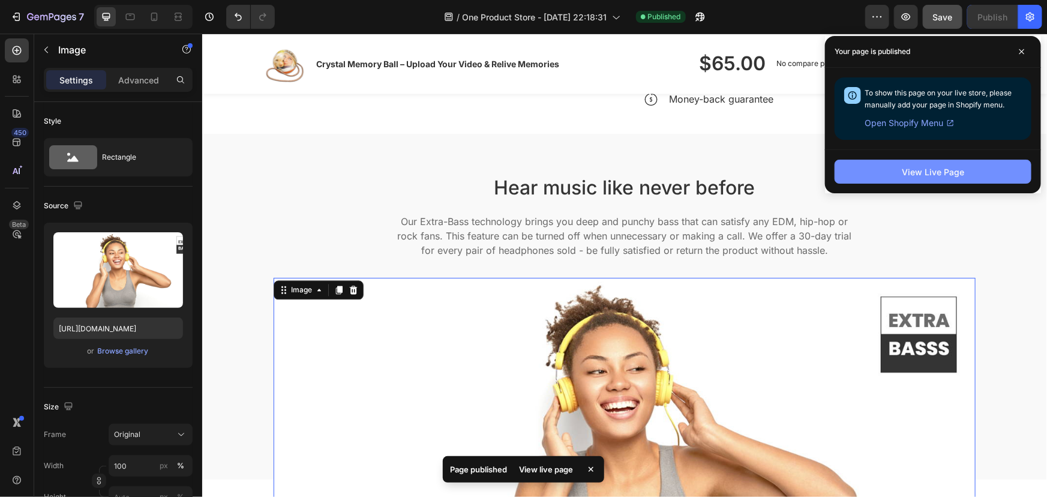
click at [918, 167] on div "View Live Page" at bounding box center [932, 172] width 62 height 13
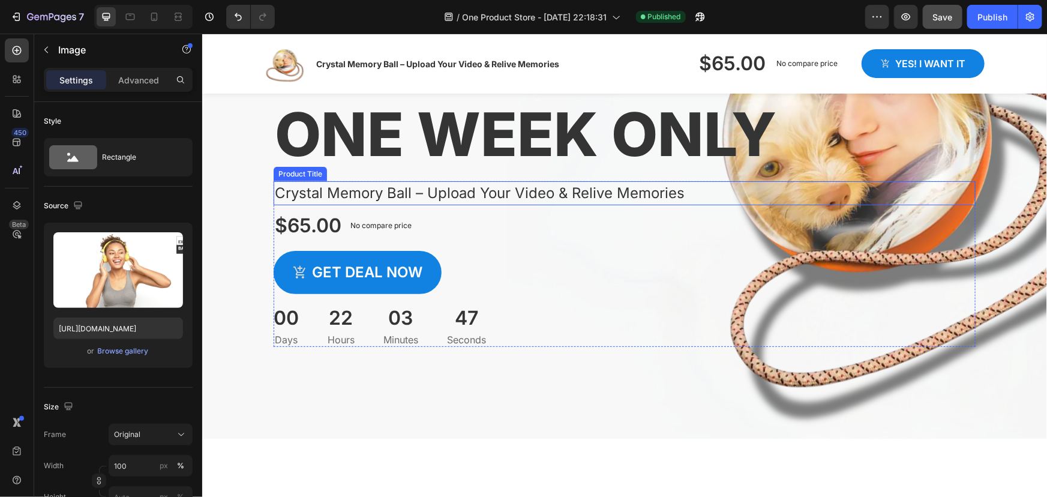
scroll to position [110, 0]
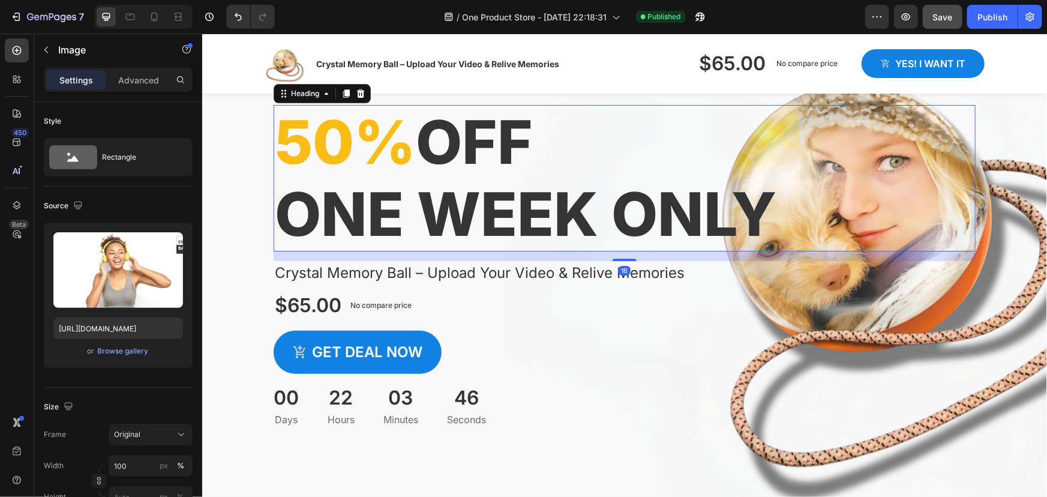
click at [311, 146] on span "50%" at bounding box center [344, 141] width 141 height 73
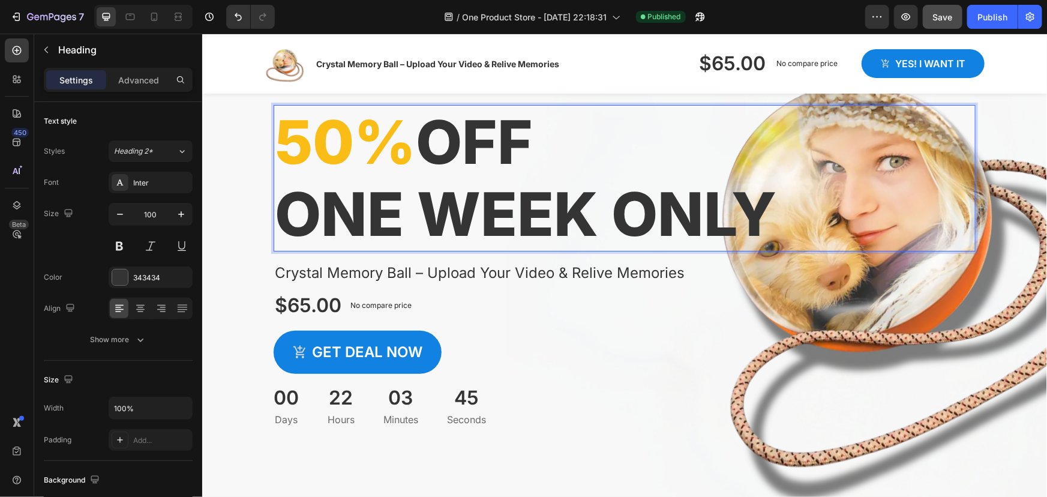
click at [303, 148] on span "50%" at bounding box center [344, 141] width 141 height 73
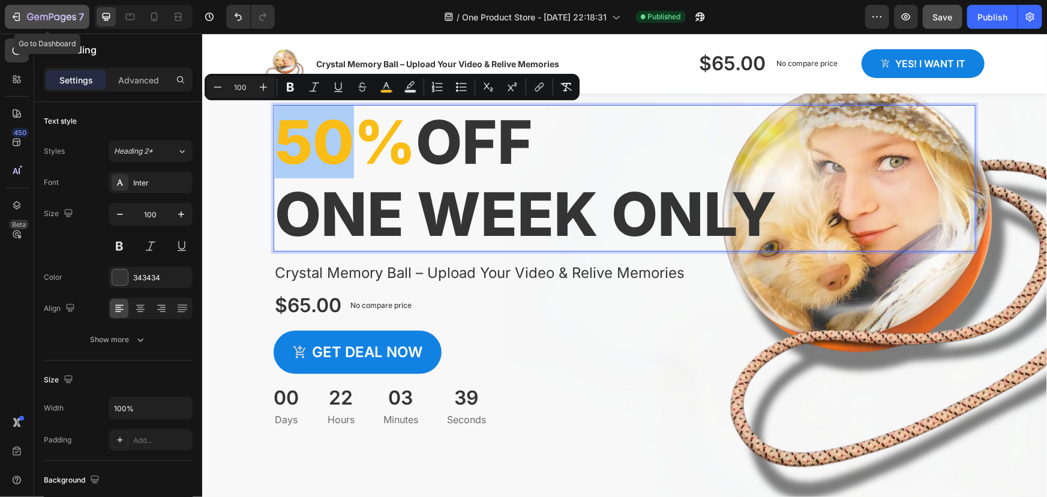
click at [12, 13] on icon "button" at bounding box center [16, 17] width 12 height 12
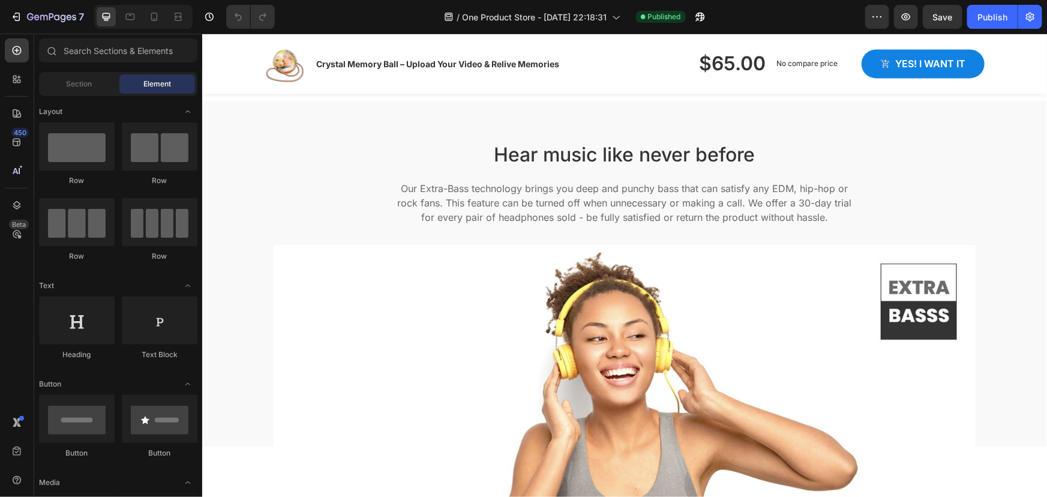
scroll to position [1418, 0]
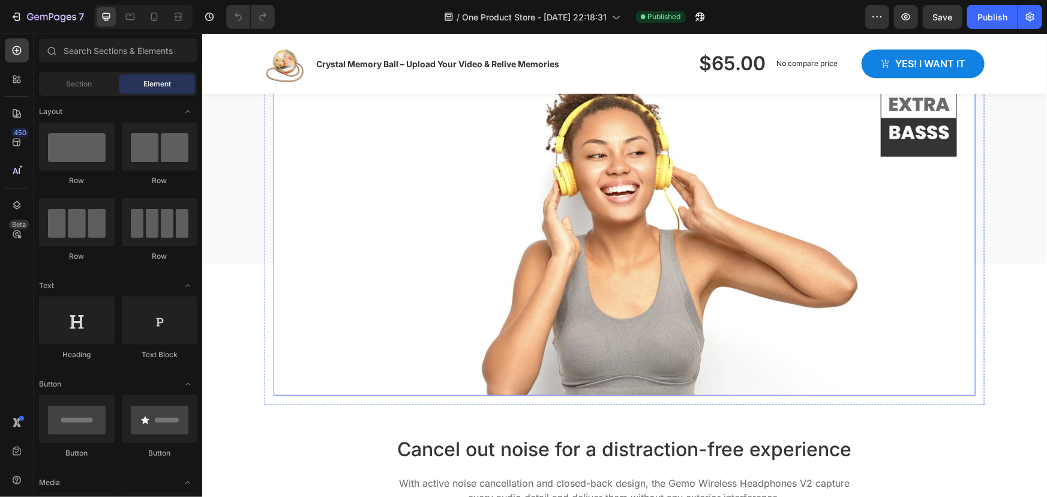
click at [534, 193] on img at bounding box center [624, 227] width 702 height 333
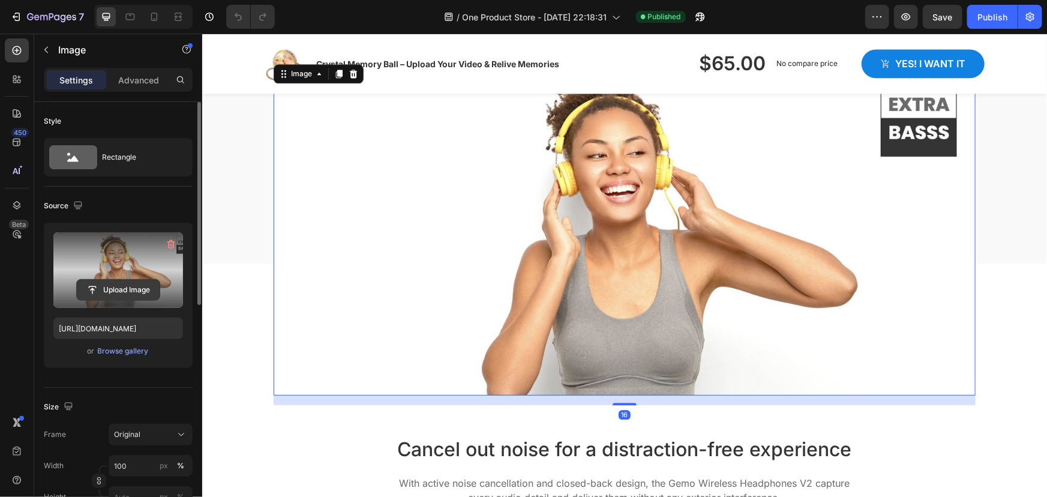
click at [134, 285] on input "file" at bounding box center [118, 289] width 83 height 20
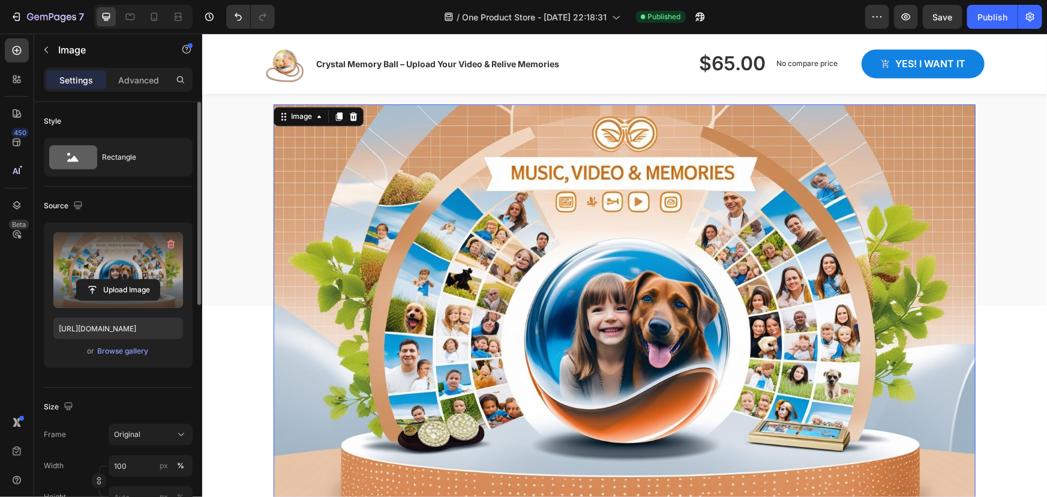
scroll to position [1254, 0]
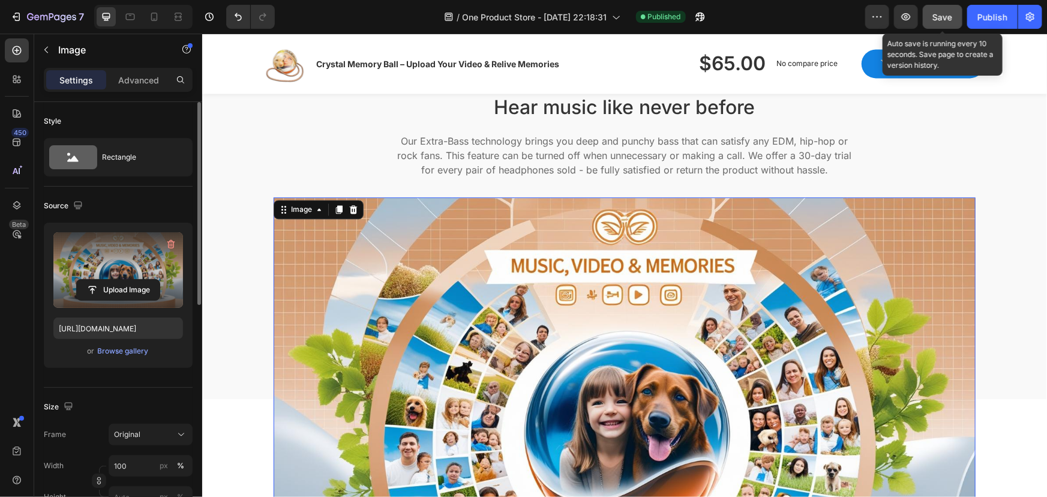
click at [943, 20] on span "Save" at bounding box center [943, 17] width 20 height 10
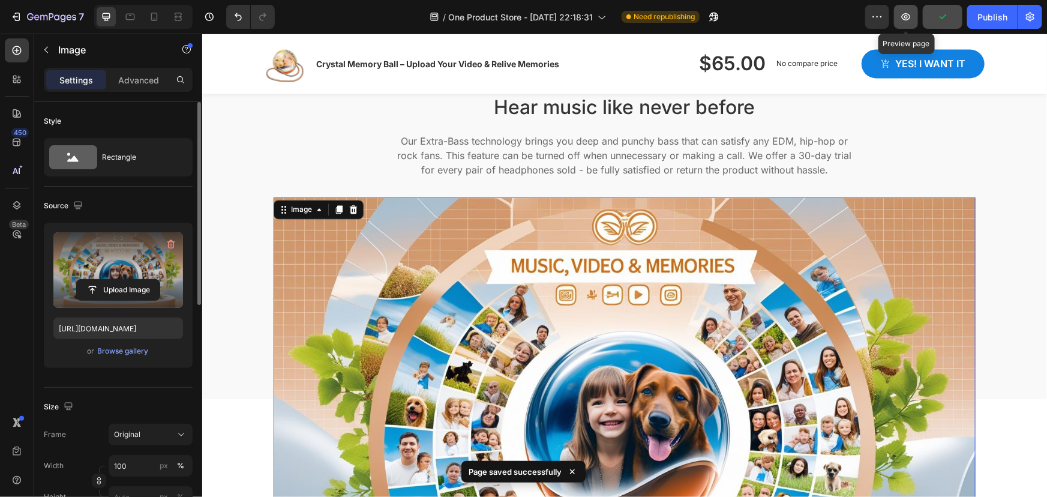
click at [905, 17] on icon "button" at bounding box center [906, 17] width 12 height 12
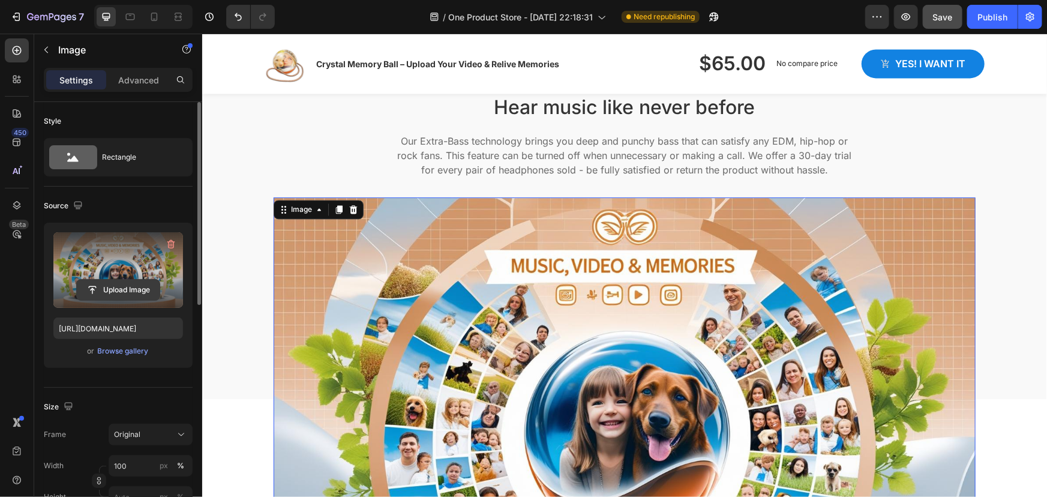
click at [131, 287] on input "file" at bounding box center [118, 289] width 83 height 20
click at [120, 288] on input "file" at bounding box center [118, 289] width 83 height 20
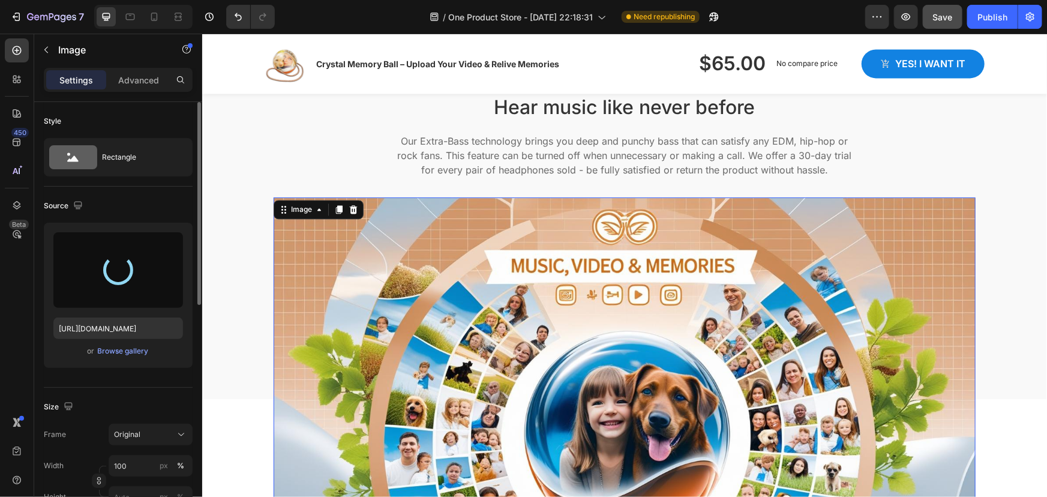
type input "https://cdn.shopify.com/s/files/1/0661/1202/8783/files/gempages_581676580284138…"
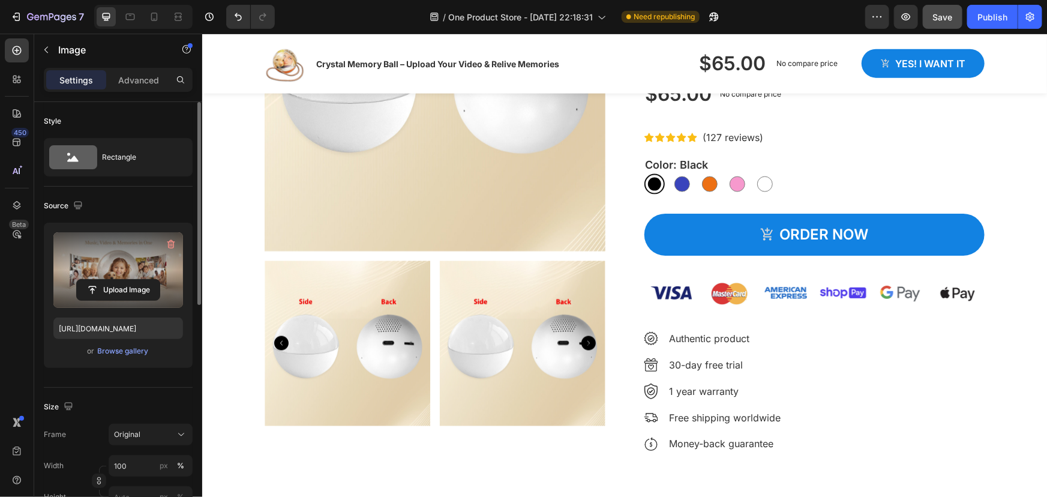
scroll to position [708, 0]
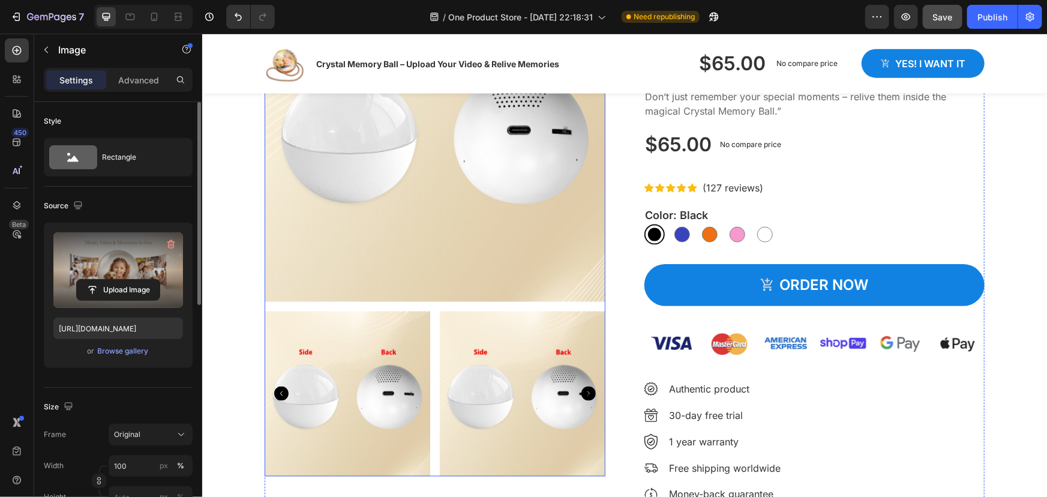
click at [330, 254] on img at bounding box center [434, 130] width 341 height 341
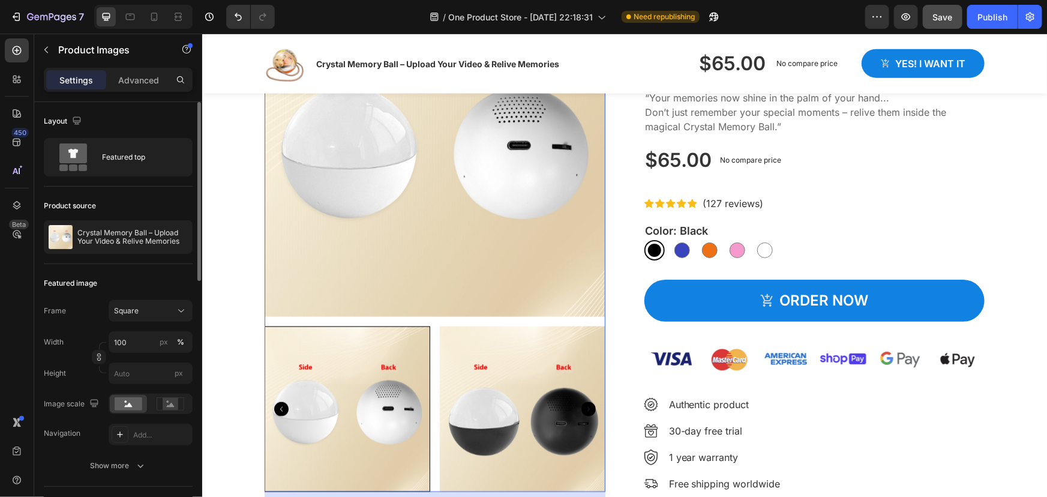
scroll to position [817, 0]
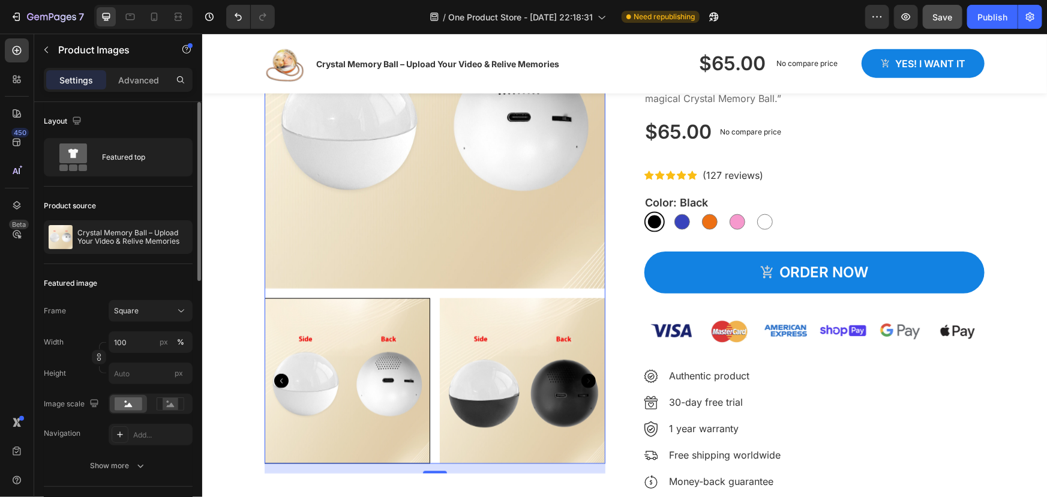
click at [330, 339] on div at bounding box center [347, 380] width 166 height 166
click at [480, 347] on img at bounding box center [522, 380] width 166 height 166
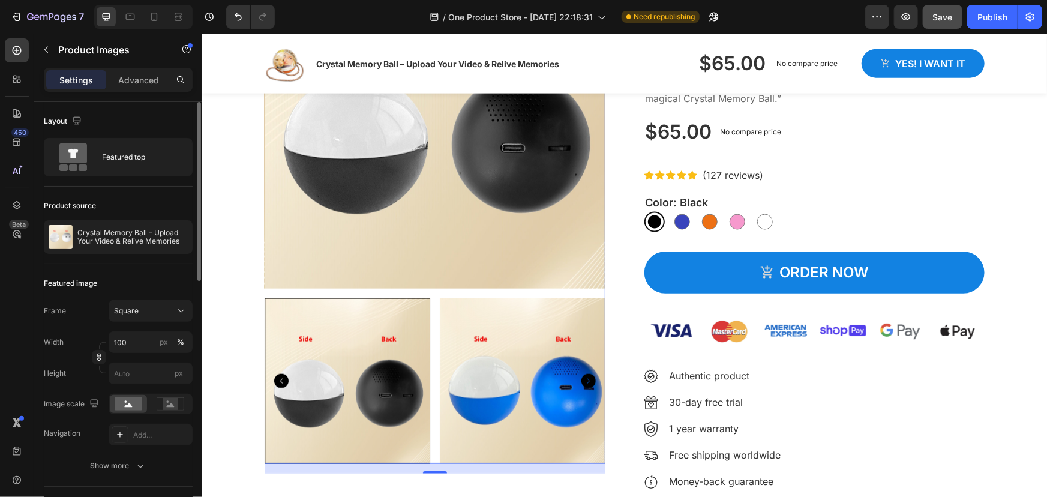
click at [273, 380] on icon "Carousel Back Arrow" at bounding box center [280, 380] width 14 height 14
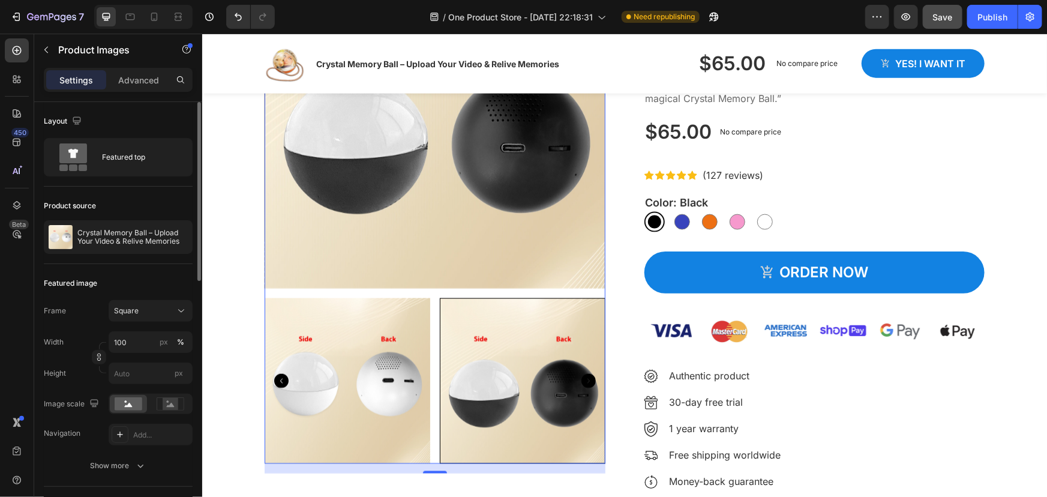
click at [359, 342] on img at bounding box center [347, 380] width 166 height 166
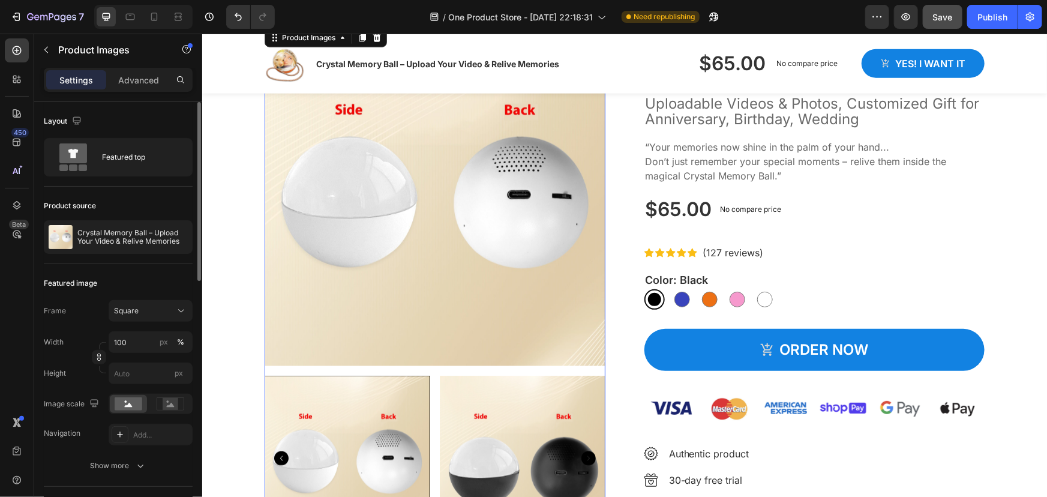
scroll to position [709, 0]
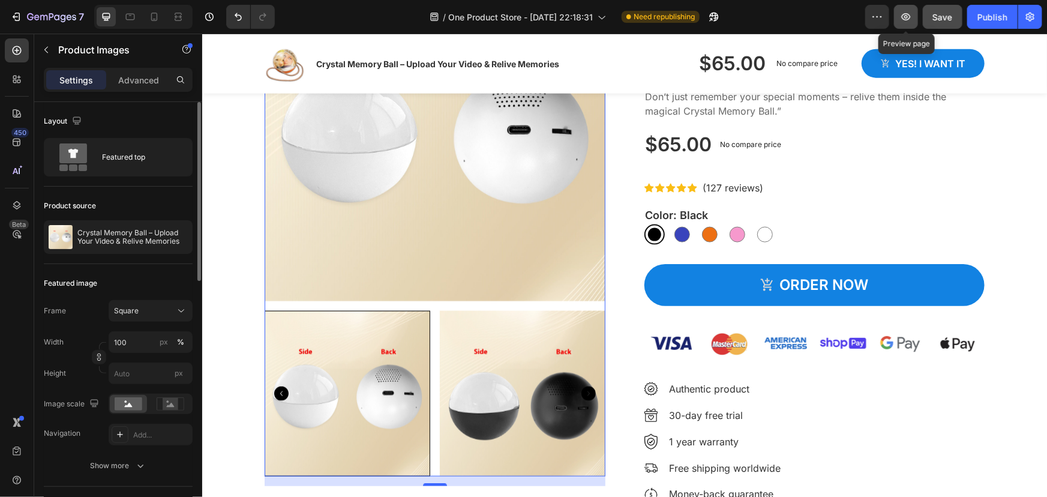
click at [900, 24] on button "button" at bounding box center [906, 17] width 24 height 24
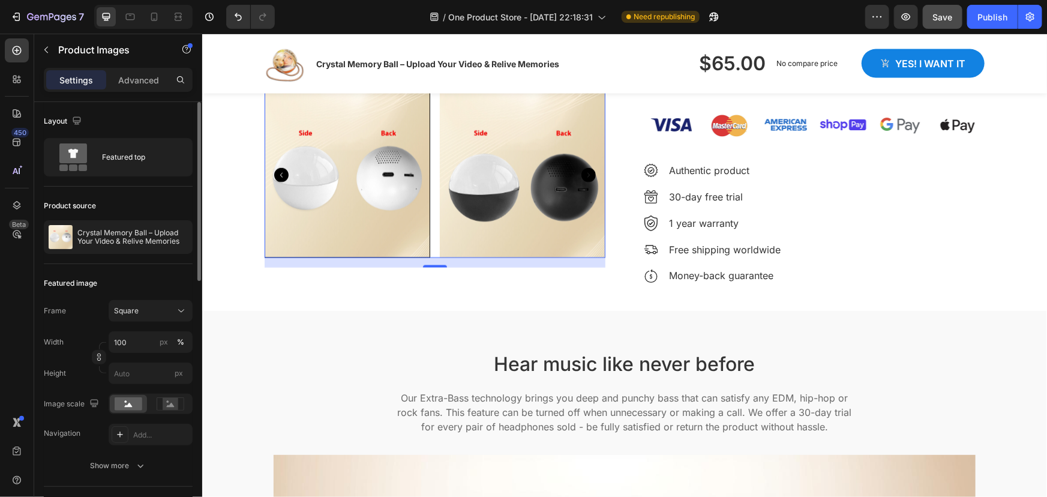
scroll to position [1091, 0]
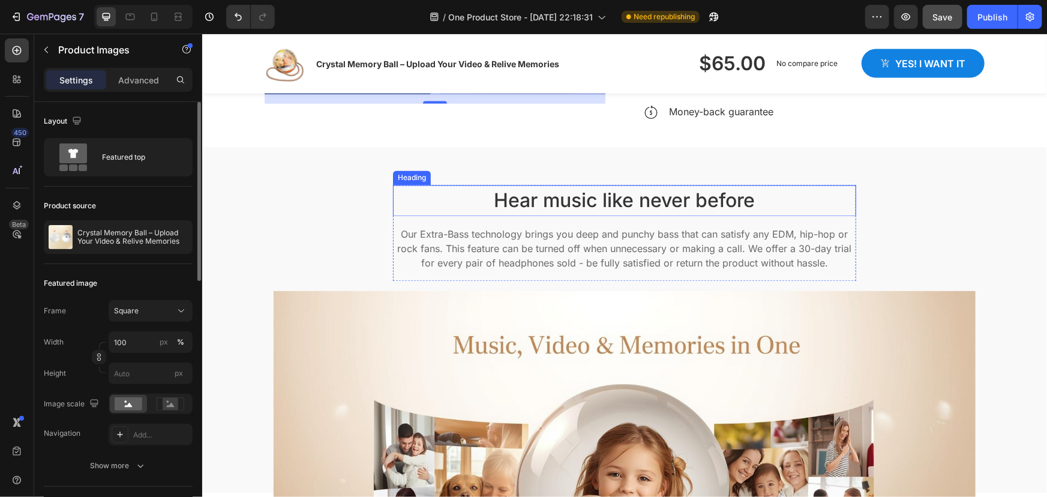
click at [497, 203] on p "Hear music like never before" at bounding box center [623, 200] width 461 height 29
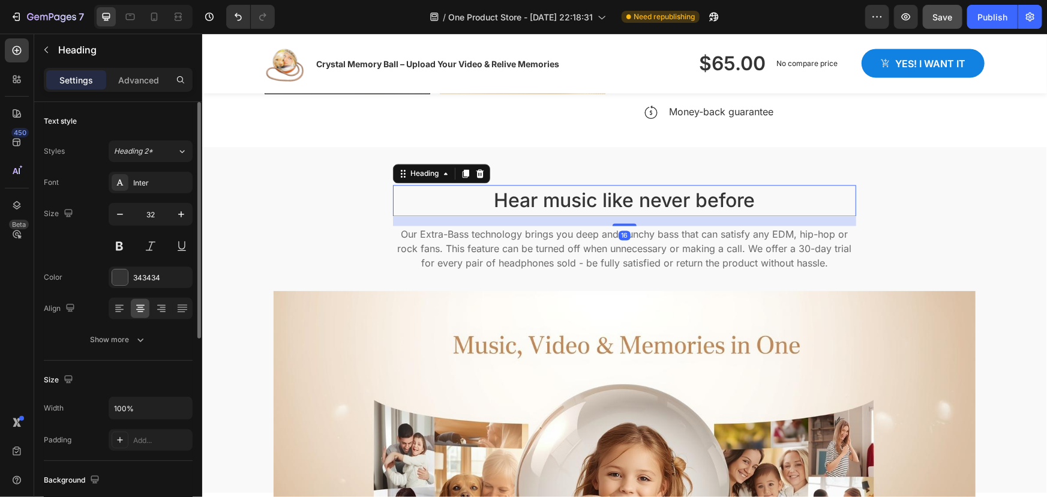
click at [751, 200] on p "Hear music like never before" at bounding box center [623, 200] width 461 height 29
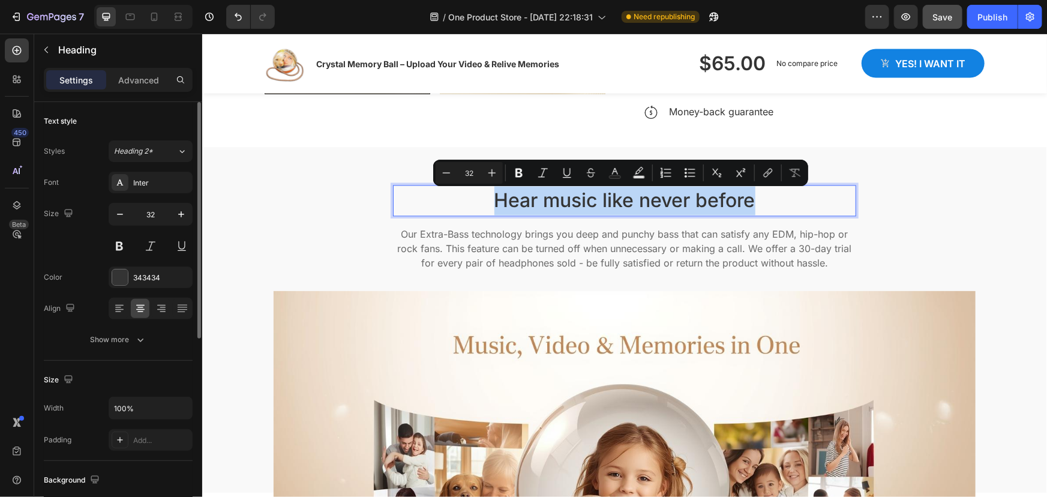
drag, startPoint x: 758, startPoint y: 202, endPoint x: 488, endPoint y: 203, distance: 269.9
click at [488, 203] on p "Hear music like never before" at bounding box center [623, 200] width 461 height 29
click at [488, 239] on p "Our Extra-Bass technology brings you deep and punchy bass that can satisfy any …" at bounding box center [623, 248] width 461 height 43
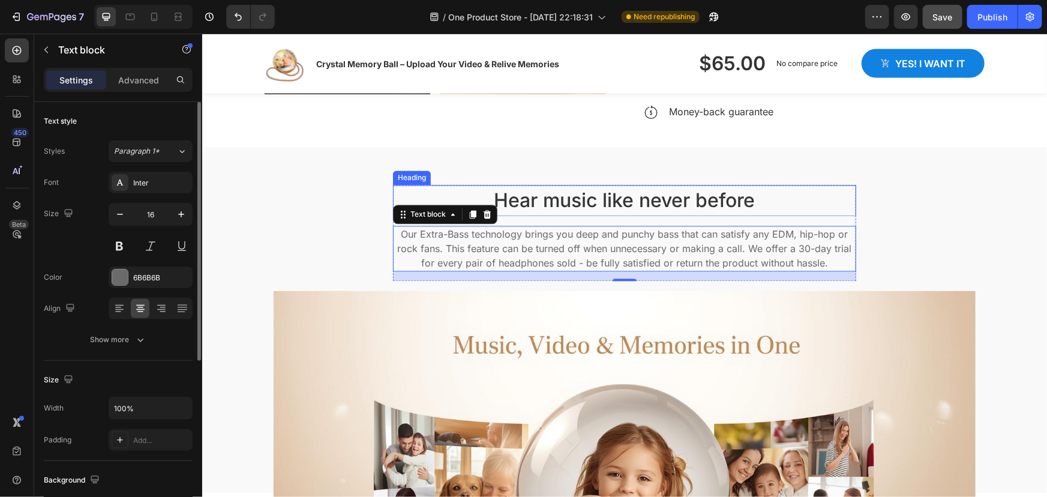
click at [505, 197] on p "Hear music like never before" at bounding box center [623, 200] width 461 height 29
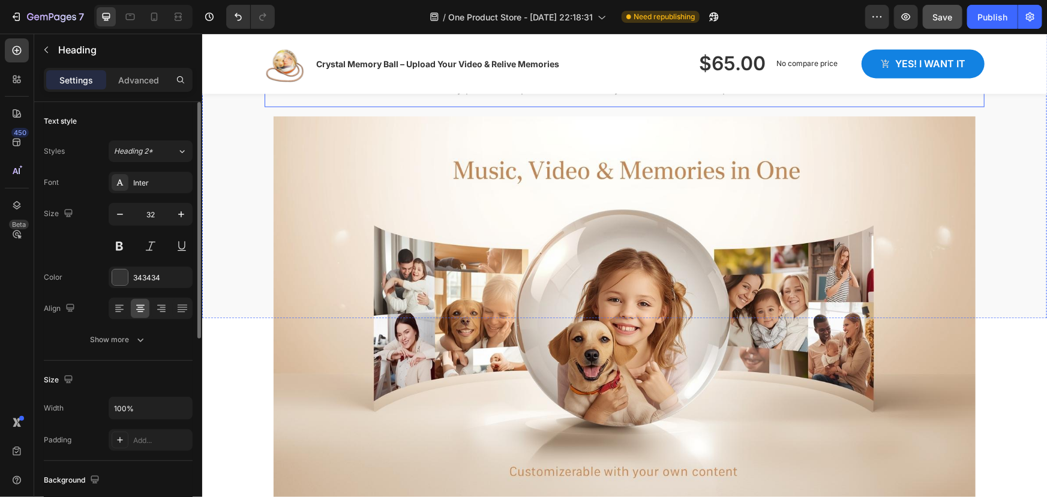
scroll to position [1309, 0]
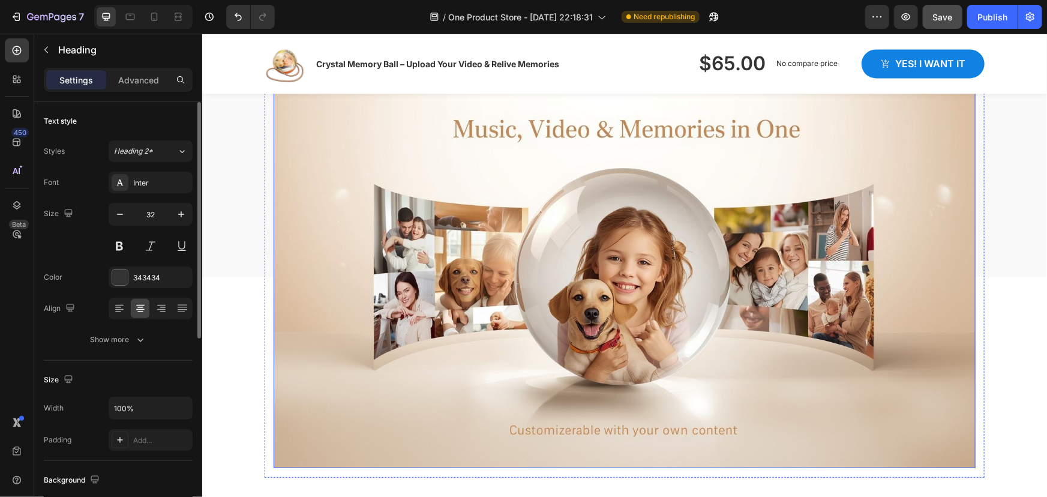
click at [346, 233] on img at bounding box center [624, 270] width 702 height 393
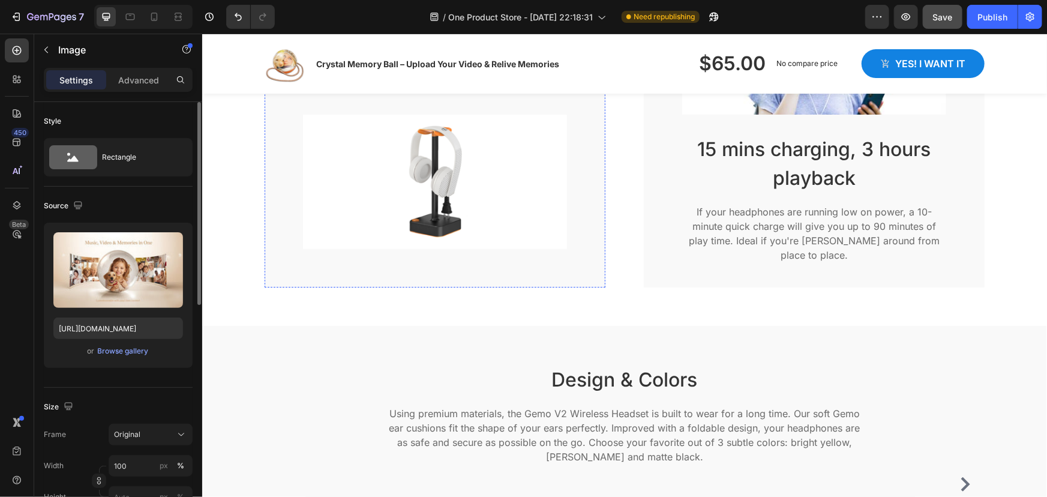
scroll to position [1908, 0]
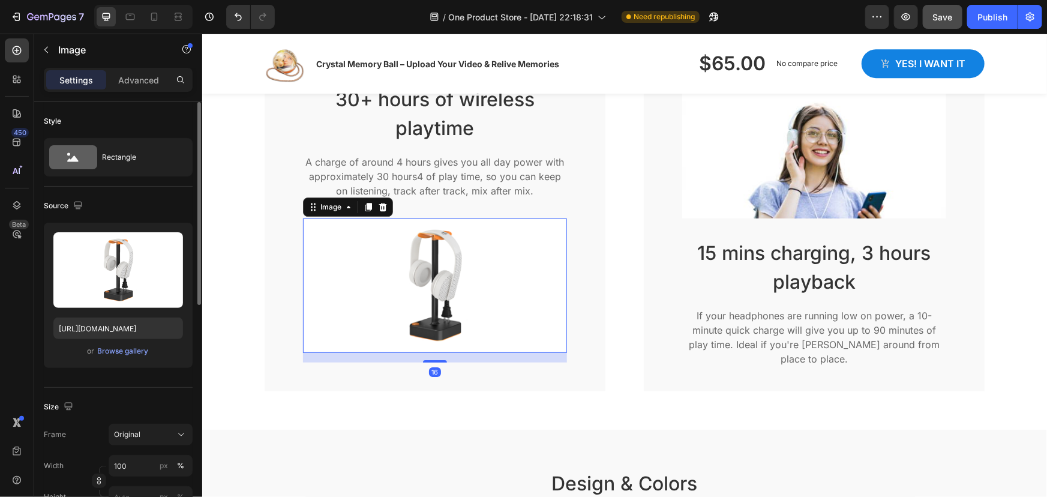
click at [386, 277] on img at bounding box center [434, 285] width 264 height 134
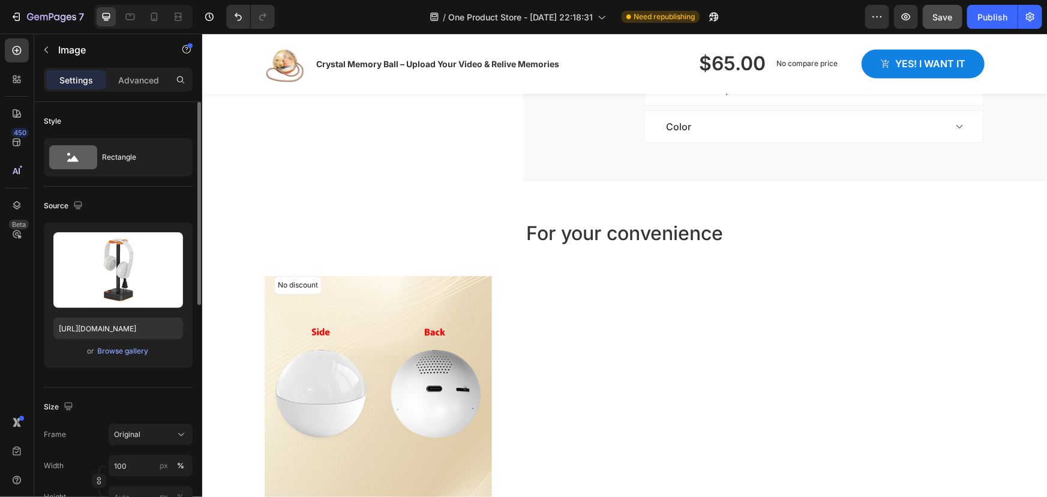
scroll to position [3653, 0]
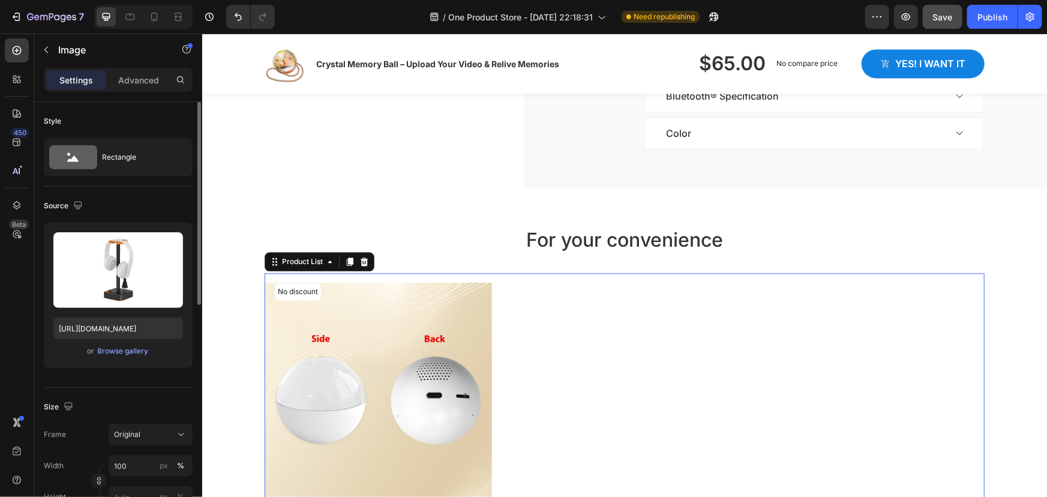
click at [604, 328] on div "No discount Not be displayed when published Product Tag Row Product Images Crys…" at bounding box center [624, 458] width 720 height 372
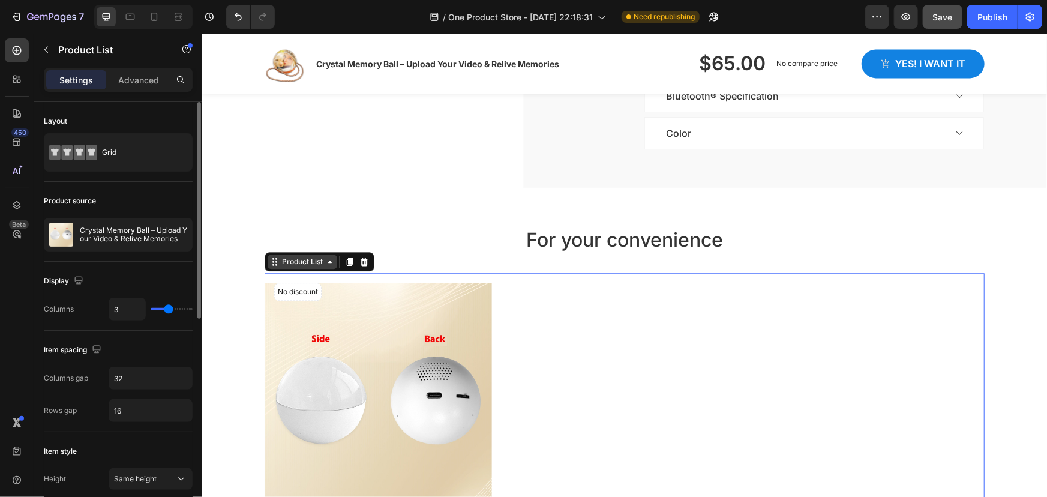
click at [327, 262] on icon at bounding box center [329, 261] width 4 height 2
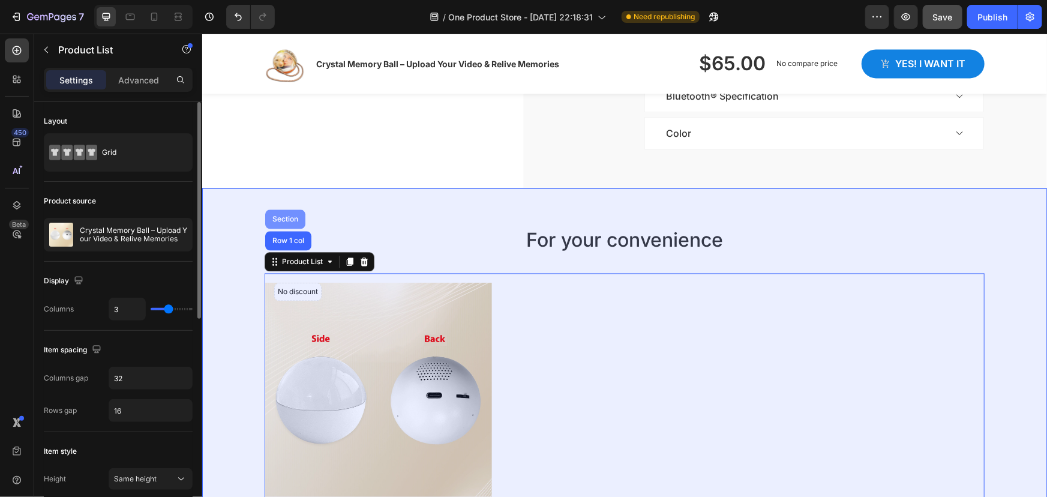
click at [277, 212] on div "Section" at bounding box center [285, 218] width 40 height 19
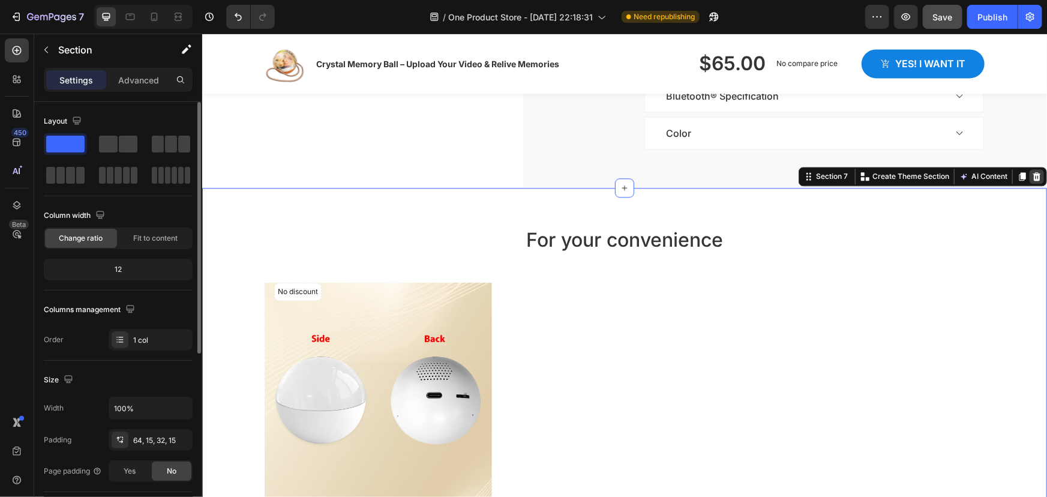
click at [1032, 176] on icon at bounding box center [1036, 176] width 8 height 8
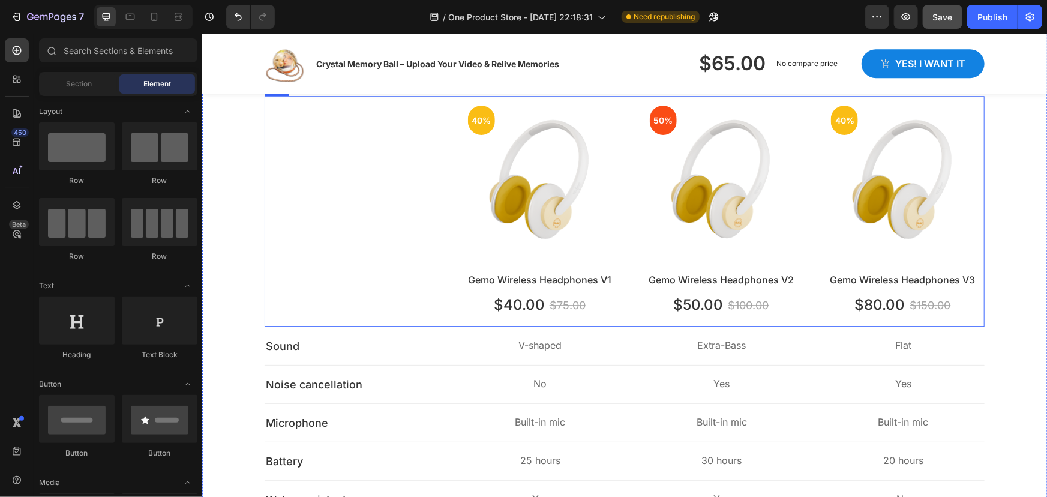
scroll to position [3926, 0]
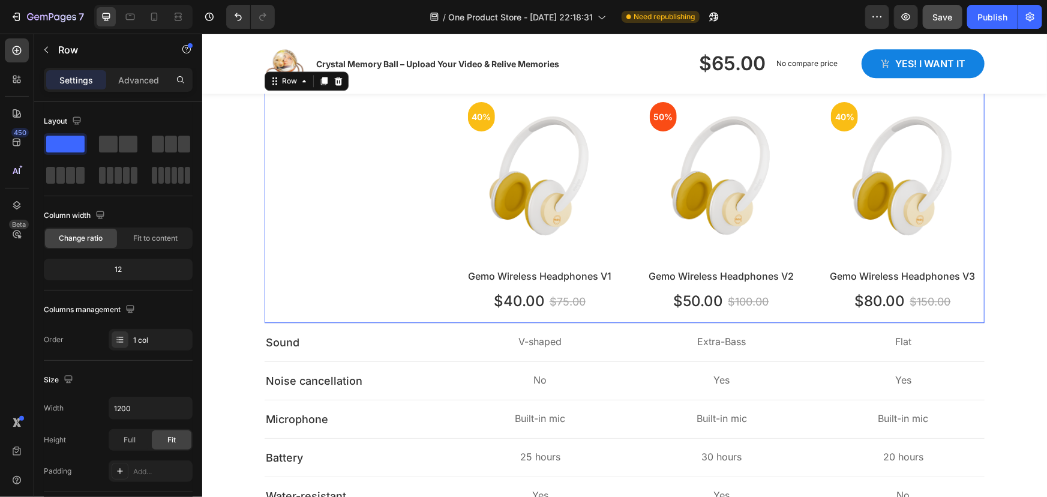
click at [357, 289] on div "40% Text block Row Hero Banner Gemo Wireless Headphones V1 Text block $40.00 Te…" at bounding box center [624, 207] width 720 height 230
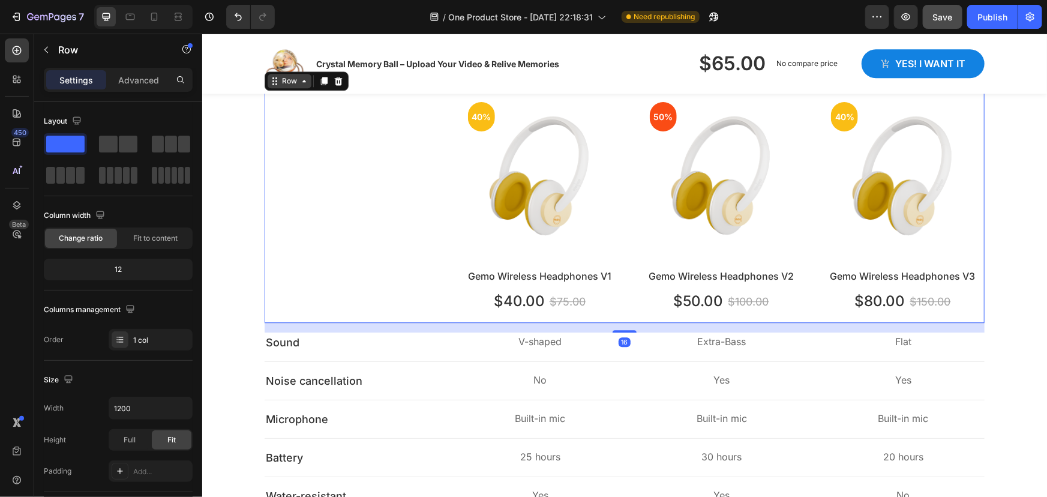
click at [299, 82] on icon at bounding box center [304, 81] width 10 height 10
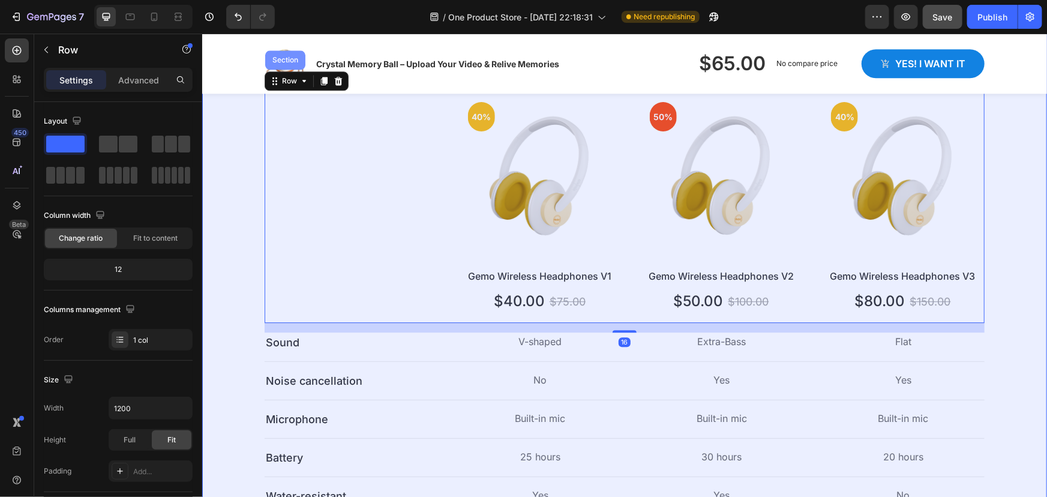
click at [279, 64] on div "Section" at bounding box center [285, 59] width 40 height 19
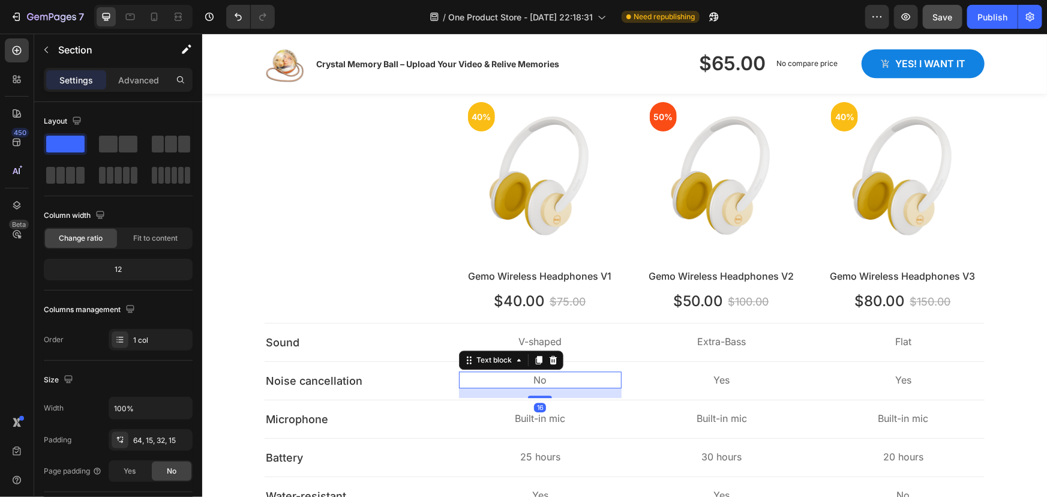
click at [476, 383] on p "No" at bounding box center [539, 379] width 160 height 14
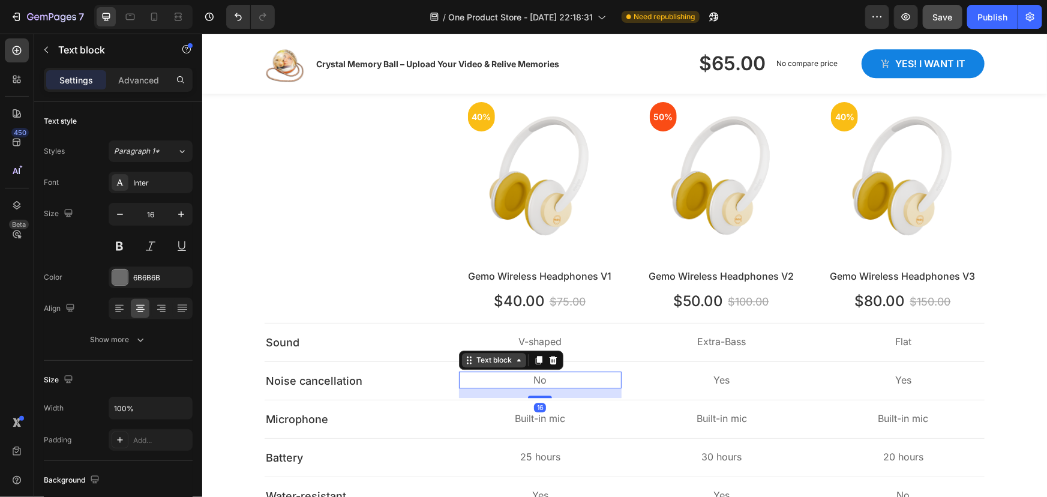
click at [492, 363] on div "Text block" at bounding box center [493, 359] width 40 height 11
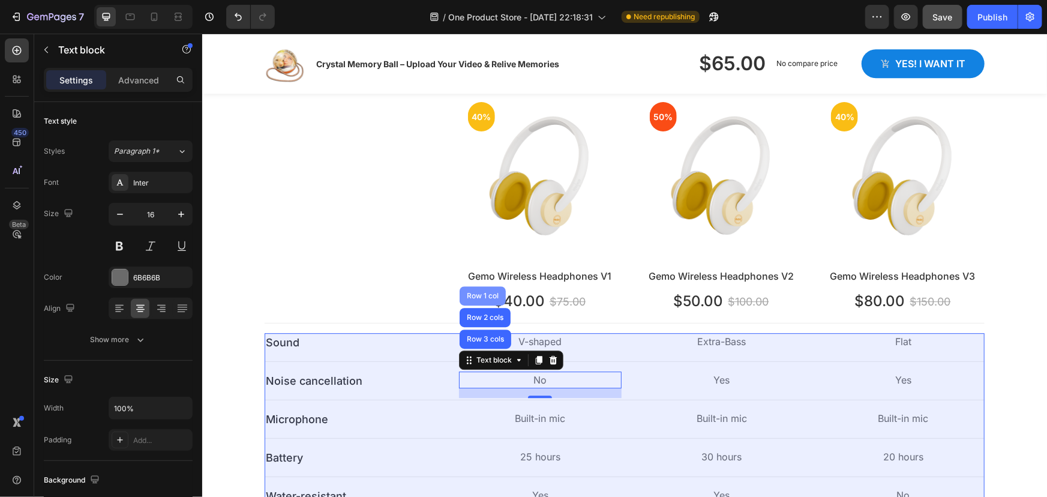
click at [471, 293] on div "Row 1 col" at bounding box center [482, 294] width 37 height 7
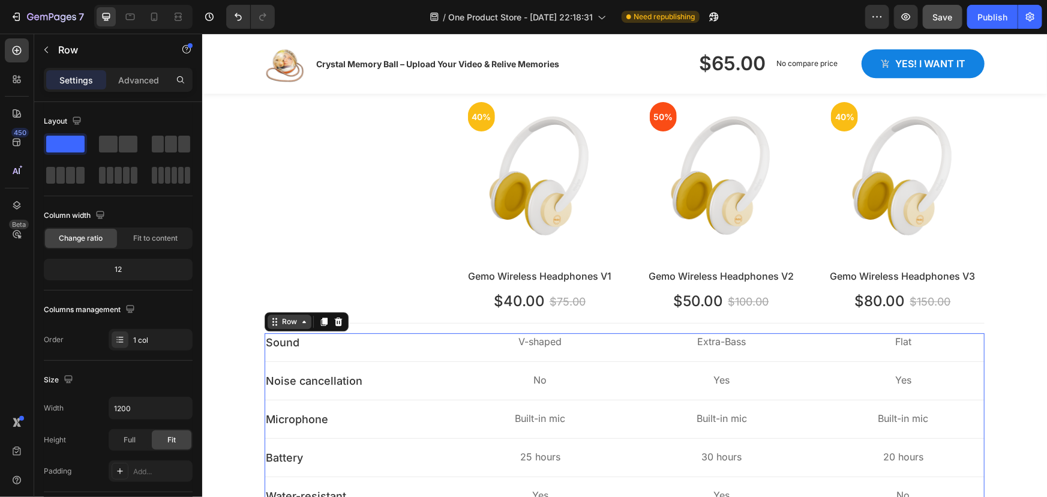
click at [302, 320] on icon at bounding box center [304, 321] width 4 height 2
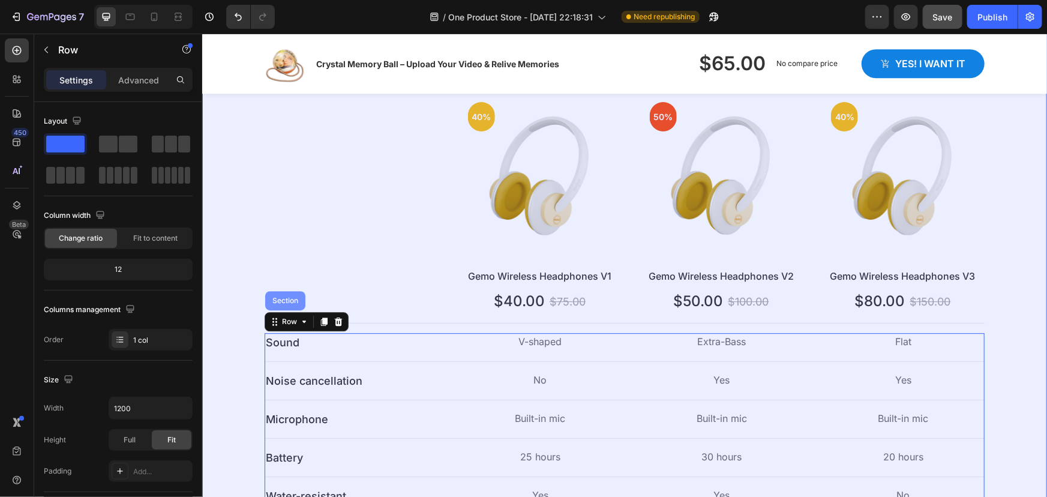
click at [290, 300] on div "Section" at bounding box center [284, 299] width 31 height 7
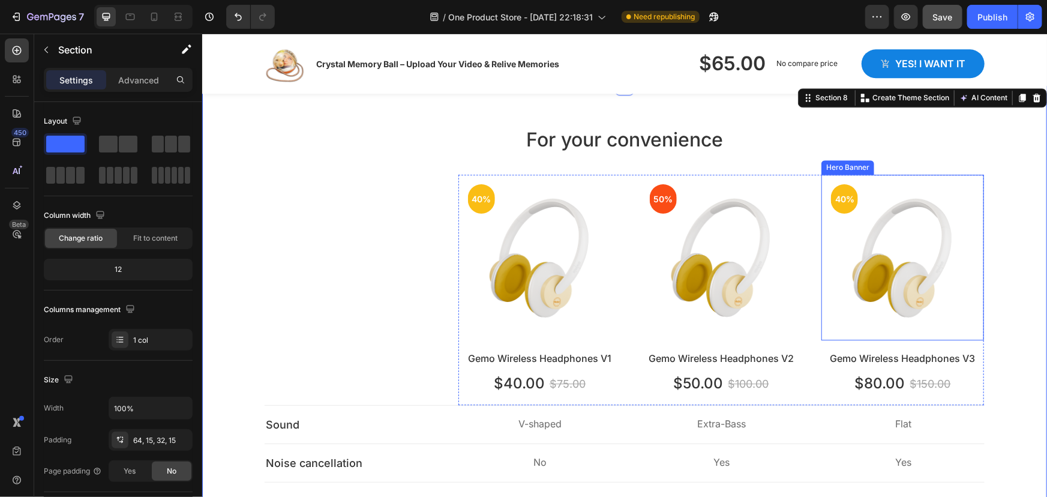
scroll to position [3817, 0]
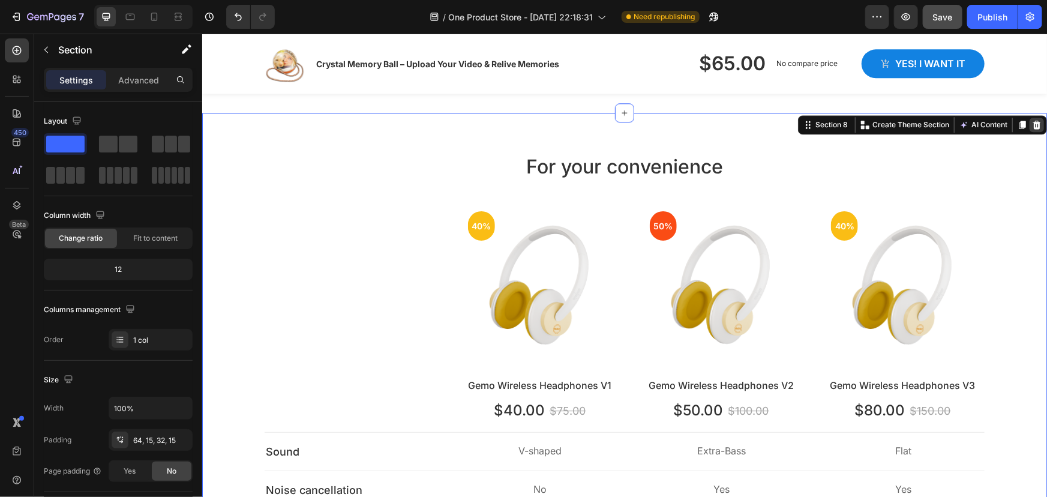
click at [1031, 125] on icon at bounding box center [1036, 124] width 10 height 10
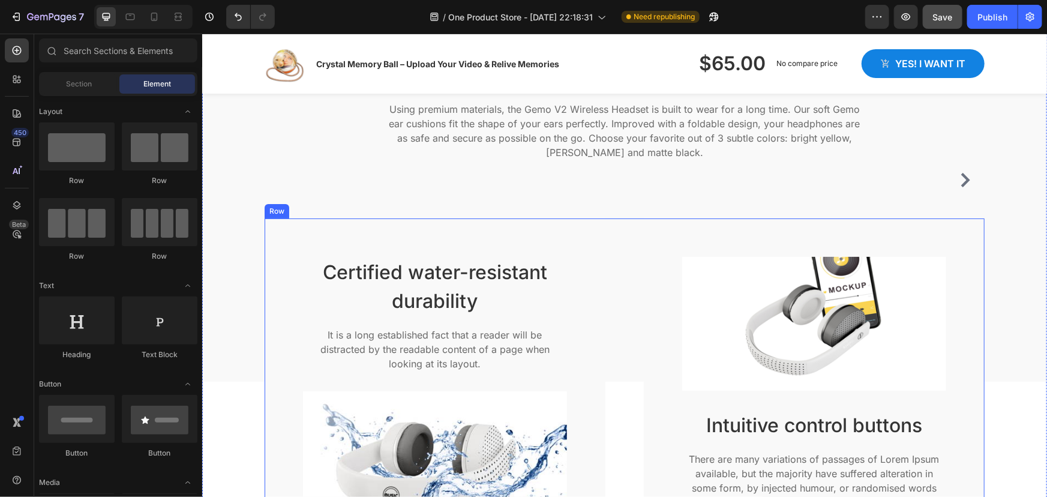
scroll to position [2291, 0]
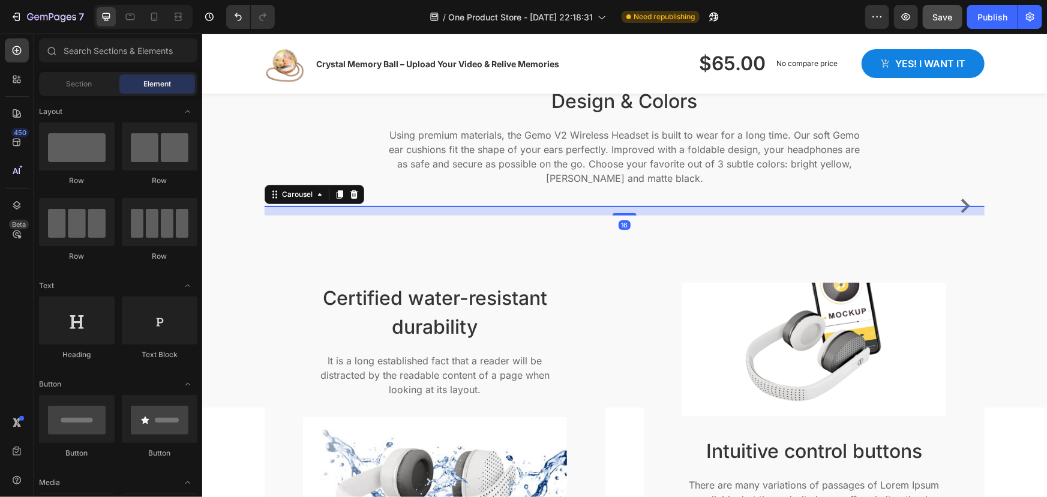
click at [960, 212] on icon "Carousel Next Arrow" at bounding box center [964, 205] width 14 height 14
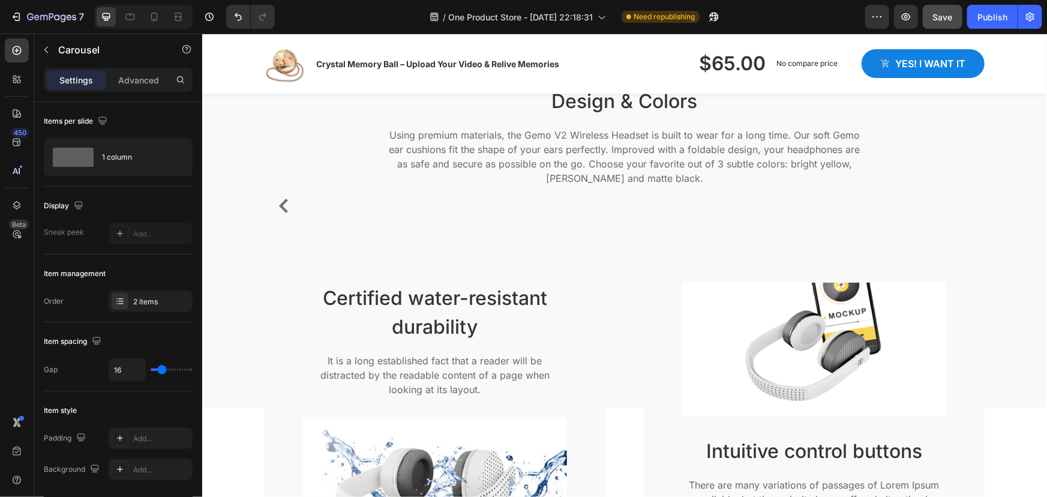
click at [960, 205] on img at bounding box center [624, 205] width 720 height 0
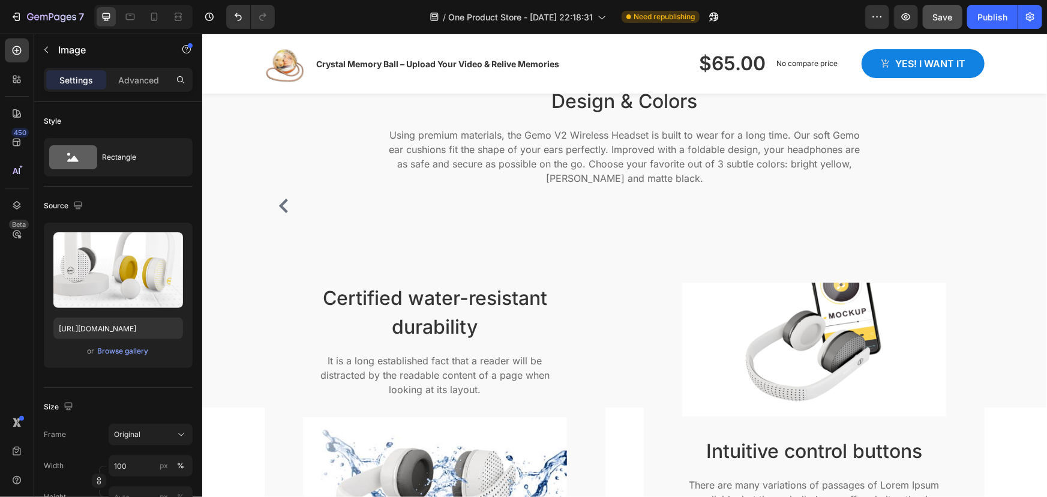
click at [673, 205] on img at bounding box center [624, 205] width 720 height 0
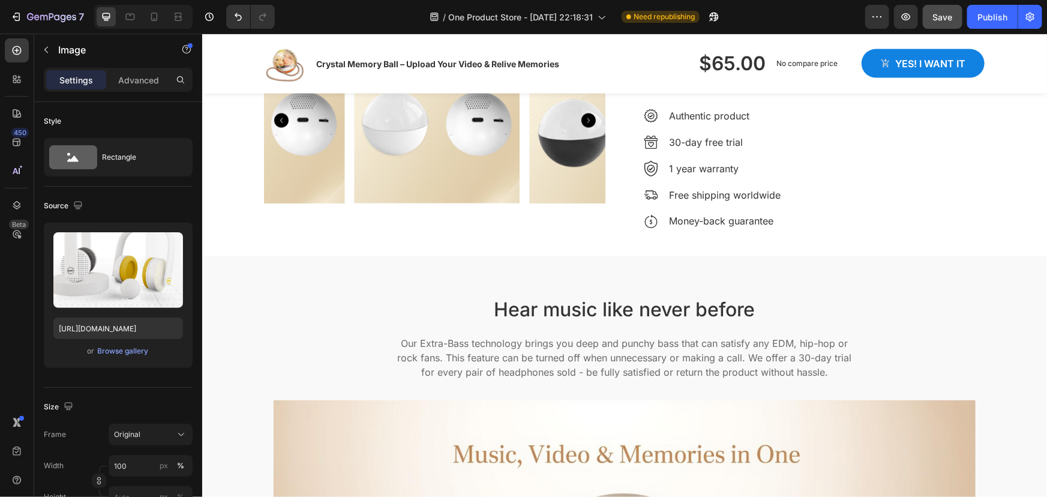
scroll to position [927, 0]
